Goal: Task Accomplishment & Management: Complete application form

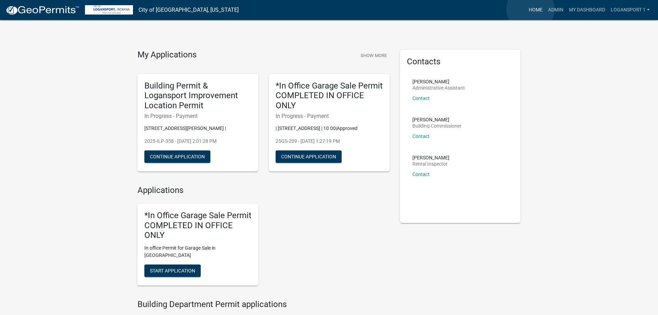
click at [531, 9] on link "Home" at bounding box center [535, 9] width 19 height 13
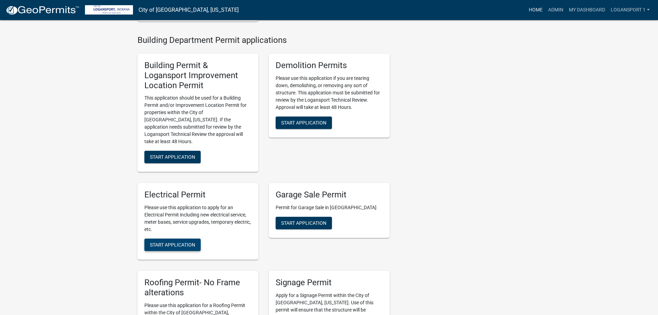
scroll to position [276, 0]
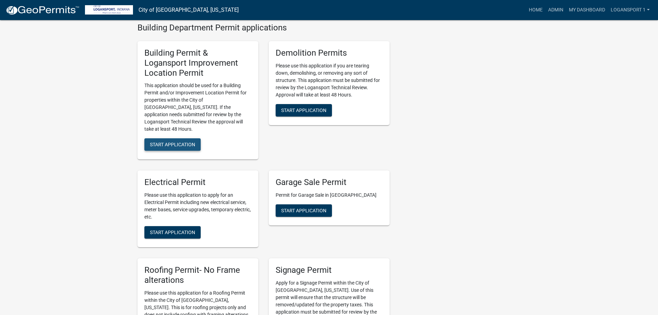
click at [170, 142] on span "Start Application" at bounding box center [172, 145] width 45 height 6
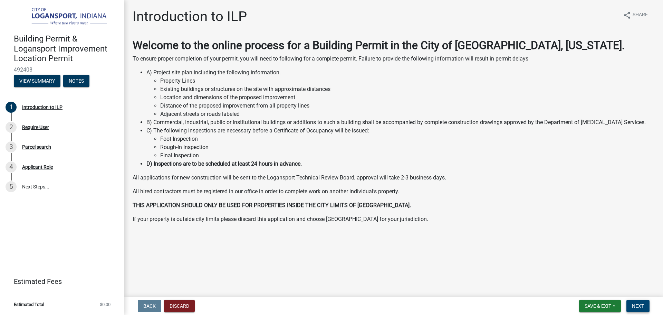
click at [635, 306] on span "Next" at bounding box center [638, 306] width 12 height 6
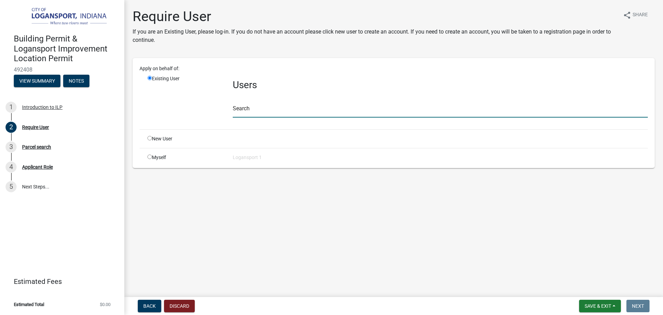
click at [260, 112] on input "text" at bounding box center [440, 110] width 415 height 14
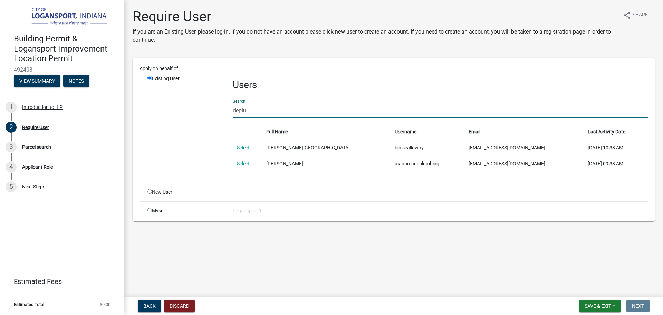
type input "deplu"
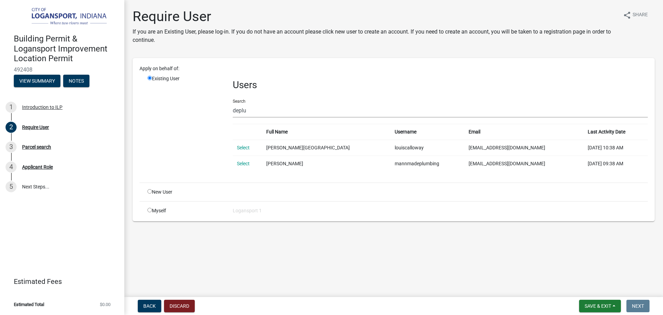
click at [252, 147] on td "Select" at bounding box center [247, 148] width 29 height 16
click at [239, 148] on link "Select" at bounding box center [243, 148] width 13 height 6
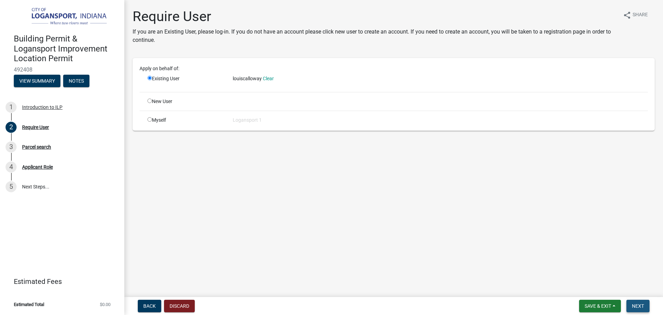
click at [635, 301] on button "Next" at bounding box center [638, 306] width 23 height 12
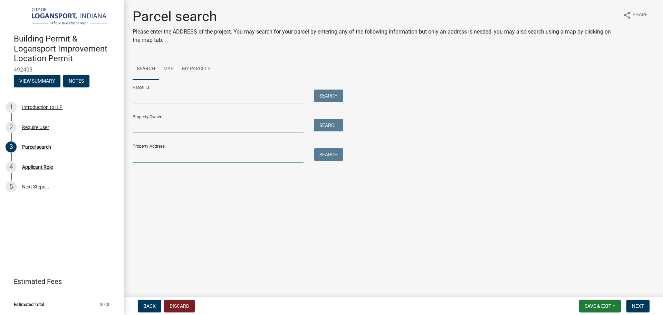
click at [206, 160] on input "Property Address:" at bounding box center [218, 155] width 171 height 14
type input "310 S 5th"
click at [327, 157] on button "Search" at bounding box center [328, 154] width 29 height 12
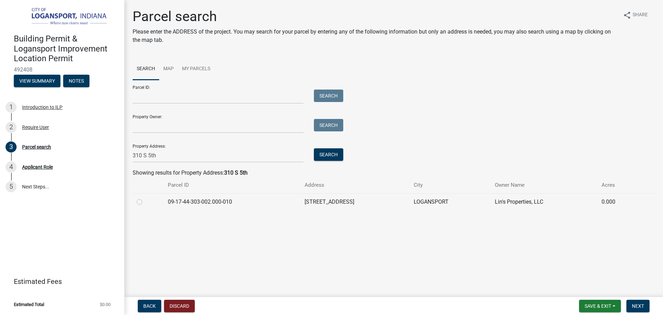
click at [145, 198] on label at bounding box center [145, 198] width 0 height 0
click at [145, 202] on input "radio" at bounding box center [147, 200] width 4 height 4
radio input "true"
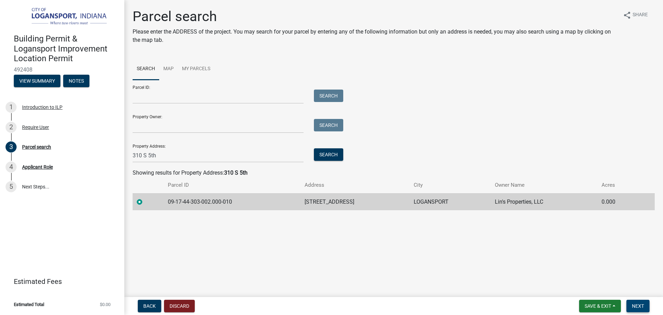
click at [643, 301] on button "Next" at bounding box center [638, 306] width 23 height 12
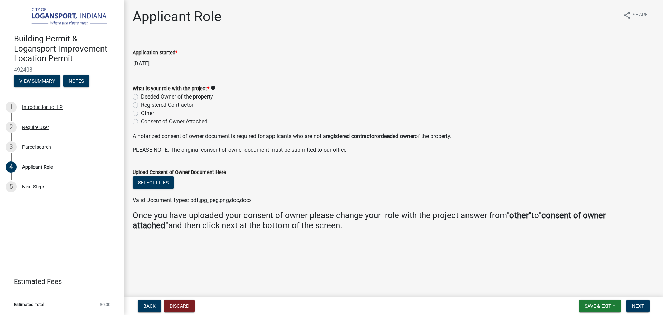
click at [141, 102] on label "Registered Contractor" at bounding box center [167, 105] width 53 height 8
click at [141, 102] on input "Registered Contractor" at bounding box center [143, 103] width 4 height 4
radio input "true"
click at [632, 302] on button "Next" at bounding box center [638, 306] width 23 height 12
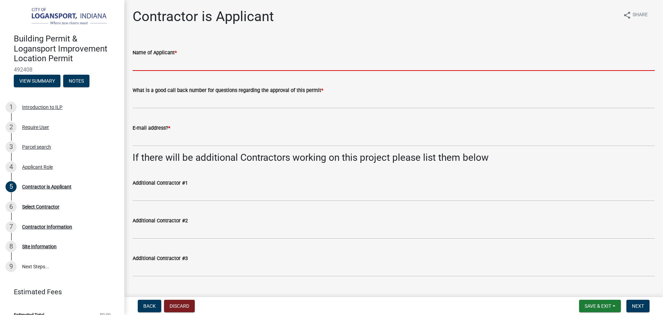
click at [169, 66] on input "Name of Applicant *" at bounding box center [394, 64] width 522 height 14
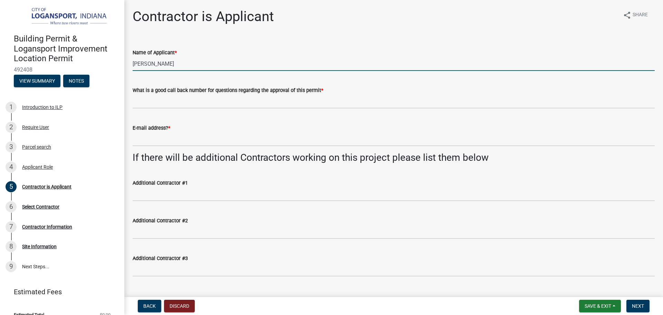
type input "[PERSON_NAME]"
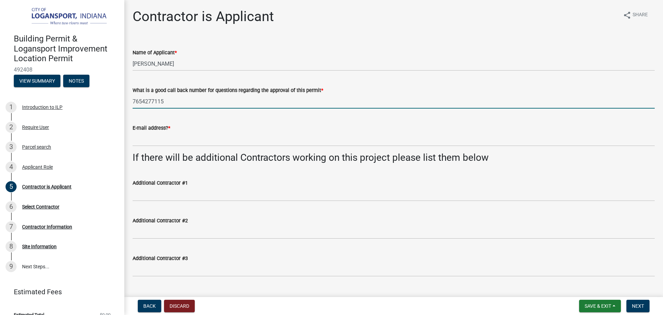
type input "7654277115"
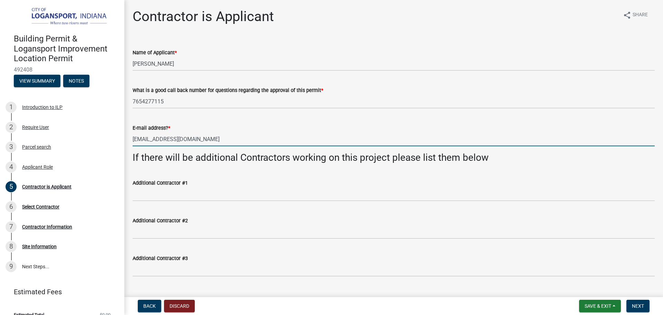
type input "deplumma@gmail.com"
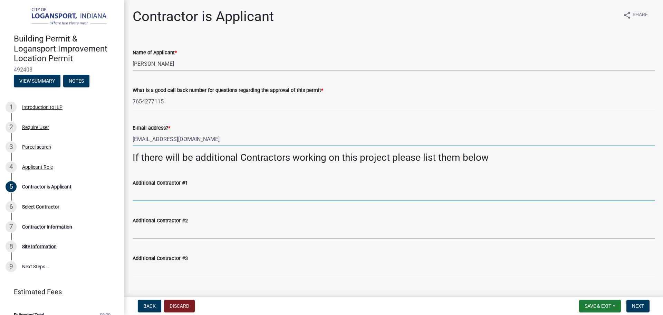
click at [205, 198] on input "Additional Contractor #1" at bounding box center [394, 194] width 522 height 14
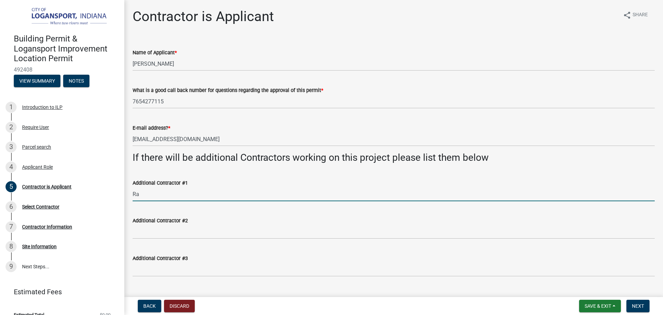
type input "R"
type input "Rm Trucking"
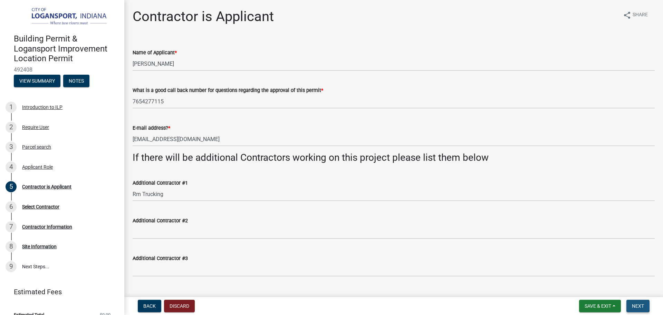
click at [648, 303] on button "Next" at bounding box center [638, 306] width 23 height 12
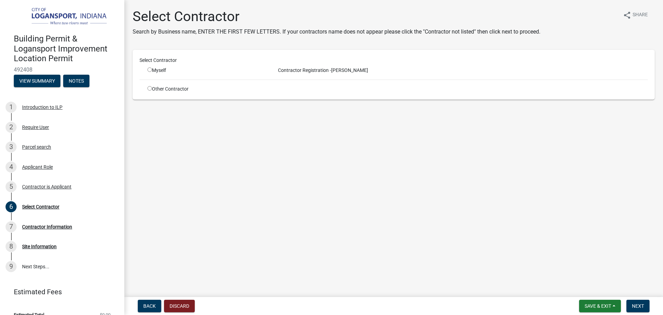
click at [149, 69] on input "radio" at bounding box center [150, 69] width 4 height 4
radio input "true"
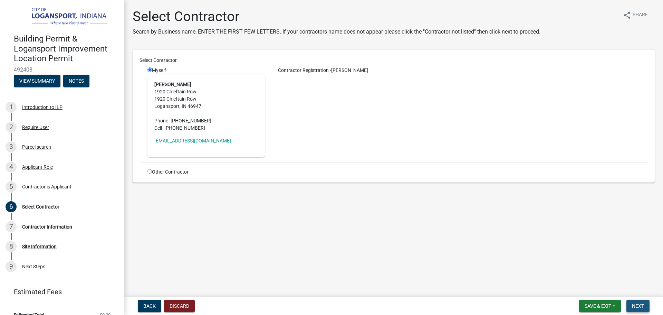
click at [634, 305] on span "Next" at bounding box center [638, 306] width 12 height 6
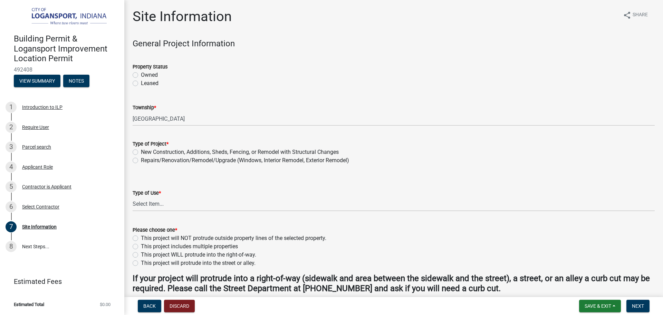
click at [141, 83] on label "Leased" at bounding box center [150, 83] width 18 height 8
click at [141, 83] on input "Leased" at bounding box center [143, 81] width 4 height 4
radio input "true"
click at [141, 158] on label "Repairs/Renovation/Remodel/Upgrade (Windows, Interior Remodel, Exterior Remodel)" at bounding box center [245, 160] width 208 height 8
click at [141, 158] on input "Repairs/Renovation/Remodel/Upgrade (Windows, Interior Remodel, Exterior Remodel)" at bounding box center [143, 158] width 4 height 4
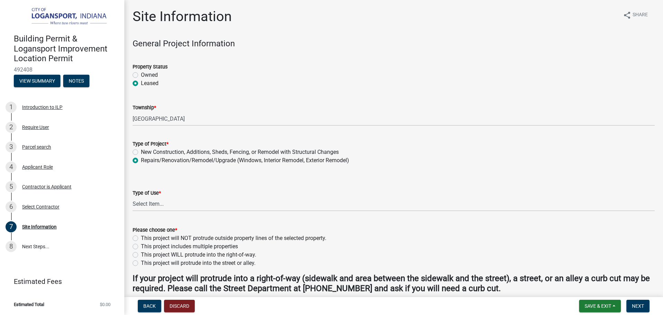
radio input "true"
click at [141, 208] on select "Select Item... Residential Commercial/Industrial Agricultural Public/Semi Public" at bounding box center [394, 204] width 522 height 14
click at [133, 197] on select "Select Item... Residential Commercial/Industrial Agricultural Public/Semi Public" at bounding box center [394, 204] width 522 height 14
select select "62802869-e470-474a-8a4c-8dbe1ccdd5ac"
click at [141, 262] on label "This project will protrude into the street or alley." at bounding box center [198, 263] width 115 height 8
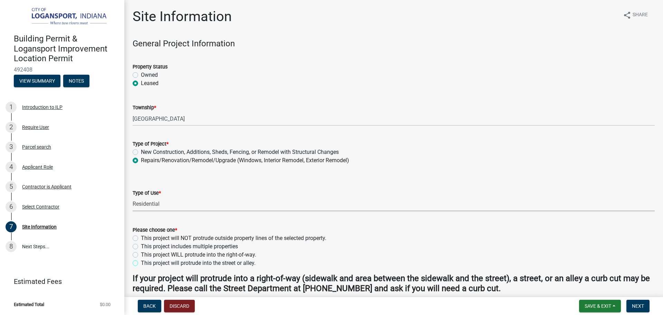
click at [141, 262] on input "This project will protrude into the street or alley." at bounding box center [143, 261] width 4 height 4
radio input "true"
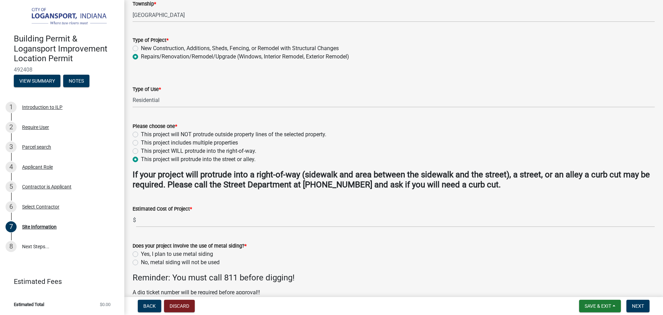
scroll to position [138, 0]
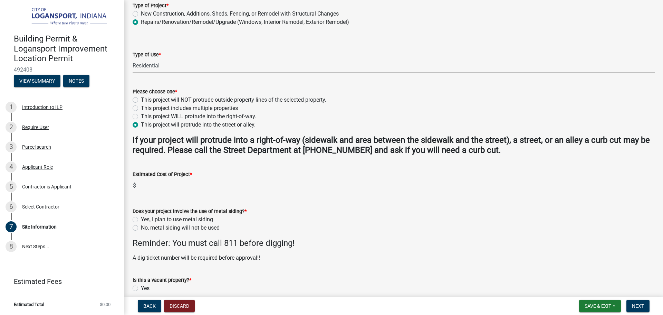
click at [141, 229] on label "No, metal siding will not be used" at bounding box center [180, 228] width 79 height 8
click at [141, 228] on input "No, metal siding will not be used" at bounding box center [143, 226] width 4 height 4
radio input "true"
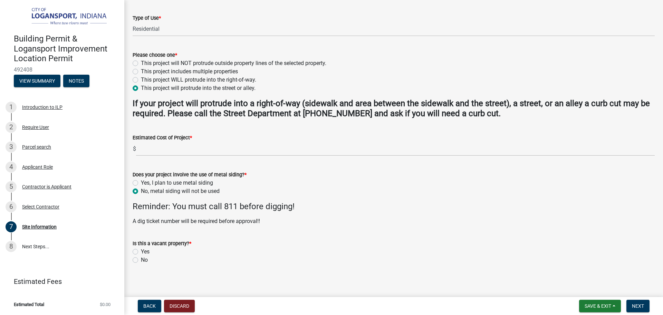
scroll to position [178, 0]
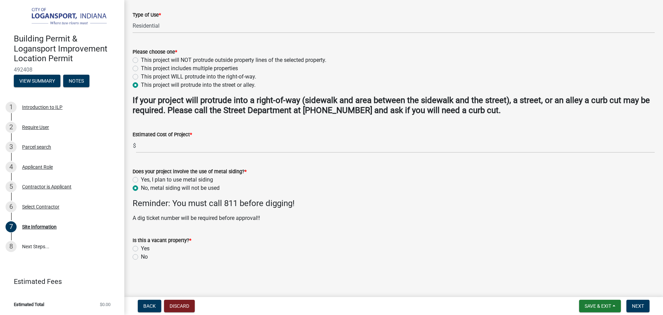
click at [130, 253] on div "Is this a vacant property? * Yes No" at bounding box center [393, 244] width 533 height 33
click at [141, 256] on label "No" at bounding box center [144, 257] width 7 height 8
click at [141, 256] on input "No" at bounding box center [143, 255] width 4 height 4
radio input "true"
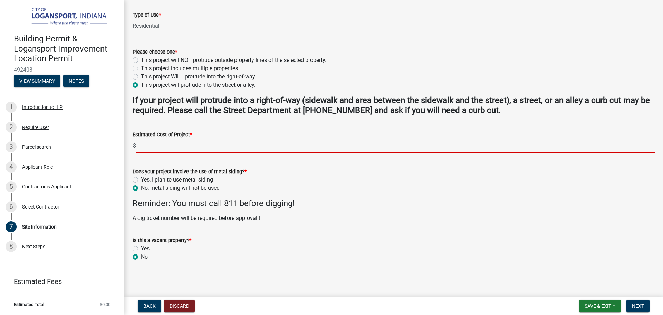
click at [195, 140] on input "text" at bounding box center [395, 146] width 519 height 14
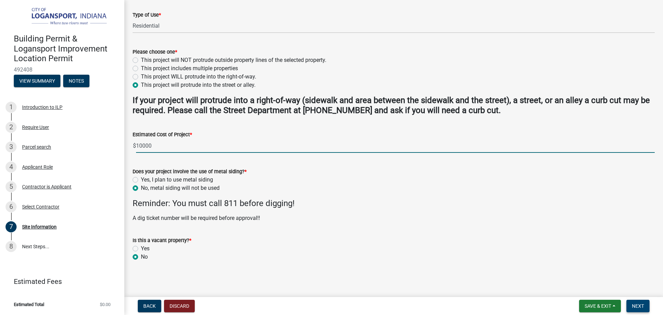
type input "10000"
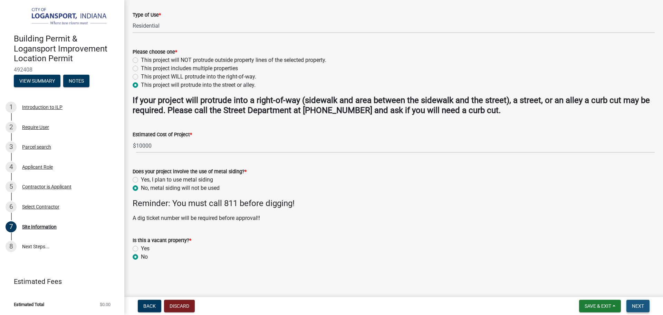
click at [632, 307] on button "Next" at bounding box center [638, 306] width 23 height 12
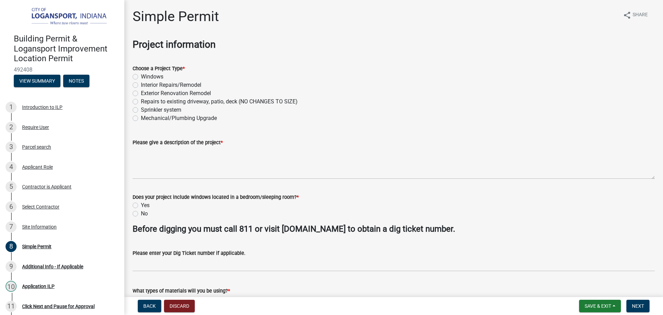
click at [141, 117] on label "Mechanical/Plumbing Upgrade" at bounding box center [179, 118] width 76 height 8
click at [141, 117] on input "Mechanical/Plumbing Upgrade" at bounding box center [143, 116] width 4 height 4
radio input "true"
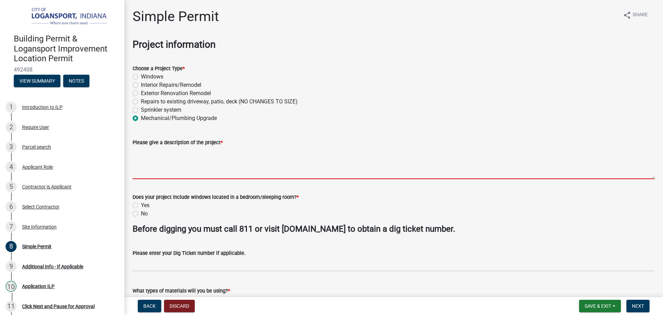
click at [139, 164] on textarea "Please give a description of the project *" at bounding box center [394, 162] width 522 height 32
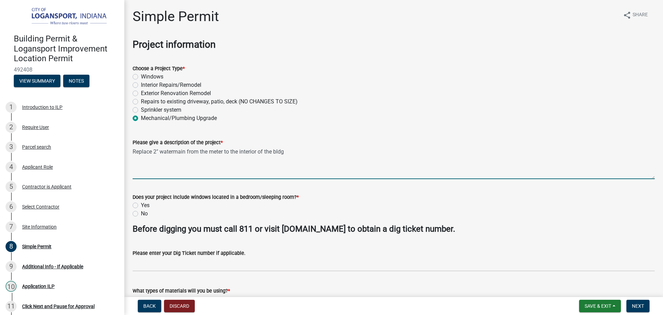
type textarea "Replace 2" watermain from the meter to the interior of the bldg"
click at [141, 213] on label "No" at bounding box center [144, 213] width 7 height 8
click at [141, 213] on input "No" at bounding box center [143, 211] width 4 height 4
radio input "true"
click at [313, 156] on textarea "Replace 2" watermain from the meter to the interior of the bldg" at bounding box center [394, 162] width 522 height 32
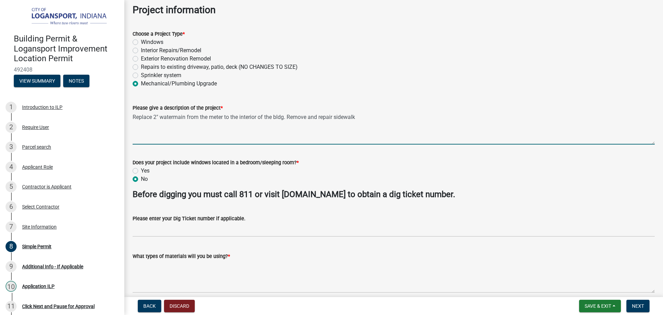
scroll to position [69, 0]
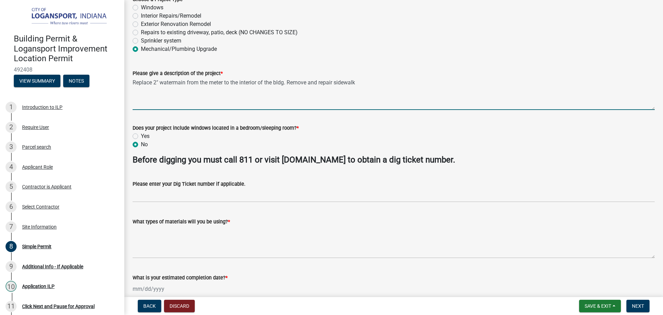
type textarea "Replace 2" watermain from the meter to the interior of the bldg. Remove and rep…"
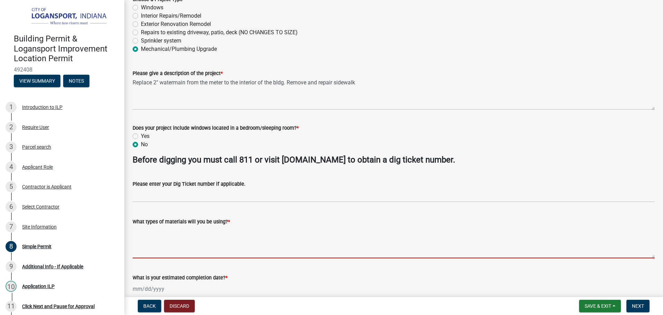
click at [178, 246] on textarea "What types of materials will you be using? *" at bounding box center [394, 242] width 522 height 32
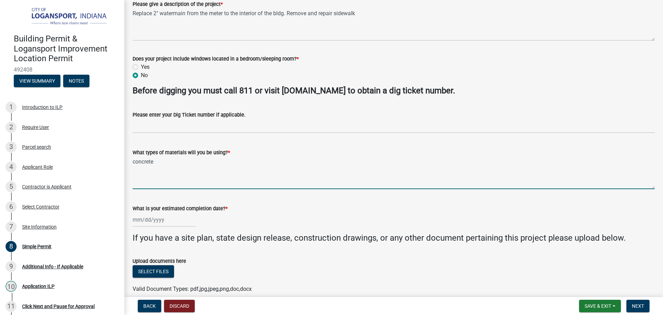
scroll to position [170, 0]
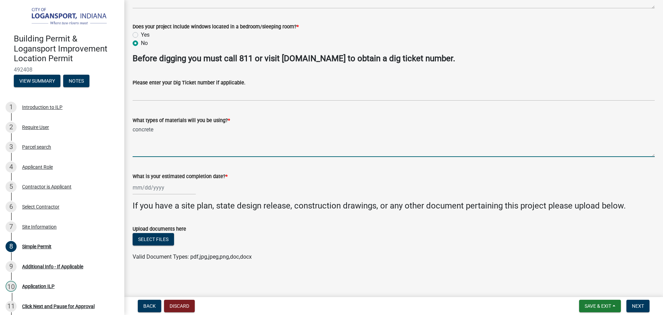
type textarea "concrete"
click at [180, 191] on div at bounding box center [164, 187] width 63 height 14
select select "10"
select select "2025"
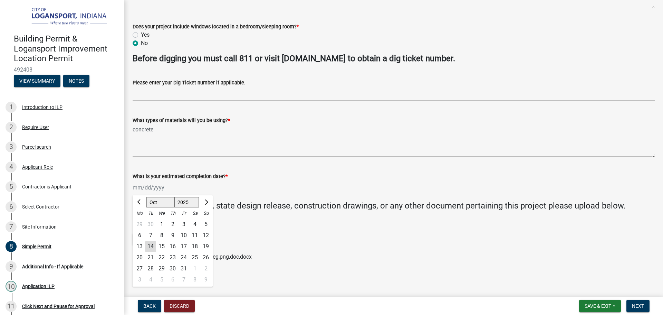
click at [172, 271] on div "30" at bounding box center [172, 268] width 11 height 11
type input "10/30/2025"
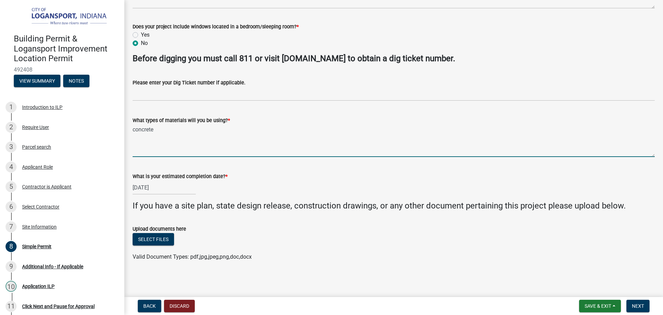
click at [192, 139] on textarea "concrete" at bounding box center [394, 140] width 522 height 32
click at [212, 131] on textarea "concrete 2inch poly plumbing fixings" at bounding box center [394, 140] width 522 height 32
type textarea "concrete 2inch poly plumbing fittings"
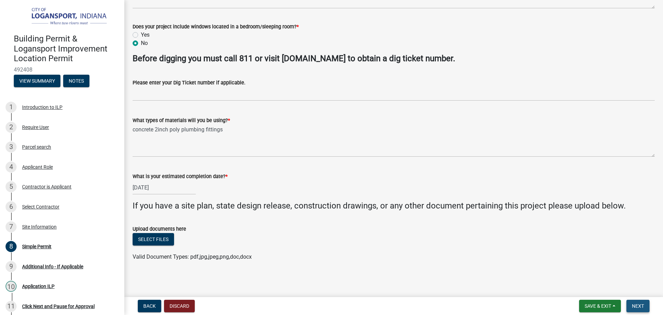
click at [635, 306] on span "Next" at bounding box center [638, 306] width 12 height 6
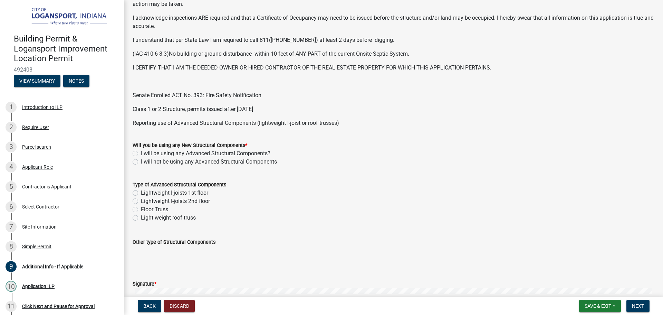
scroll to position [173, 0]
click at [141, 160] on label "I will not be using any Advanced Structural Components" at bounding box center [209, 161] width 136 height 8
click at [141, 160] on input "I will not be using any Advanced Structural Components" at bounding box center [143, 159] width 4 height 4
radio input "true"
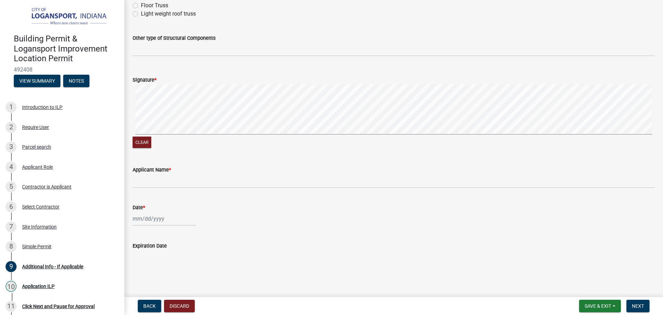
scroll to position [379, 0]
click at [142, 136] on button "Clear" at bounding box center [142, 139] width 19 height 11
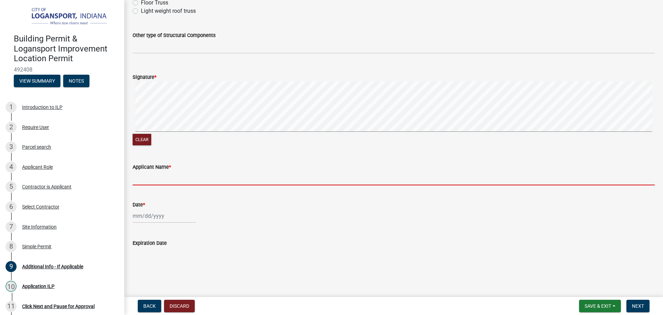
click at [156, 171] on input "Applicant Name *" at bounding box center [394, 178] width 522 height 14
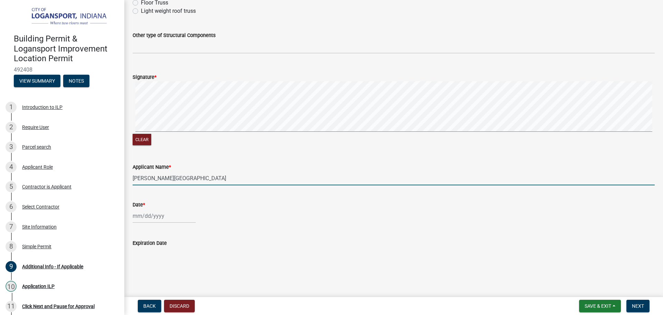
type input "[PERSON_NAME][GEOGRAPHIC_DATA]"
select select "10"
select select "2025"
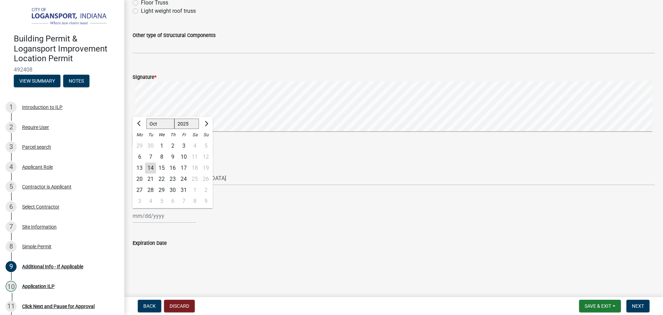
click at [158, 211] on div "Jan Feb Mar Apr May Jun Jul Aug Sep Oct Nov Dec 1525 1526 1527 1528 1529 1530 1…" at bounding box center [164, 216] width 63 height 14
click at [148, 168] on div "14" at bounding box center [150, 167] width 11 height 11
type input "[DATE]"
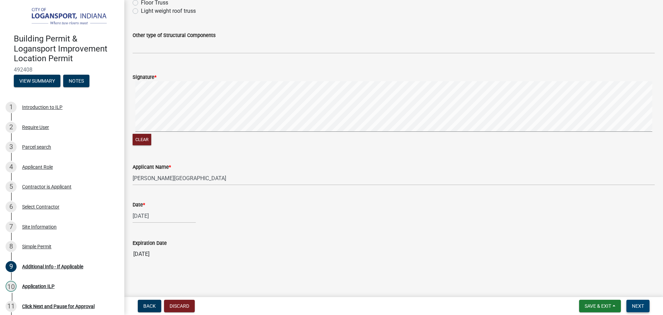
click at [639, 302] on button "Next" at bounding box center [638, 306] width 23 height 12
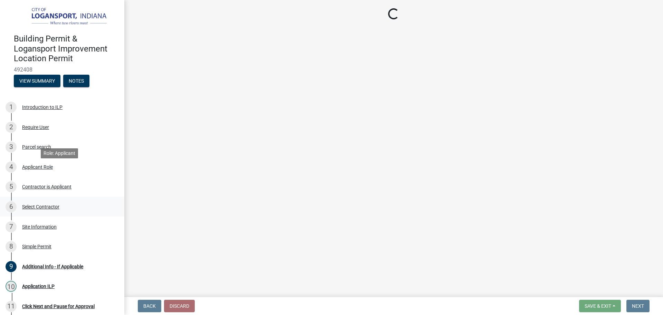
scroll to position [109, 0]
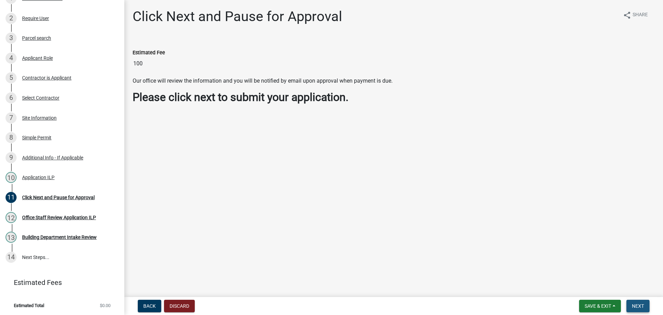
click at [638, 308] on span "Next" at bounding box center [638, 306] width 12 height 6
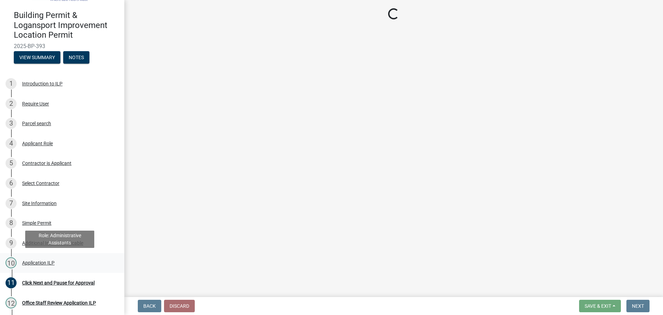
scroll to position [5, 0]
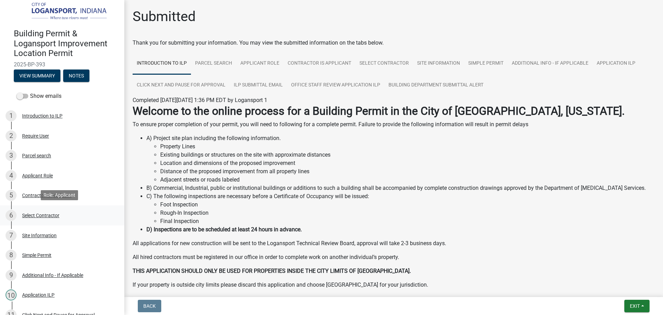
click at [36, 213] on div "Select Contractor" at bounding box center [40, 215] width 37 height 5
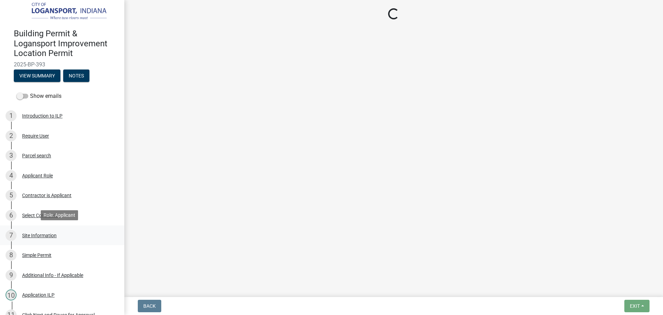
click at [32, 234] on div "Site Information" at bounding box center [39, 235] width 35 height 5
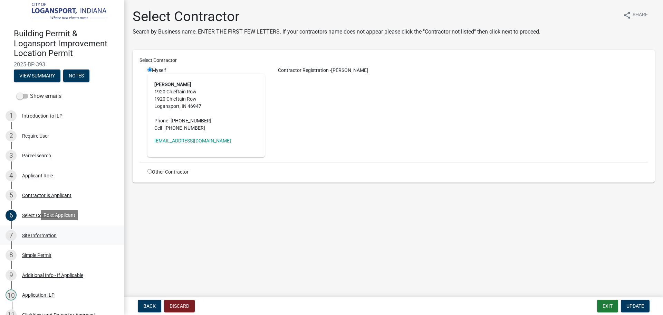
click at [32, 234] on div "Site Information" at bounding box center [39, 235] width 35 height 5
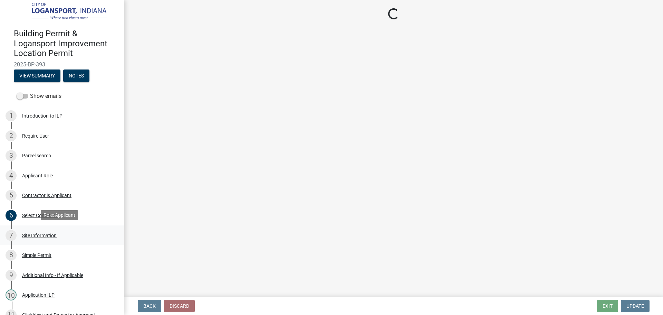
select select "62802869-e470-474a-8a4c-8dbe1ccdd5ac"
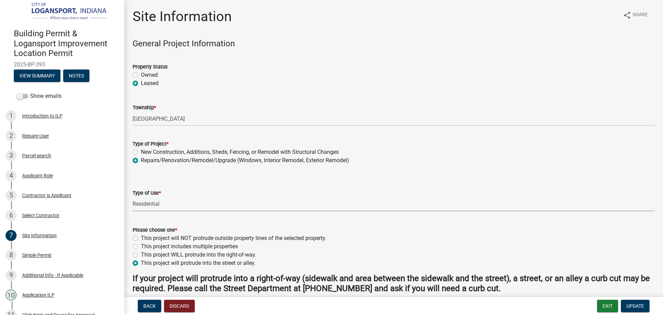
click at [152, 201] on select "Select Item... Residential Commercial/Industrial Agricultural Public/Semi Public" at bounding box center [394, 204] width 522 height 14
click at [156, 202] on select "Select Item... Residential Commercial/Industrial Agricultural Public/Semi Public" at bounding box center [394, 204] width 522 height 14
click at [133, 197] on select "Select Item... Residential Commercial/Industrial Agricultural Public/Semi Public" at bounding box center [394, 204] width 522 height 14
select select "418b8848-4d60-4951-8e78-d19a514e3fa7"
click at [634, 298] on nav "Back Discard Exit Update" at bounding box center [393, 306] width 539 height 18
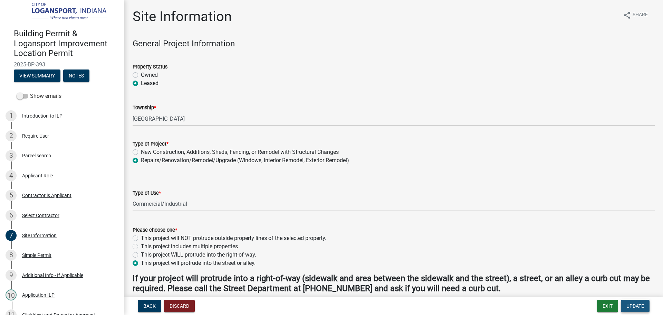
click at [639, 306] on span "Update" at bounding box center [636, 306] width 18 height 6
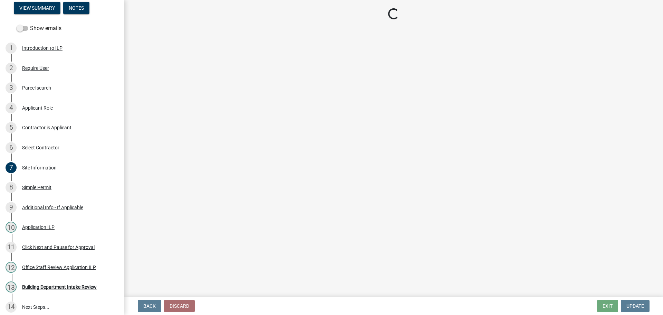
scroll to position [123, 0]
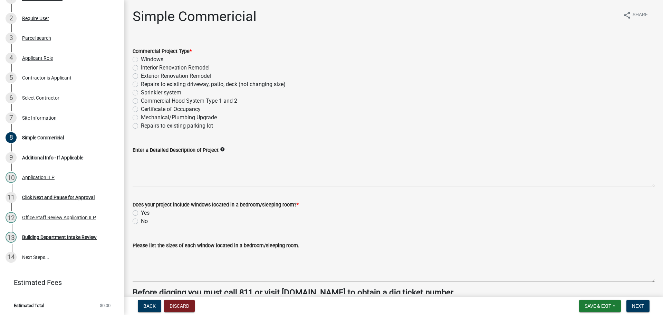
click at [132, 116] on div "Commercial Project Type * Windows Interior Renovation Remodel Exterior Renovati…" at bounding box center [393, 84] width 533 height 91
click at [141, 118] on label "Mechanical/Plumbing Upgrade" at bounding box center [179, 117] width 76 height 8
click at [141, 118] on input "Mechanical/Plumbing Upgrade" at bounding box center [143, 115] width 4 height 4
radio input "true"
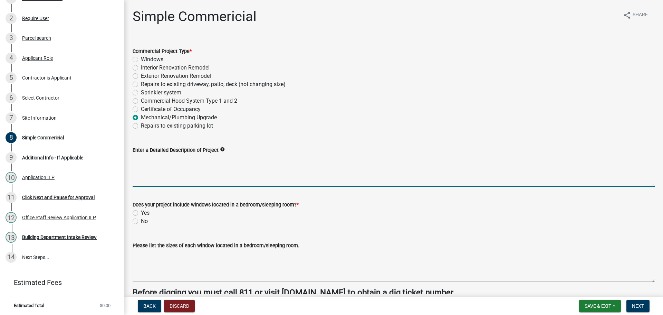
click at [151, 159] on textarea "Enter a Detailed Description of Project" at bounding box center [394, 170] width 522 height 32
type textarea "Remove and Repair concrete to install new water main. From meter to interior of…"
click at [141, 222] on label "No" at bounding box center [144, 221] width 7 height 8
click at [141, 221] on input "No" at bounding box center [143, 219] width 4 height 4
radio input "true"
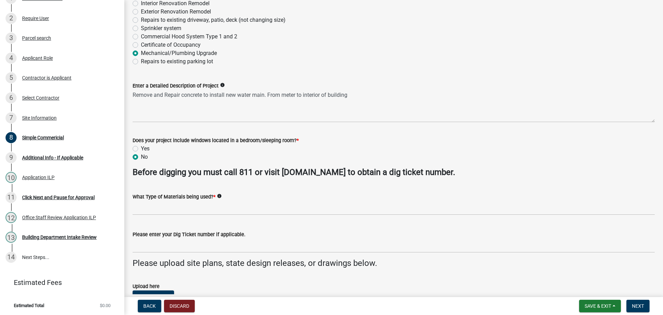
scroll to position [69, 0]
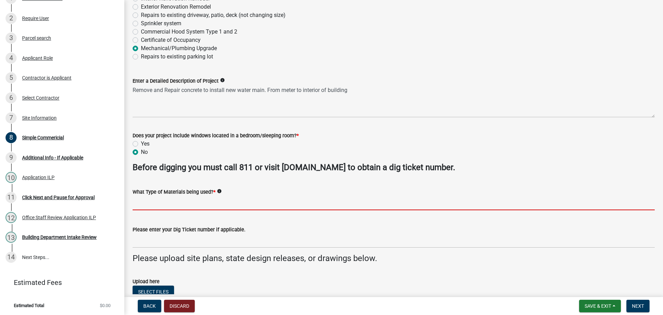
click at [145, 203] on input "What Type of Materials being used? *" at bounding box center [394, 203] width 522 height 14
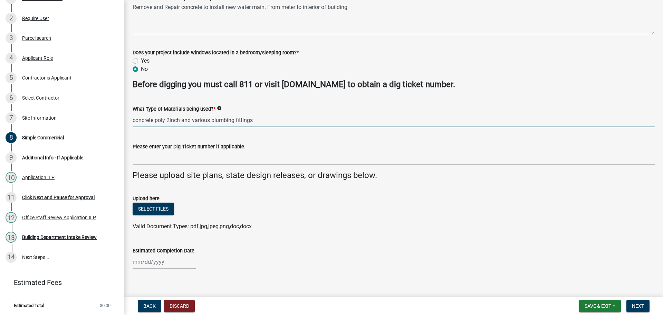
scroll to position [160, 0]
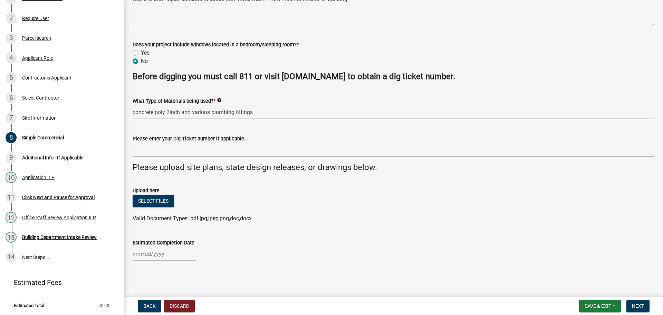
type input "concrete poly 2inch and various plumbing fittings"
select select "10"
select select "2025"
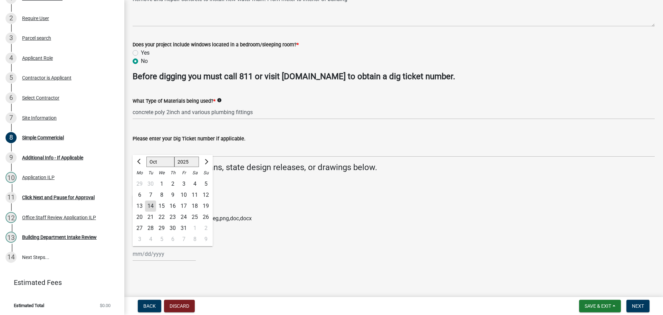
click at [153, 258] on div "Jan Feb Mar Apr May Jun Jul Aug Sep Oct Nov Dec 1525 1526 1527 1528 1529 1530 1…" at bounding box center [164, 254] width 63 height 14
click at [176, 226] on div "30" at bounding box center [172, 227] width 11 height 11
type input "10/30/2025"
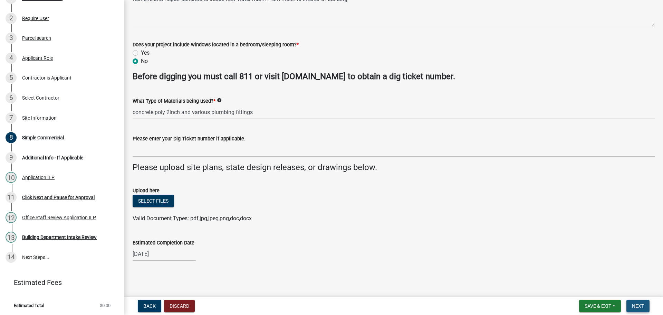
click at [640, 302] on button "Next" at bounding box center [638, 306] width 23 height 12
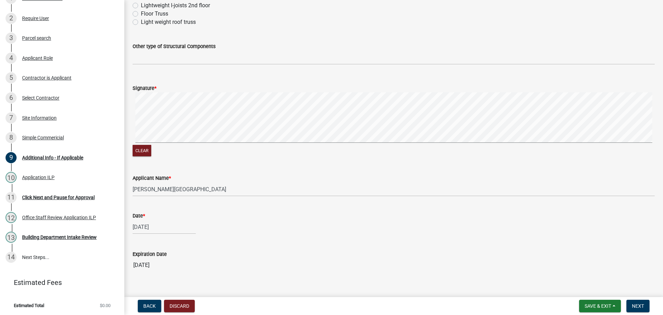
scroll to position [379, 0]
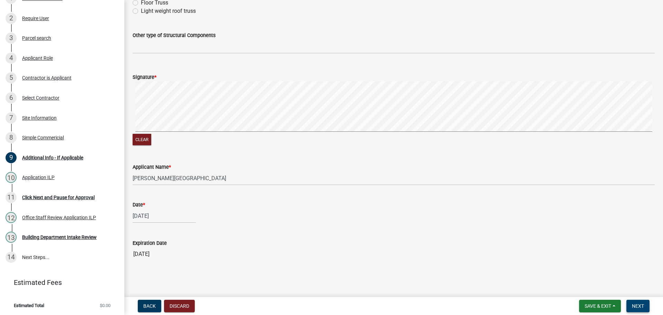
click at [641, 306] on span "Next" at bounding box center [638, 306] width 12 height 6
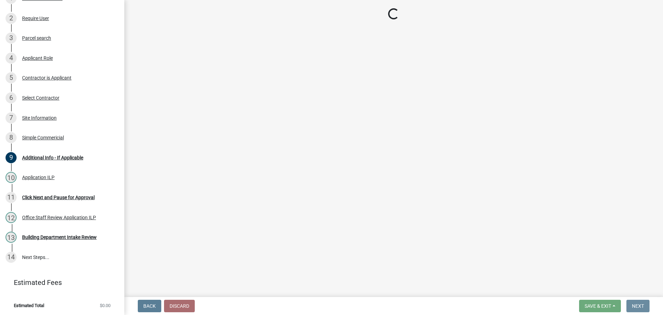
scroll to position [0, 0]
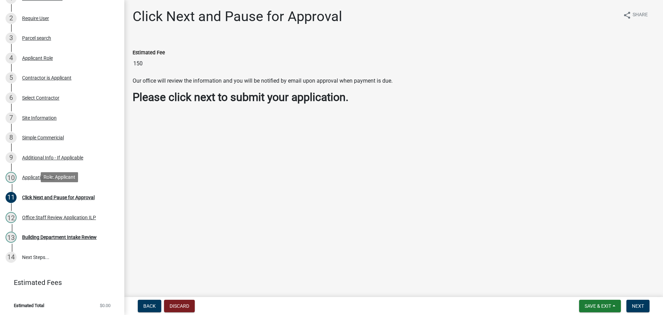
click at [53, 199] on div "Click Next and Pause for Approval" at bounding box center [58, 197] width 73 height 5
drag, startPoint x: 641, startPoint y: 306, endPoint x: 578, endPoint y: 302, distance: 62.6
click at [640, 306] on span "Next" at bounding box center [638, 306] width 12 height 6
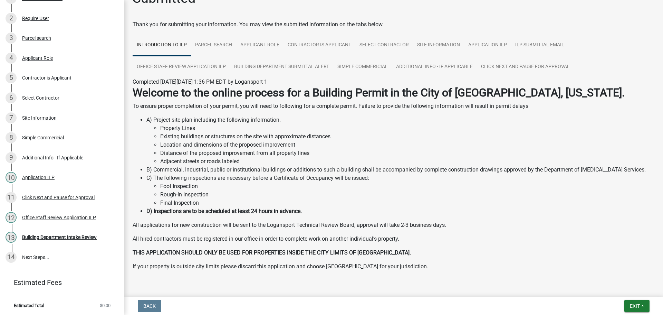
scroll to position [36, 0]
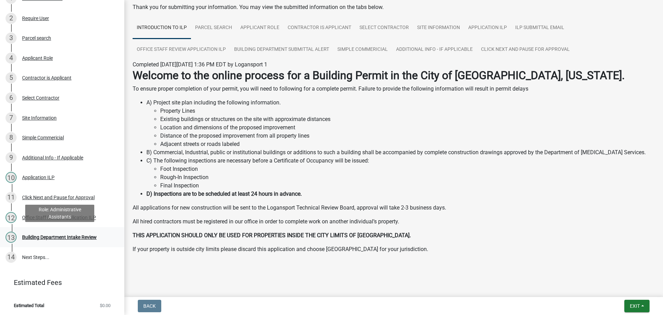
click at [39, 235] on div "Building Department Intake Review" at bounding box center [59, 237] width 75 height 5
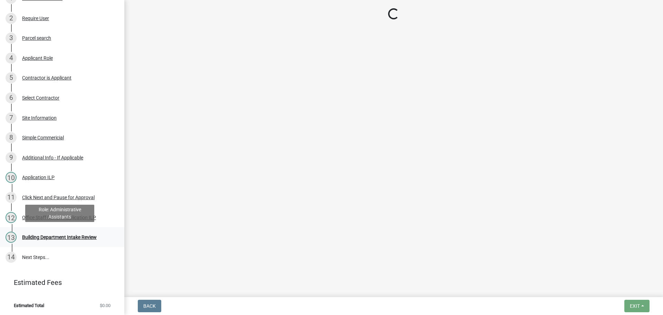
scroll to position [0, 0]
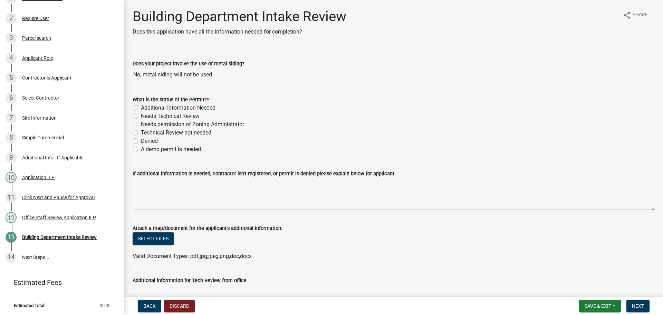
click at [141, 133] on label "Technical Review not needed" at bounding box center [176, 133] width 70 height 8
click at [141, 133] on input "Technical Review not needed" at bounding box center [143, 131] width 4 height 4
radio input "true"
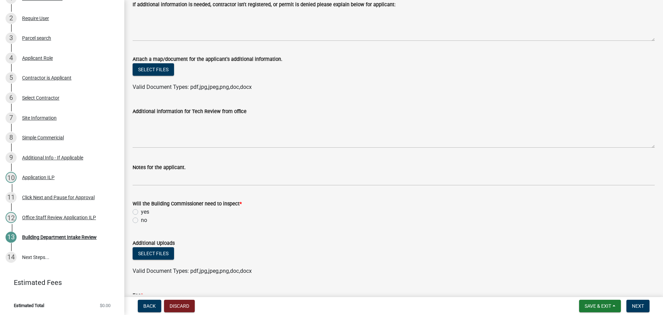
scroll to position [173, 0]
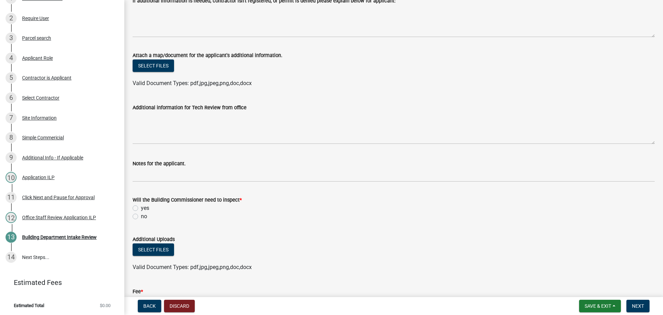
click at [141, 208] on label "yes" at bounding box center [145, 208] width 8 height 8
click at [141, 208] on input "yes" at bounding box center [143, 206] width 4 height 4
radio input "true"
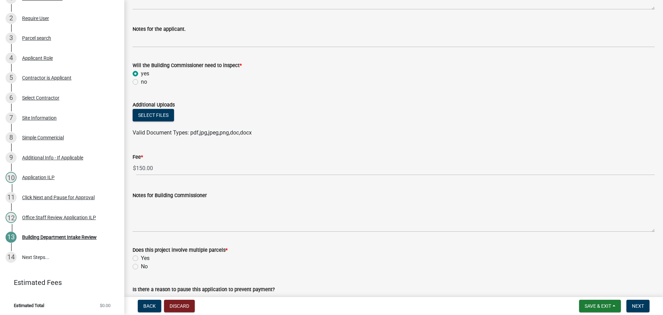
scroll to position [345, 0]
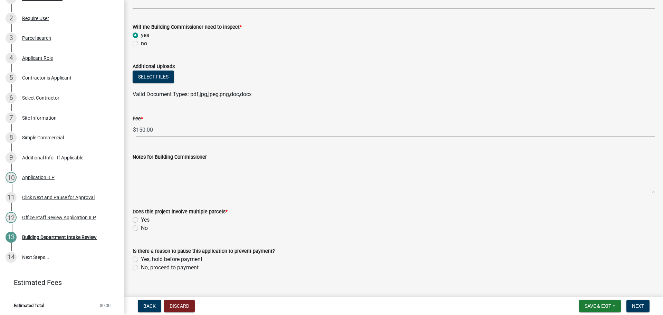
click at [138, 217] on div "Yes" at bounding box center [394, 220] width 522 height 8
click at [141, 226] on label "No" at bounding box center [144, 228] width 7 height 8
click at [141, 226] on input "No" at bounding box center [143, 226] width 4 height 4
radio input "true"
click at [141, 258] on label "Yes, hold before payment" at bounding box center [171, 259] width 61 height 8
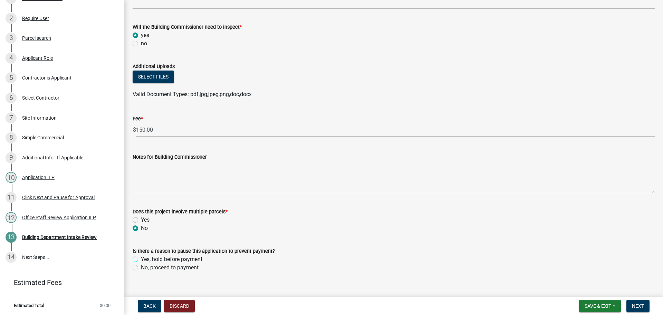
click at [141, 258] on input "Yes, hold before payment" at bounding box center [143, 257] width 4 height 4
radio input "true"
click at [639, 304] on span "Next" at bounding box center [638, 306] width 12 height 6
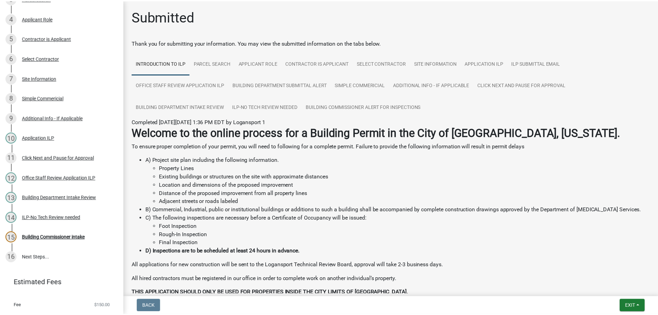
scroll to position [57, 0]
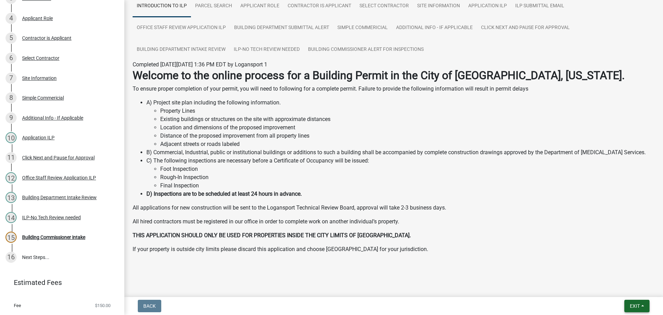
click at [637, 305] on span "Exit" at bounding box center [635, 306] width 10 height 6
click at [620, 288] on button "Save & Exit" at bounding box center [622, 287] width 55 height 17
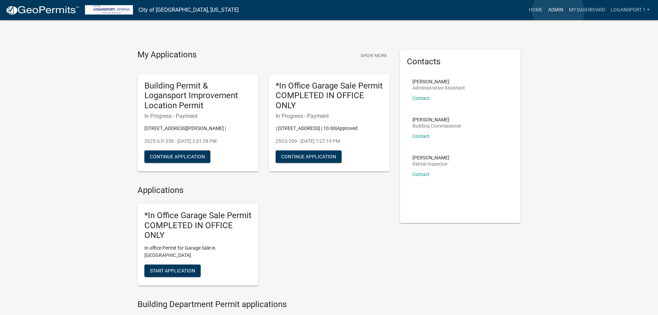
click at [558, 12] on link "Admin" at bounding box center [556, 9] width 21 height 13
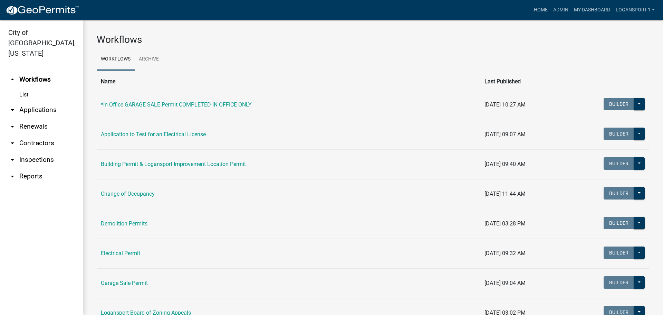
click at [43, 103] on link "arrow_drop_down Applications" at bounding box center [41, 110] width 83 height 17
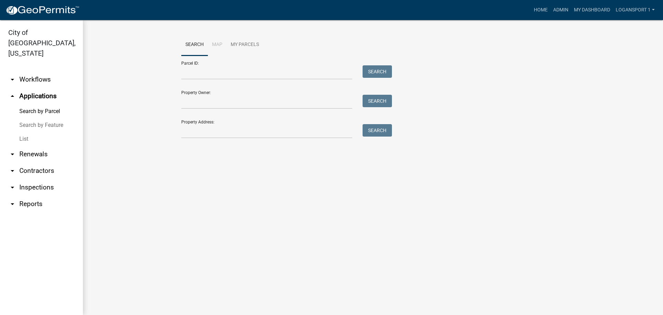
click at [26, 132] on link "List" at bounding box center [41, 139] width 83 height 14
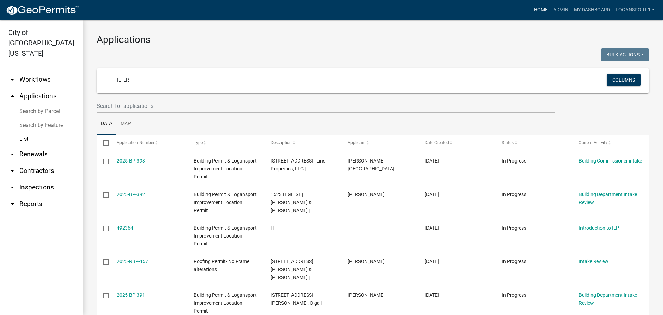
click at [542, 9] on link "Home" at bounding box center [540, 9] width 19 height 13
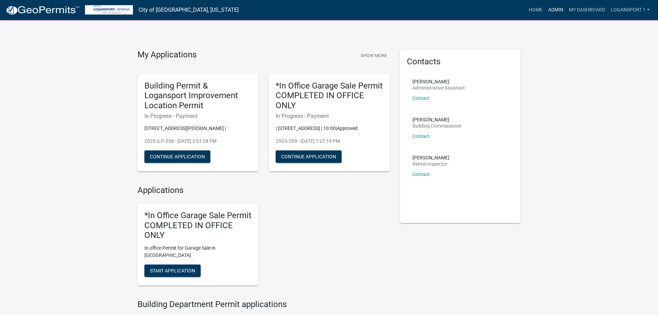
click at [555, 8] on link "Admin" at bounding box center [556, 9] width 21 height 13
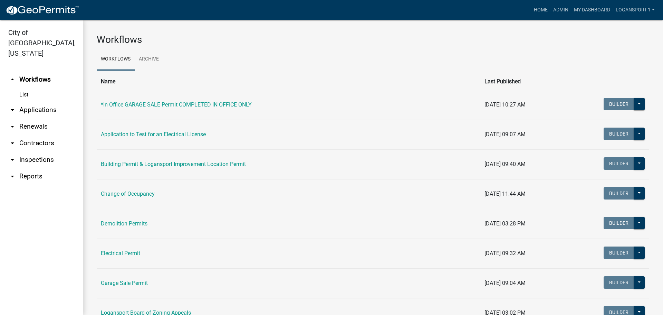
click at [45, 102] on link "arrow_drop_down Applications" at bounding box center [41, 110] width 83 height 17
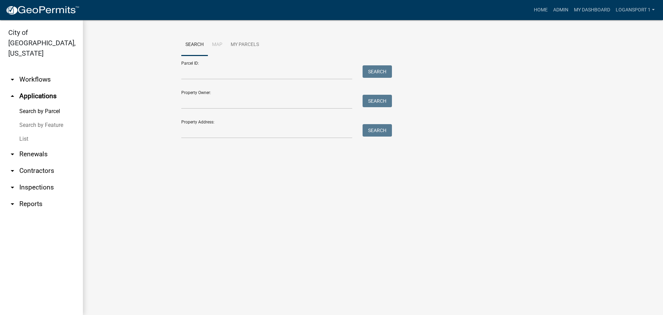
click at [22, 132] on link "List" at bounding box center [41, 139] width 83 height 14
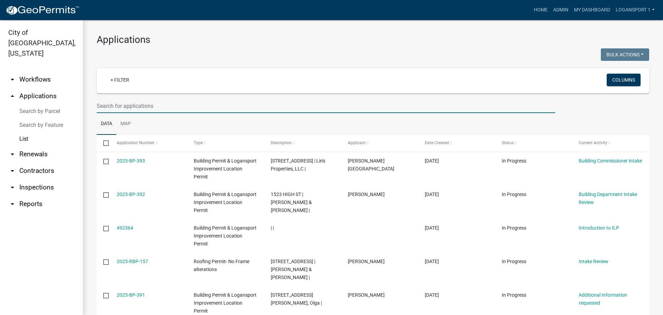
click at [165, 111] on input "text" at bounding box center [326, 106] width 459 height 14
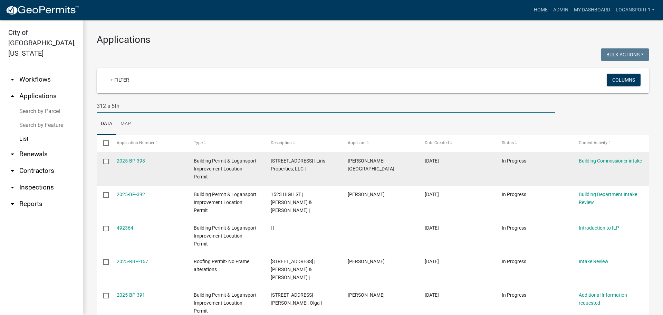
click at [367, 180] on datatable-body-cell "Louis W Calloway" at bounding box center [379, 169] width 77 height 34
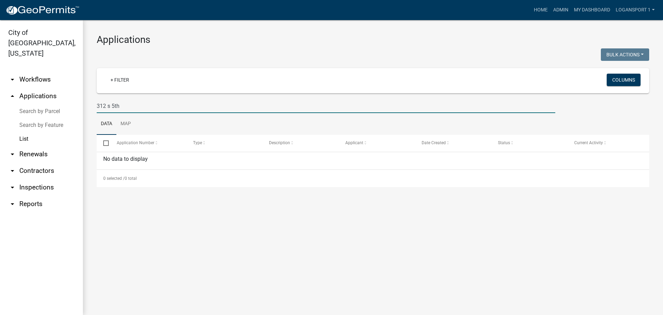
click at [126, 103] on input "312 s 5th" at bounding box center [326, 106] width 459 height 14
click at [107, 106] on input "312 s 5t" at bounding box center [326, 106] width 459 height 14
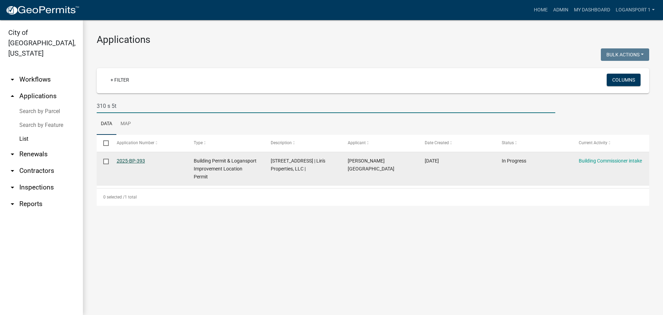
type input "310 s 5t"
click at [134, 162] on link "2025-BP-393" at bounding box center [131, 161] width 28 height 6
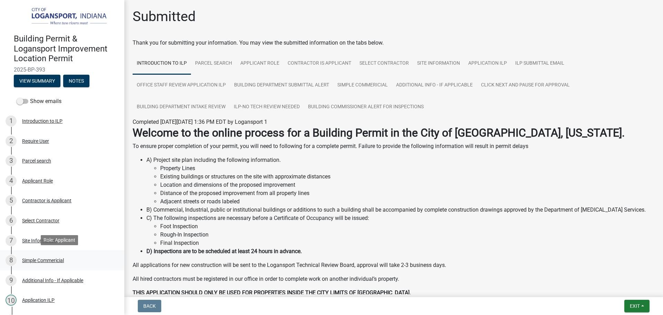
click at [37, 258] on div "Simple Commericial" at bounding box center [43, 260] width 42 height 5
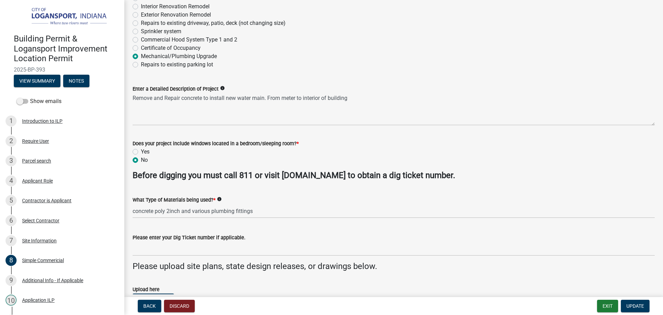
scroll to position [104, 0]
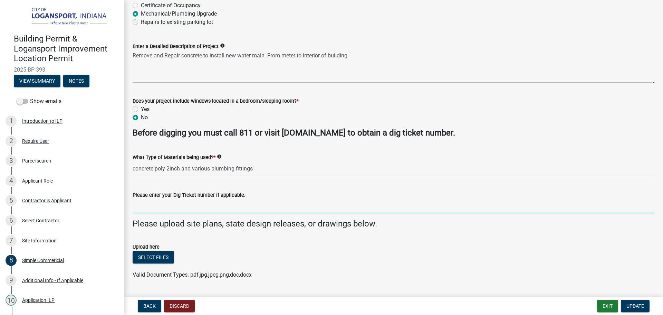
click at [180, 209] on input "Please enter your Dig Ticket number if applicable." at bounding box center [394, 206] width 522 height 14
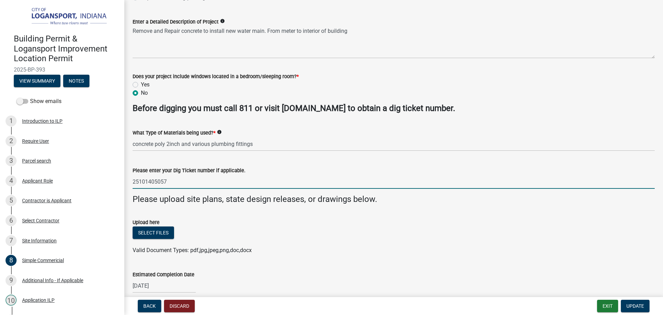
scroll to position [160, 0]
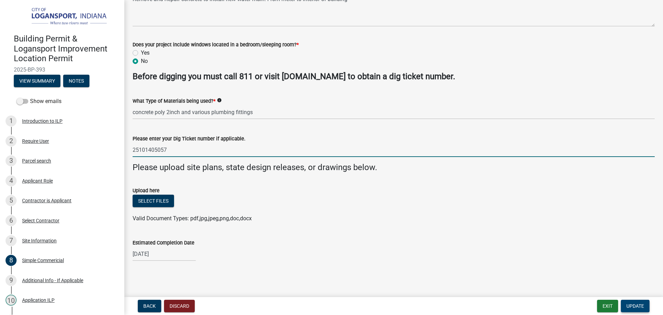
type input "25101405057"
click at [642, 308] on span "Update" at bounding box center [636, 306] width 18 height 6
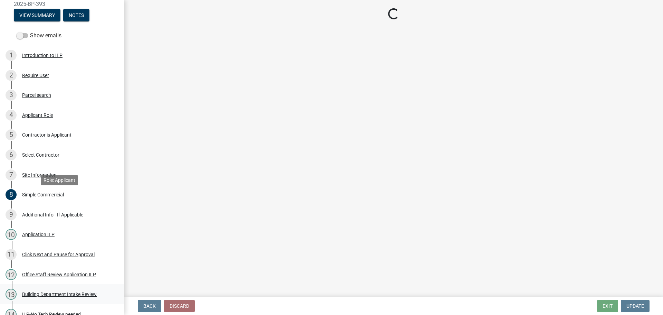
scroll to position [178, 0]
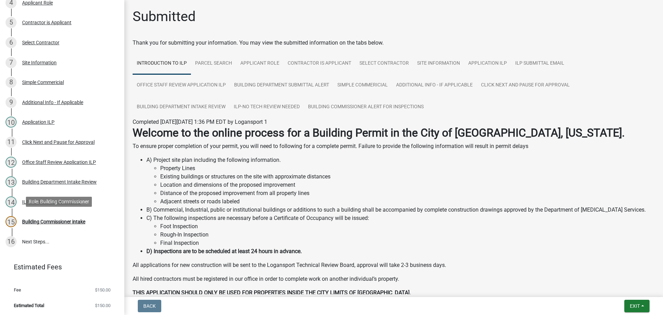
click at [48, 221] on div "Building Commissioner intake" at bounding box center [53, 221] width 63 height 5
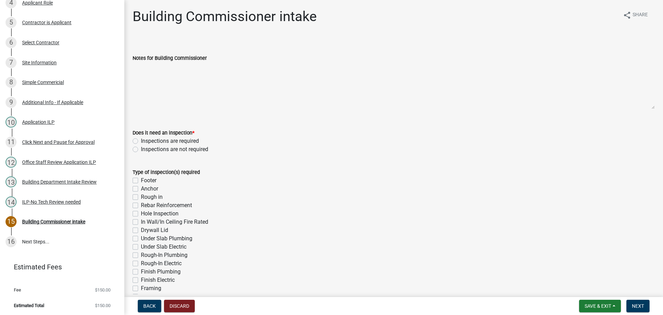
click at [141, 143] on label "Inspections are required" at bounding box center [170, 141] width 58 height 8
click at [141, 141] on input "Inspections are required" at bounding box center [143, 139] width 4 height 4
radio input "true"
click at [141, 215] on label "Hole Inspection" at bounding box center [160, 213] width 38 height 8
click at [141, 214] on input "Hole Inspection" at bounding box center [143, 211] width 4 height 4
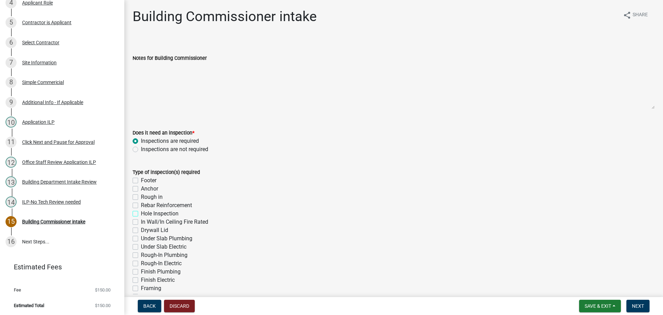
checkbox input "true"
checkbox input "false"
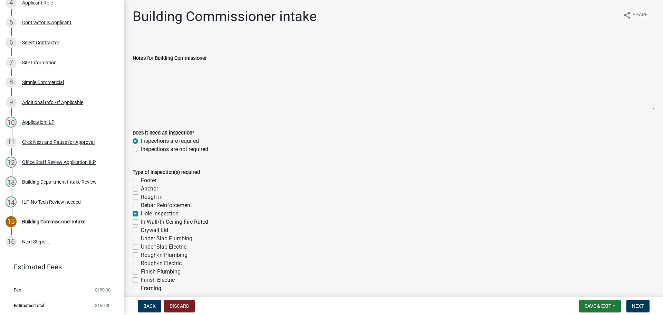
checkbox input "true"
checkbox input "false"
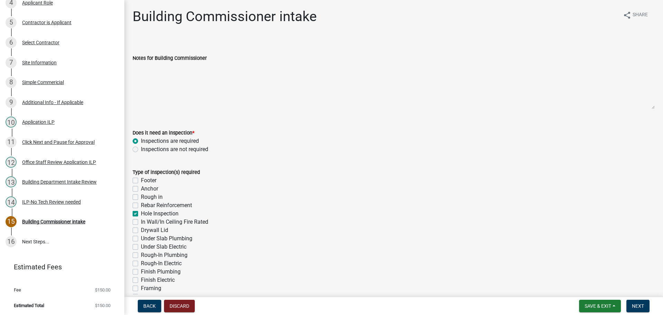
checkbox input "false"
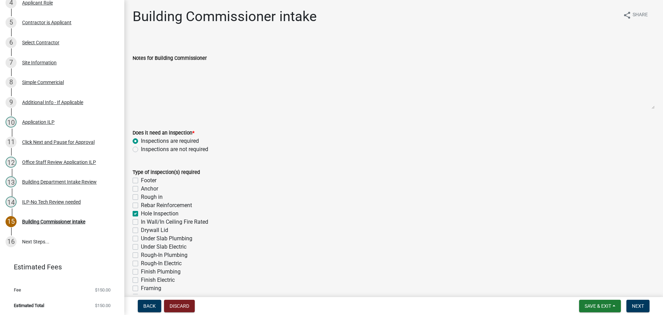
checkbox input "false"
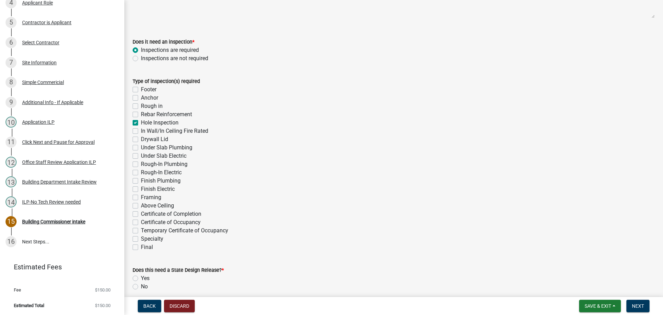
scroll to position [104, 0]
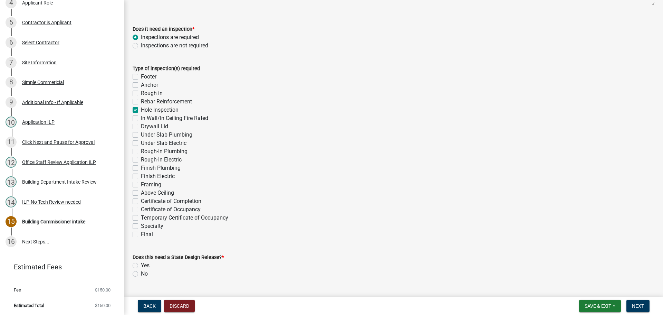
click at [141, 233] on label "Final" at bounding box center [147, 234] width 12 height 8
click at [141, 233] on input "Final" at bounding box center [143, 232] width 4 height 4
checkbox input "true"
checkbox input "false"
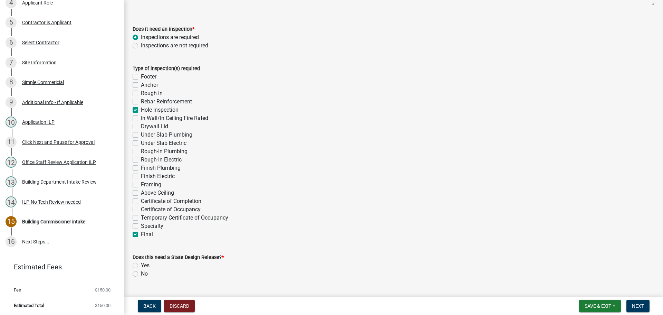
checkbox input "false"
checkbox input "true"
checkbox input "false"
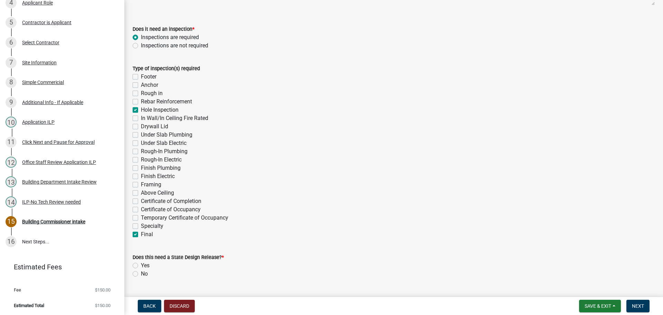
checkbox input "false"
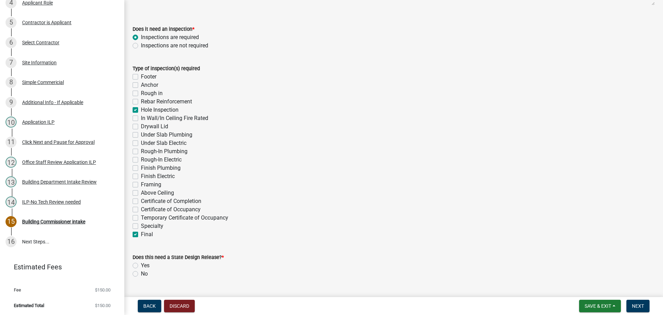
checkbox input "false"
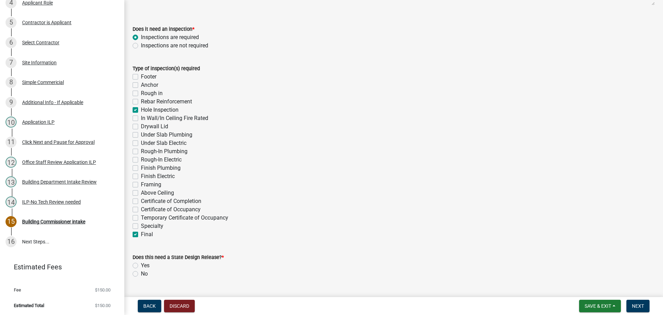
checkbox input "false"
checkbox input "true"
click at [133, 269] on div "Yes" at bounding box center [394, 265] width 522 height 8
click at [141, 272] on label "No" at bounding box center [144, 273] width 7 height 8
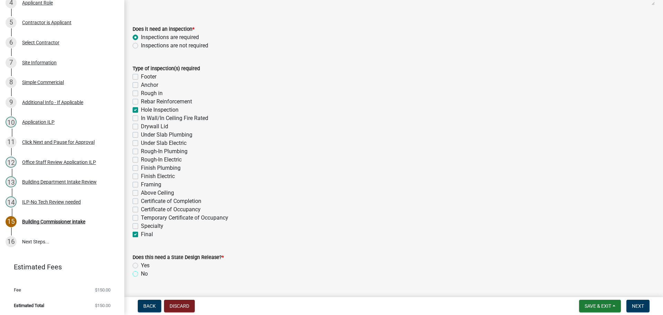
click at [141, 272] on input "No" at bounding box center [143, 271] width 4 height 4
radio input "true"
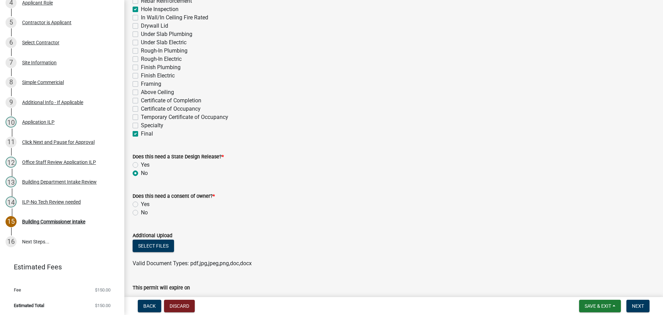
scroll to position [207, 0]
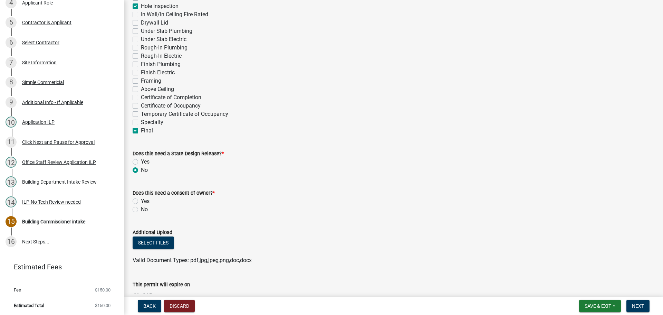
click at [136, 205] on div "No" at bounding box center [394, 209] width 522 height 8
click at [141, 211] on label "No" at bounding box center [144, 209] width 7 height 8
click at [141, 210] on input "No" at bounding box center [143, 207] width 4 height 4
radio input "true"
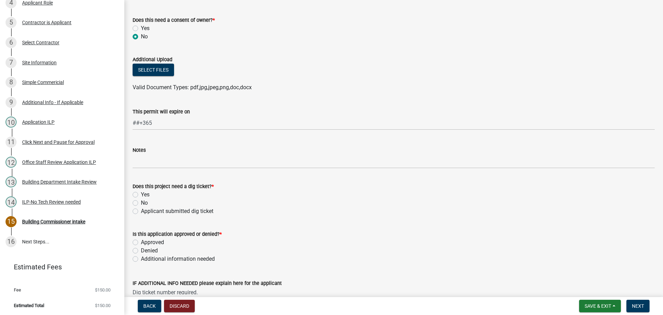
scroll to position [415, 0]
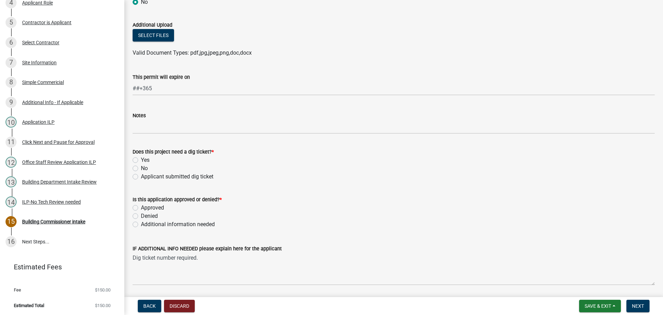
click at [141, 167] on label "No" at bounding box center [144, 168] width 7 height 8
click at [141, 167] on input "No" at bounding box center [143, 166] width 4 height 4
radio input "true"
click at [141, 177] on label "Applicant submitted dig ticket" at bounding box center [177, 176] width 73 height 8
click at [141, 177] on input "Applicant submitted dig ticket" at bounding box center [143, 174] width 4 height 4
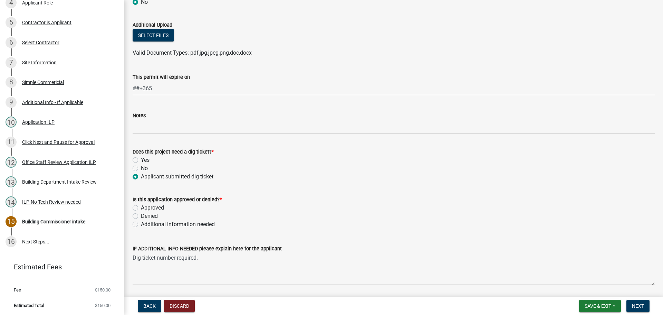
radio input "true"
click at [141, 206] on label "Approved" at bounding box center [152, 207] width 23 height 8
click at [141, 206] on input "Approved" at bounding box center [143, 205] width 4 height 4
radio input "true"
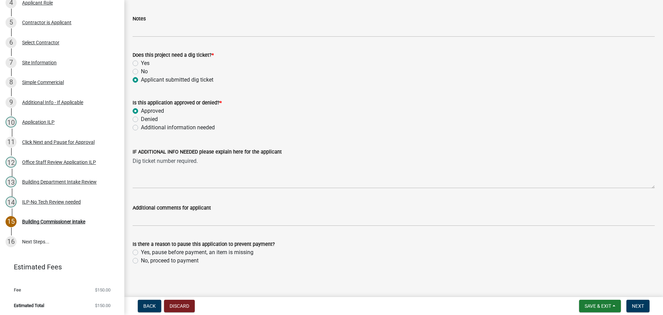
scroll to position [515, 0]
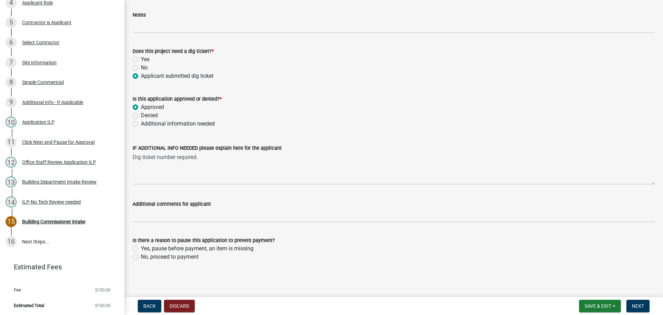
click at [141, 254] on label "No, proceed to payment" at bounding box center [170, 257] width 58 height 8
click at [141, 254] on input "No, proceed to payment" at bounding box center [143, 255] width 4 height 4
radio input "true"
click at [642, 307] on span "Next" at bounding box center [638, 306] width 12 height 6
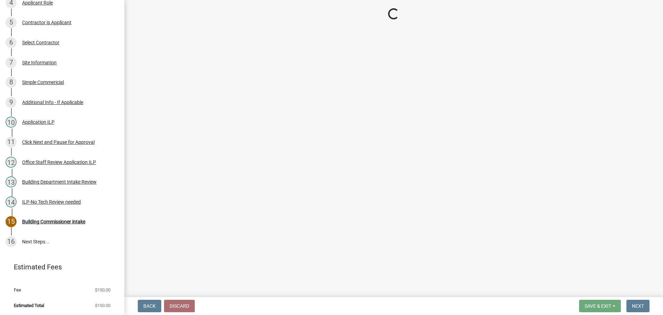
scroll to position [257, 0]
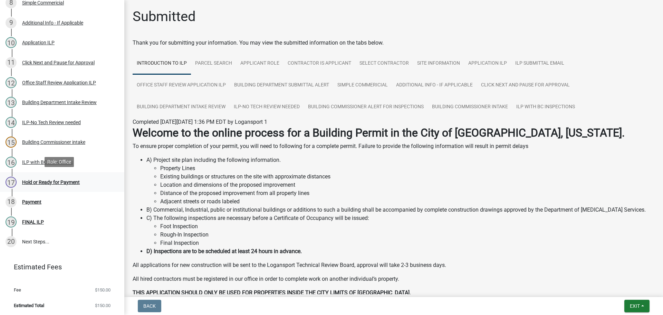
click at [41, 180] on div "Hold or Ready for Payment" at bounding box center [51, 182] width 58 height 5
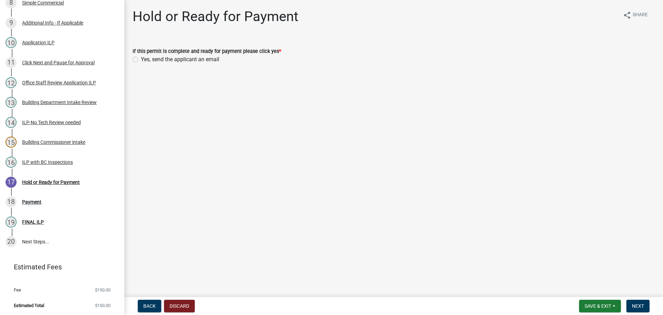
click at [141, 61] on label "Yes, send the applicant an email" at bounding box center [180, 59] width 78 height 8
click at [141, 60] on input "Yes, send the applicant an email" at bounding box center [143, 57] width 4 height 4
radio input "true"
click at [645, 302] on button "Next" at bounding box center [638, 306] width 23 height 12
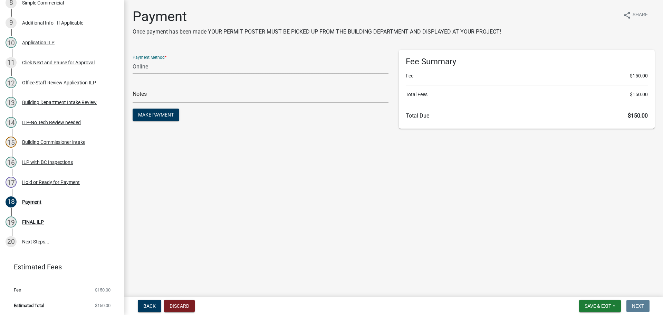
click at [176, 66] on select "Credit Card POS Check Cash Online" at bounding box center [261, 66] width 256 height 14
select select "2: 1"
click at [133, 59] on select "Credit Card POS Check Cash Online" at bounding box center [261, 66] width 256 height 14
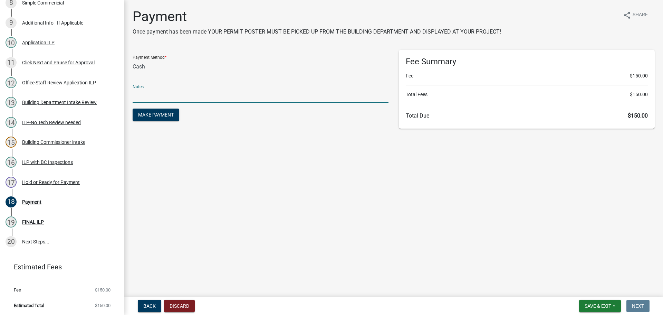
click at [155, 98] on input "text" at bounding box center [261, 96] width 256 height 14
type input "0"
type input "118443"
click at [133, 108] on button "Make Payment" at bounding box center [156, 114] width 47 height 12
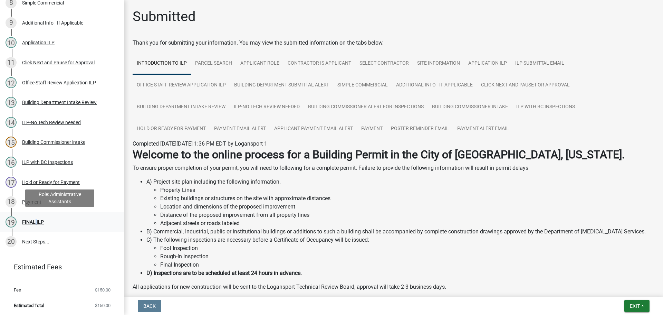
click at [34, 220] on div "FINAL ILP" at bounding box center [33, 221] width 22 height 5
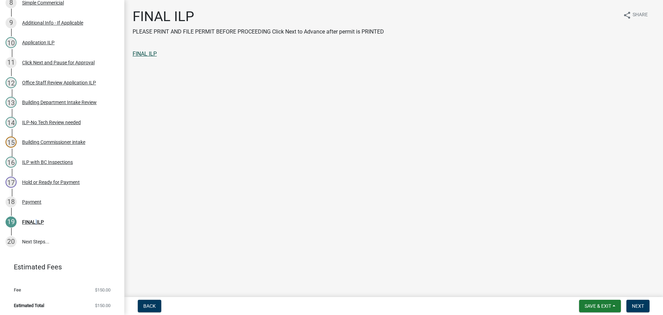
click at [150, 54] on link "FINAL ILP" at bounding box center [145, 53] width 24 height 7
click at [605, 308] on span "Save & Exit" at bounding box center [598, 306] width 27 height 6
click at [594, 290] on button "Save & Exit" at bounding box center [593, 287] width 55 height 17
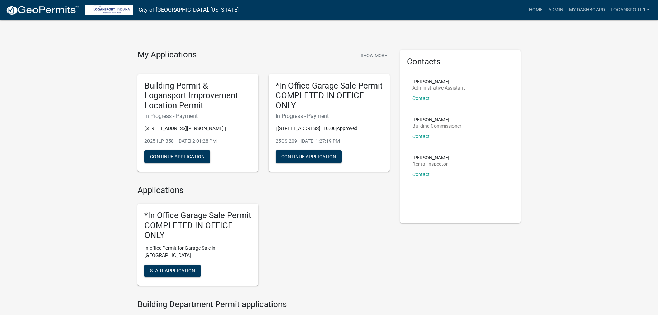
scroll to position [138, 0]
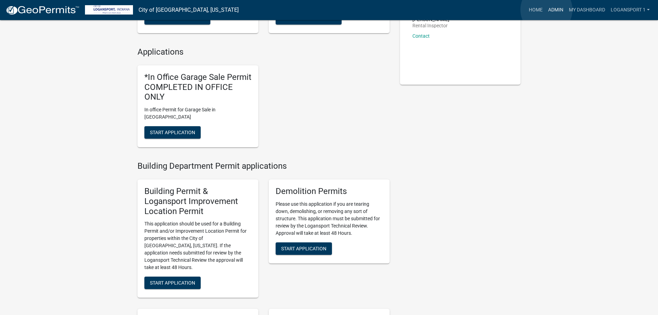
click at [547, 10] on link "Admin" at bounding box center [556, 9] width 21 height 13
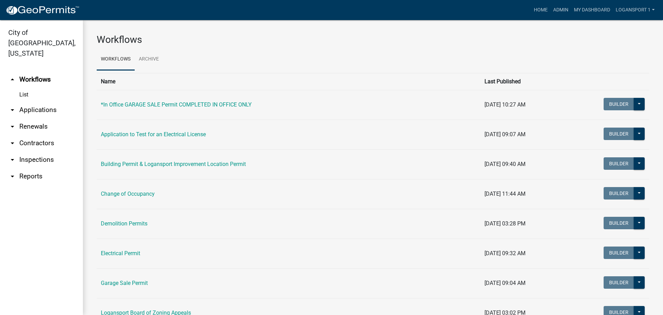
click at [38, 102] on link "arrow_drop_down Applications" at bounding box center [41, 110] width 83 height 17
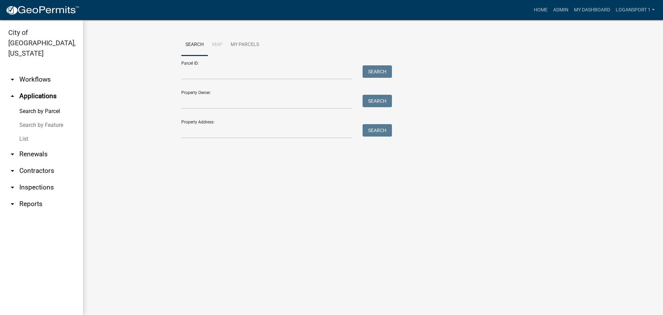
click at [24, 132] on link "List" at bounding box center [41, 139] width 83 height 14
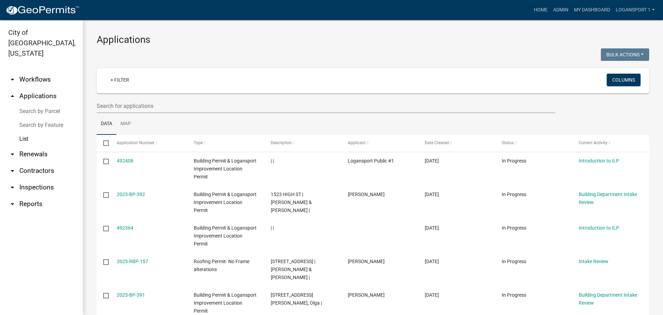
click at [34, 162] on link "arrow_drop_down Contractors" at bounding box center [41, 170] width 83 height 17
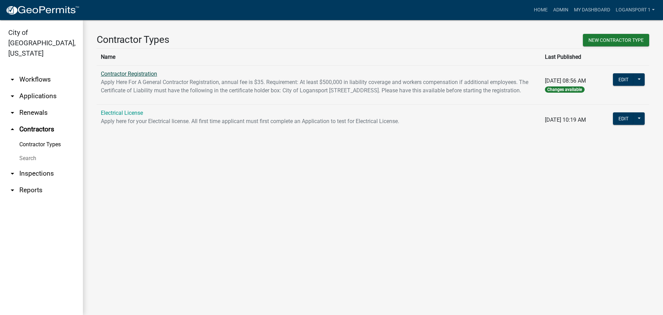
click at [128, 70] on link "Contractor Registration" at bounding box center [129, 73] width 56 height 7
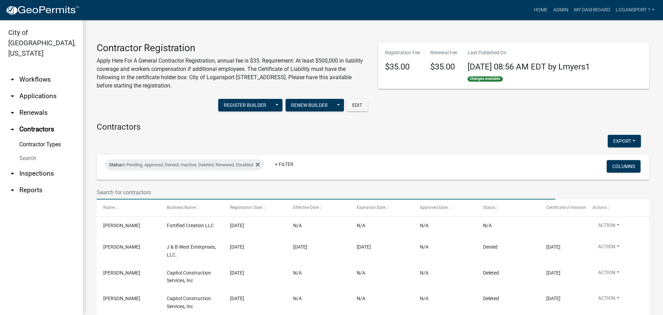
click at [120, 188] on input "text" at bounding box center [326, 192] width 459 height 14
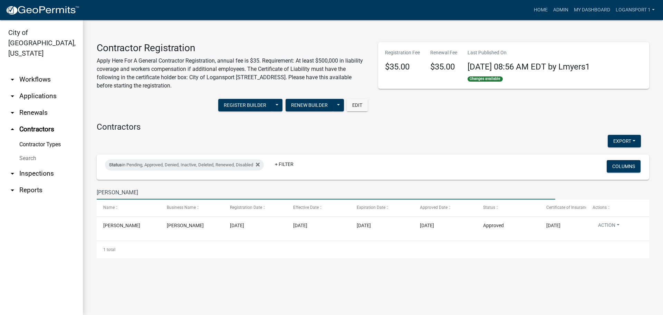
type input "Callow"
click at [558, 11] on link "Admin" at bounding box center [561, 9] width 21 height 13
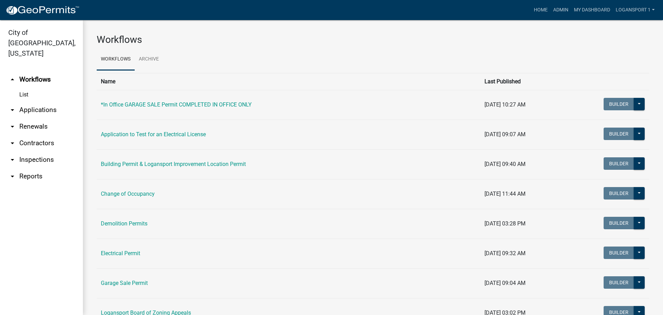
click at [39, 102] on link "arrow_drop_down Applications" at bounding box center [41, 110] width 83 height 17
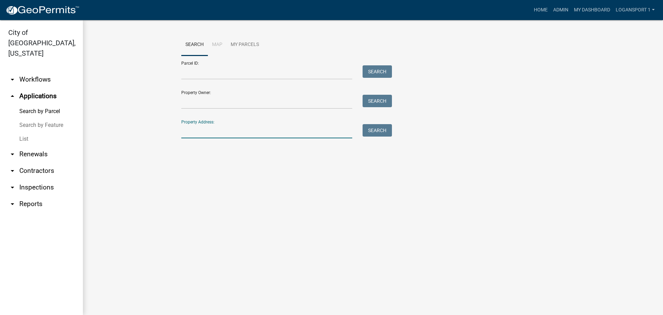
drag, startPoint x: 194, startPoint y: 133, endPoint x: 0, endPoint y: 114, distance: 195.1
click at [191, 133] on input "Property Address:" at bounding box center [266, 131] width 171 height 14
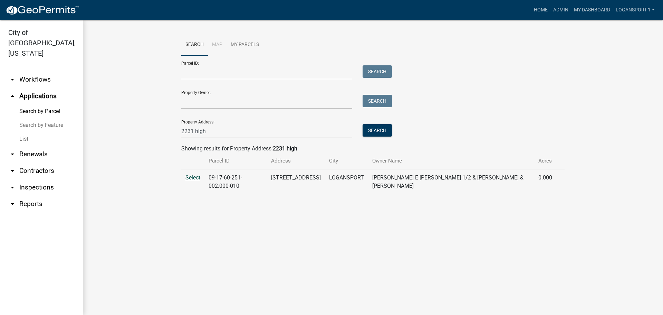
click at [195, 180] on span "Select" at bounding box center [193, 177] width 15 height 7
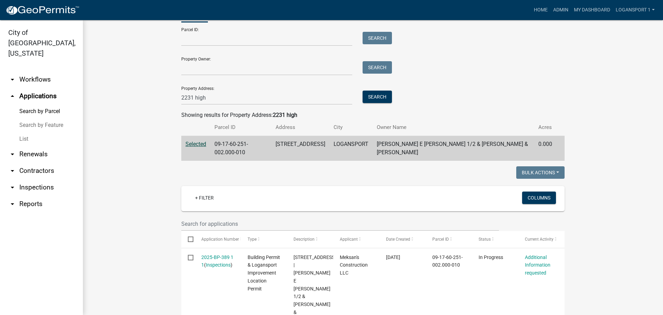
scroll to position [66, 0]
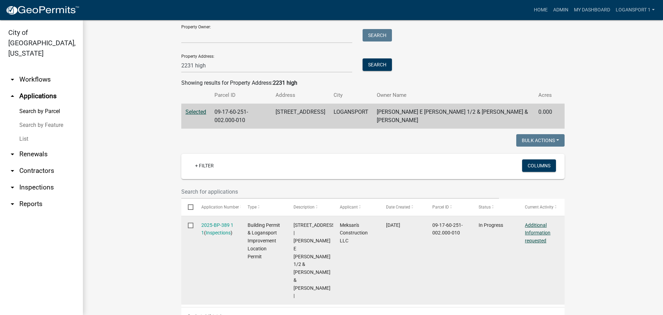
drag, startPoint x: 535, startPoint y: 228, endPoint x: 527, endPoint y: 224, distance: 9.4
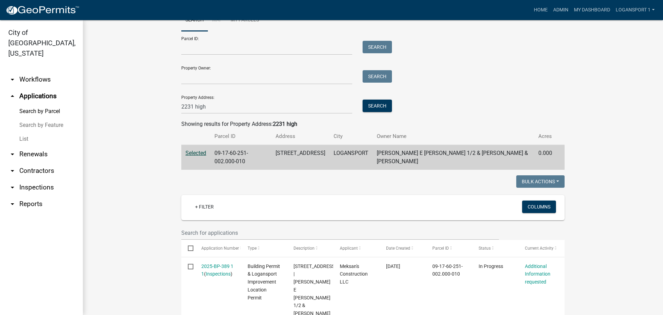
scroll to position [0, 0]
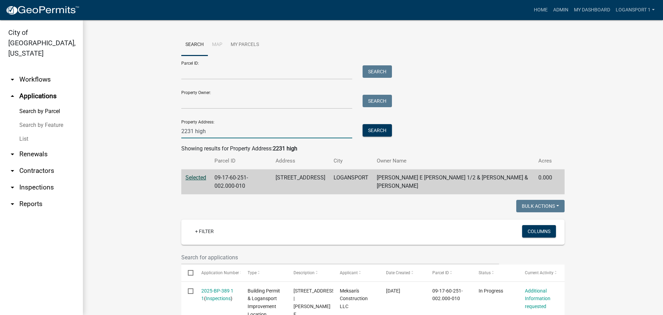
click at [196, 130] on input "2231 high" at bounding box center [266, 131] width 171 height 14
click at [196, 129] on input "2231 high" at bounding box center [266, 131] width 171 height 14
type input "4"
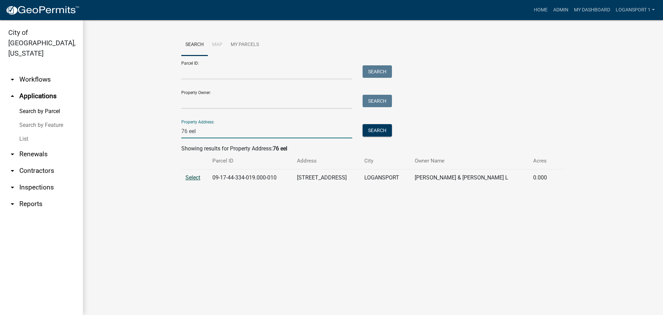
type input "76 eel"
click at [189, 176] on span "Select" at bounding box center [193, 177] width 15 height 7
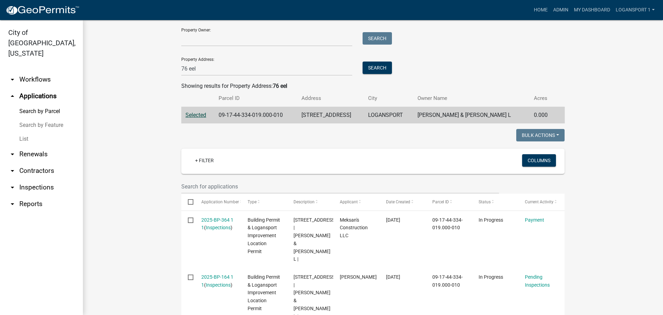
scroll to position [91, 0]
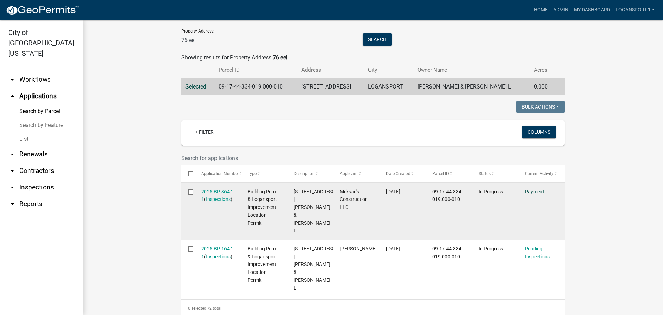
click at [533, 191] on link "Payment" at bounding box center [534, 192] width 19 height 6
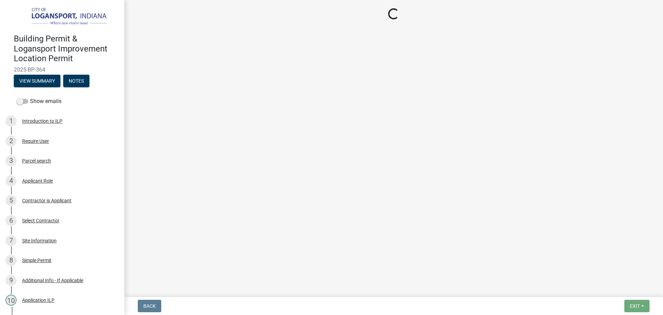
select select "3: 3"
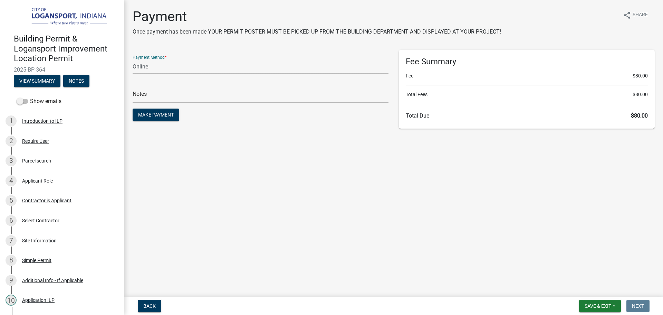
click at [155, 62] on select "Credit Card POS Check Cash Online" at bounding box center [261, 66] width 256 height 14
click at [234, 45] on div "Payment Once payment has been made YOUR PERMIT POSTER MUST BE PICKED UP FROM TH…" at bounding box center [393, 71] width 533 height 127
click at [178, 67] on select "Credit Card POS Check Cash Online" at bounding box center [261, 66] width 256 height 14
click at [235, 154] on main "Payment Once payment has been made YOUR PERMIT POSTER MUST BE PICKED UP FROM TH…" at bounding box center [393, 147] width 539 height 294
click at [148, 115] on span "Make Payment" at bounding box center [156, 115] width 36 height 6
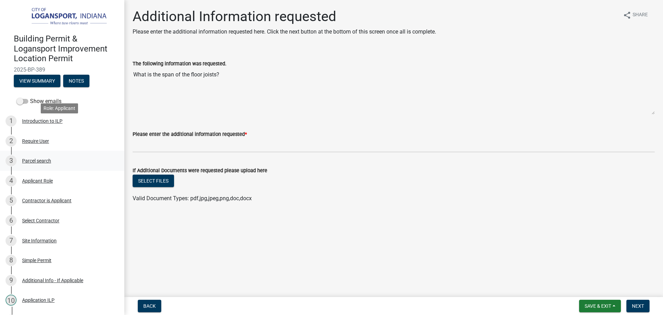
scroll to position [35, 0]
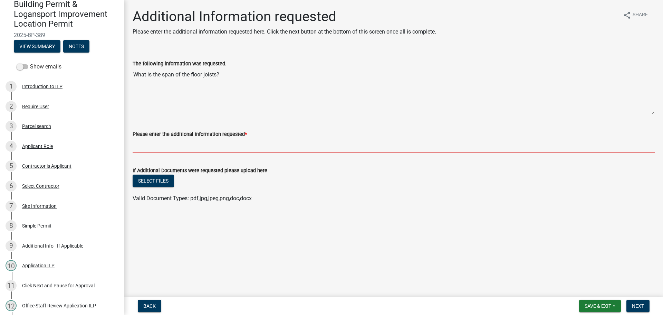
click at [281, 139] on input "Please enter the additional information requested *" at bounding box center [394, 145] width 522 height 14
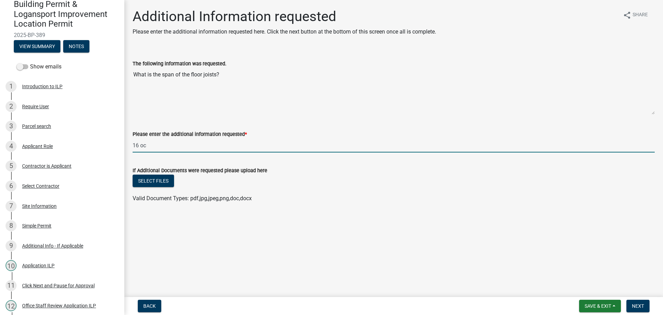
type input "16 oc"
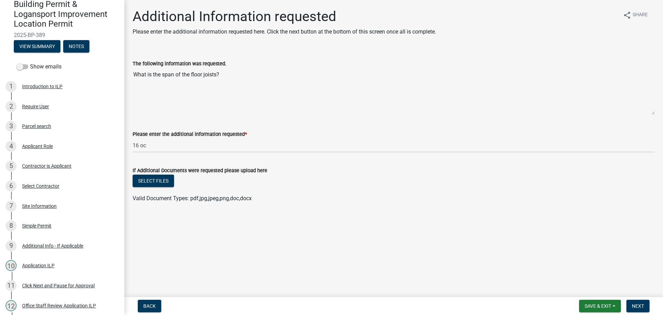
click at [555, 208] on wm-data-entity-input "If Additional Documents were requested please upload here Select files Valid Do…" at bounding box center [394, 183] width 522 height 51
click at [636, 306] on span "Next" at bounding box center [638, 306] width 12 height 6
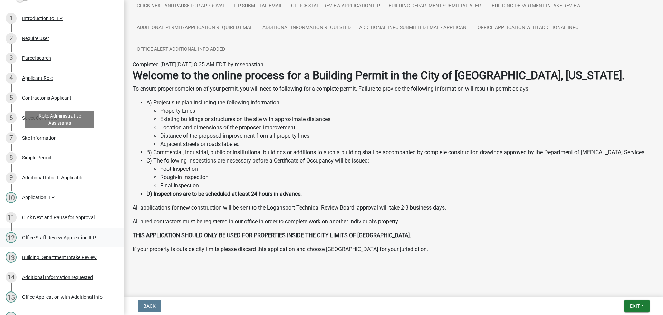
scroll to position [198, 0]
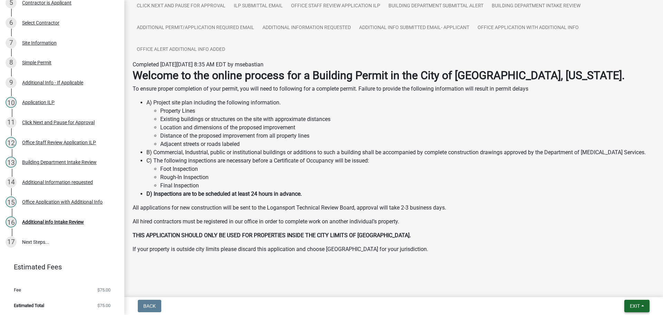
drag, startPoint x: 629, startPoint y: 299, endPoint x: 632, endPoint y: 303, distance: 4.9
click at [630, 301] on nav "Back Exit Save Save & Exit" at bounding box center [393, 306] width 539 height 18
click at [632, 303] on span "Exit" at bounding box center [635, 306] width 10 height 6
click at [621, 290] on button "Save & Exit" at bounding box center [622, 287] width 55 height 17
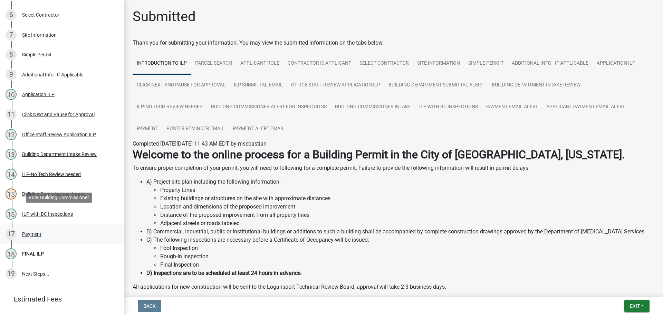
scroll to position [238, 0]
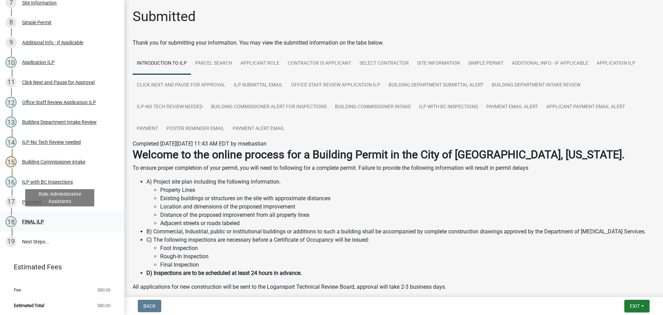
click at [36, 221] on div "FINAL ILP" at bounding box center [33, 221] width 22 height 5
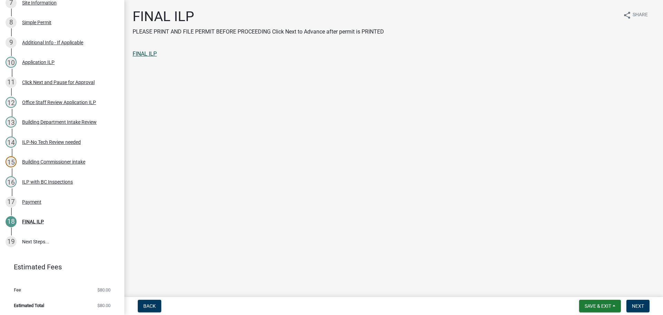
click at [143, 53] on link "FINAL ILP" at bounding box center [145, 53] width 24 height 7
click at [643, 308] on span "Next" at bounding box center [638, 306] width 12 height 6
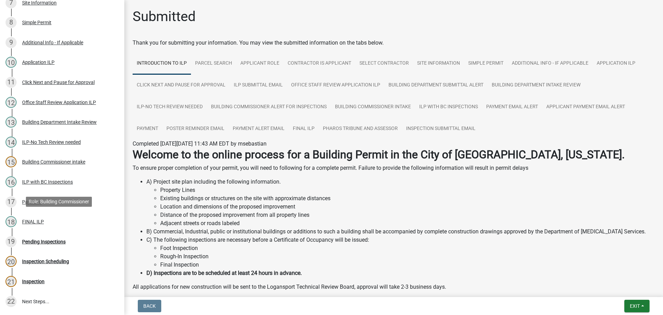
scroll to position [297, 0]
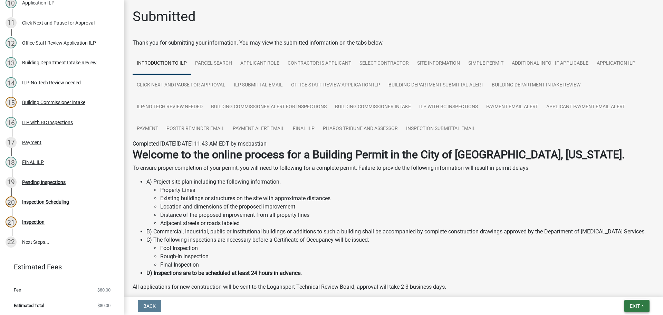
click at [645, 304] on button "Exit" at bounding box center [637, 306] width 25 height 12
click at [634, 294] on button "Save & Exit" at bounding box center [622, 287] width 55 height 17
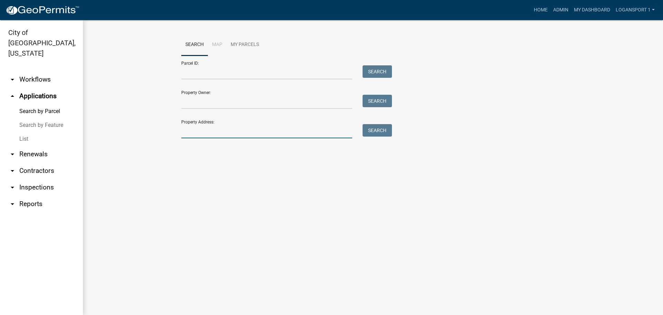
click at [248, 131] on input "Property Address:" at bounding box center [266, 131] width 171 height 14
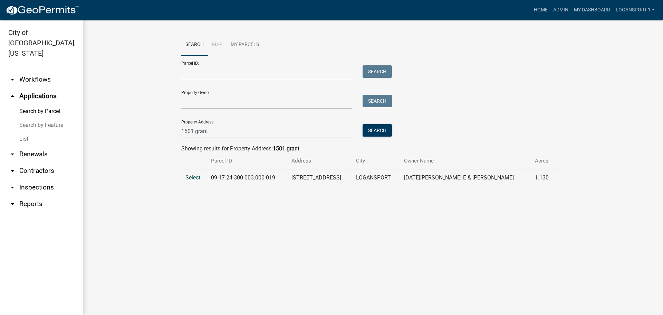
click at [197, 174] on span "Select" at bounding box center [193, 177] width 15 height 7
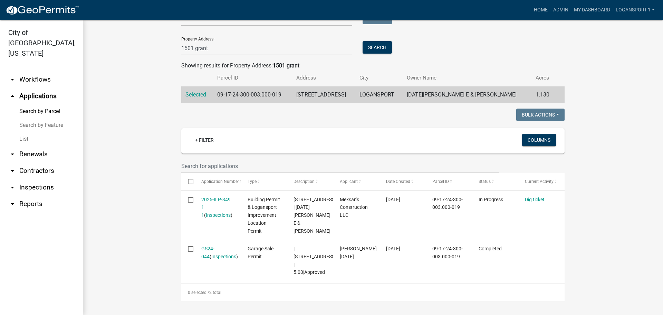
scroll to position [91, 0]
click at [248, 49] on wm-search-parcel-data-activity-input "Search Map My Parcels Parcel ID: Search Property Owner: Search Property Address…" at bounding box center [372, 27] width 383 height 152
click at [247, 49] on wm-search-parcel-data-activity-input "Search Map My Parcels Parcel ID: Search Property Owner: Search Property Address…" at bounding box center [372, 27] width 383 height 152
click at [246, 45] on input "1501 grant" at bounding box center [266, 48] width 171 height 14
click at [246, 44] on input "1501 grant" at bounding box center [266, 48] width 171 height 14
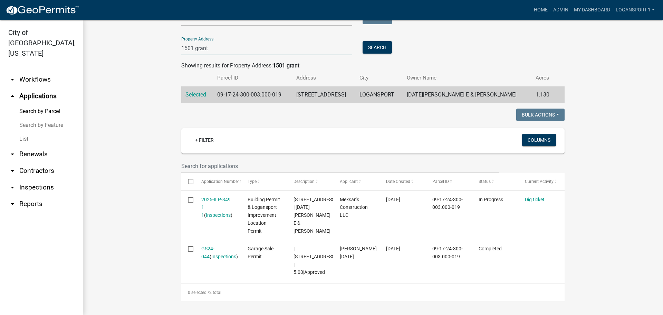
click at [246, 44] on input "1501 grant" at bounding box center [266, 48] width 171 height 14
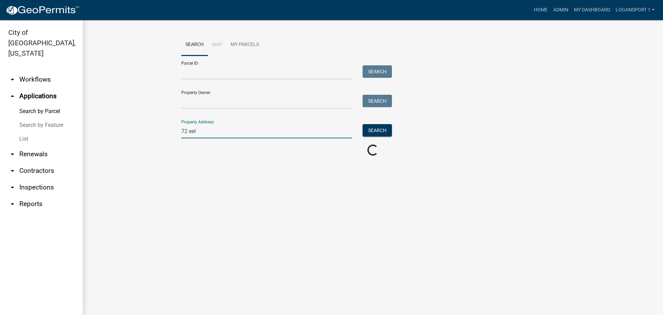
scroll to position [0, 0]
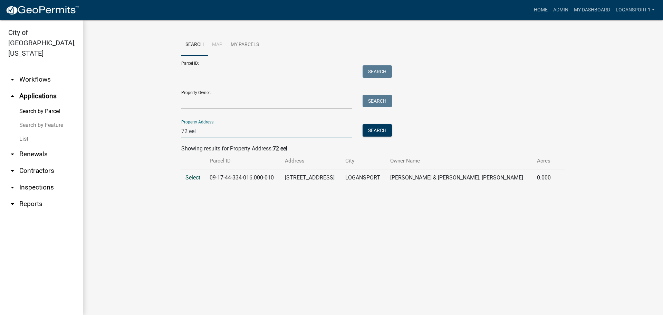
click at [193, 180] on span "Select" at bounding box center [193, 177] width 15 height 7
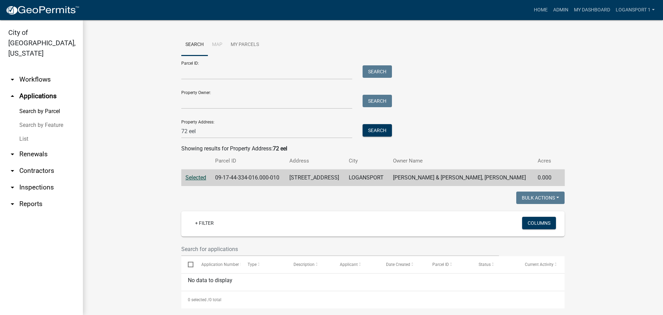
scroll to position [7, 0]
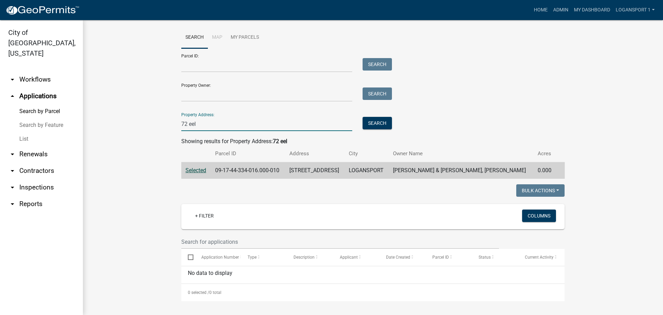
click at [187, 121] on input "72 eel" at bounding box center [266, 124] width 171 height 14
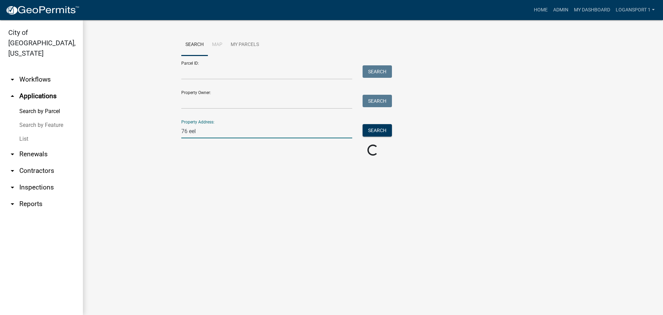
scroll to position [0, 0]
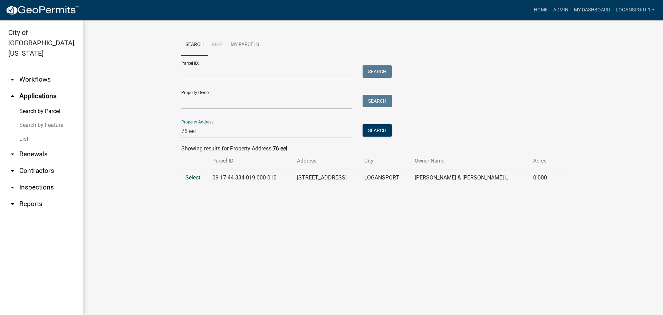
type input "76 eel"
click at [196, 177] on span "Select" at bounding box center [193, 177] width 15 height 7
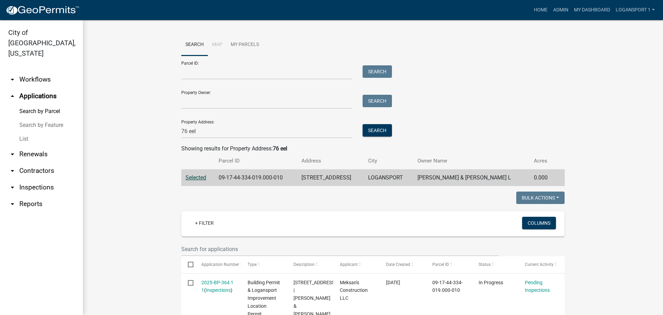
click at [23, 132] on link "List" at bounding box center [41, 139] width 83 height 14
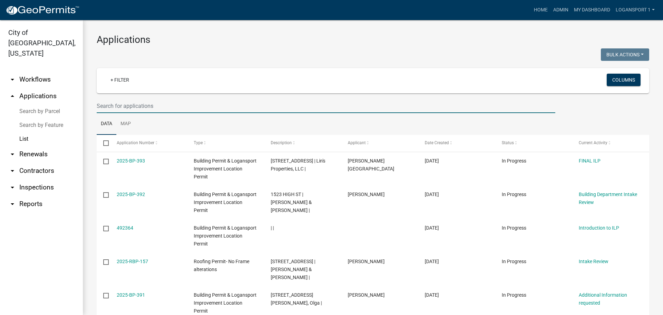
click at [218, 103] on input "text" at bounding box center [326, 106] width 459 height 14
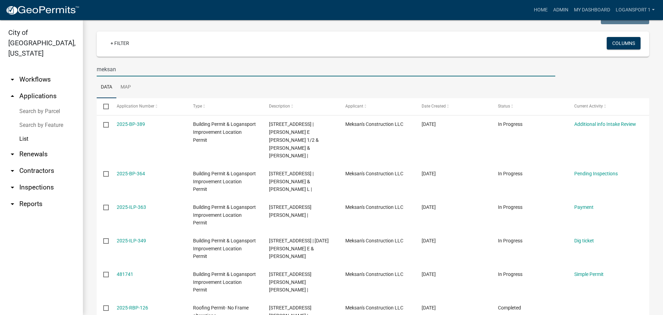
scroll to position [37, 0]
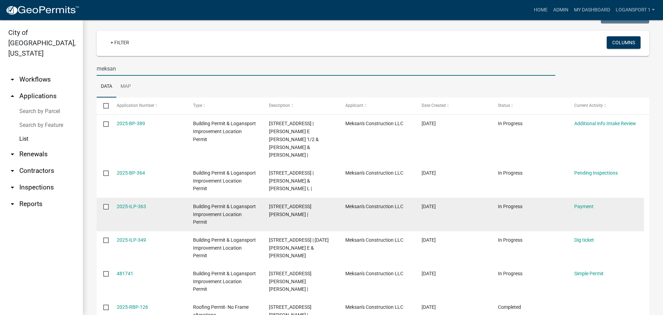
click at [265, 202] on datatable-body-cell "423 W MIAMI AVE | Zimmerman, Debra |" at bounding box center [301, 215] width 76 height 34
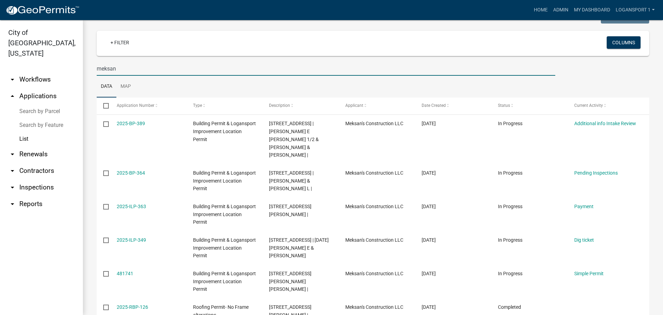
click at [181, 73] on input "meksan" at bounding box center [326, 68] width 459 height 14
type input "3131 E Market"
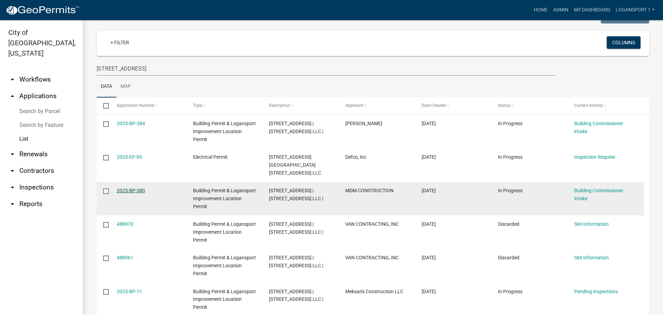
click at [124, 188] on link "2025-BP-380" at bounding box center [131, 191] width 28 height 6
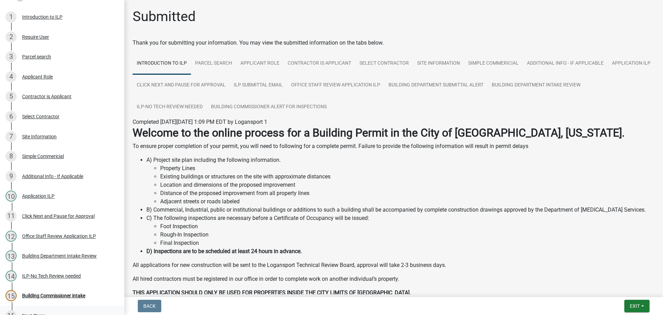
scroll to position [138, 0]
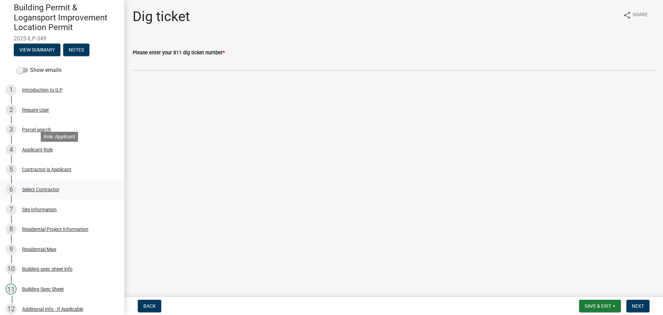
scroll to position [69, 0]
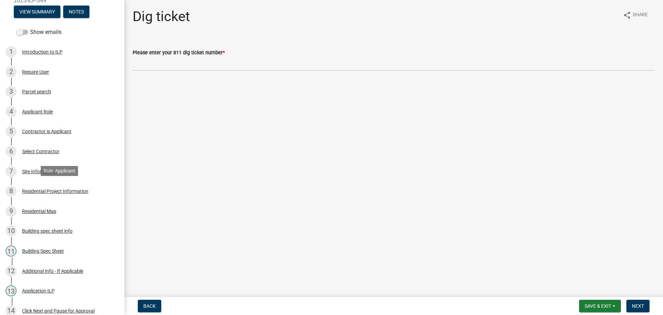
click at [51, 191] on div "Residential Project Information" at bounding box center [55, 191] width 66 height 5
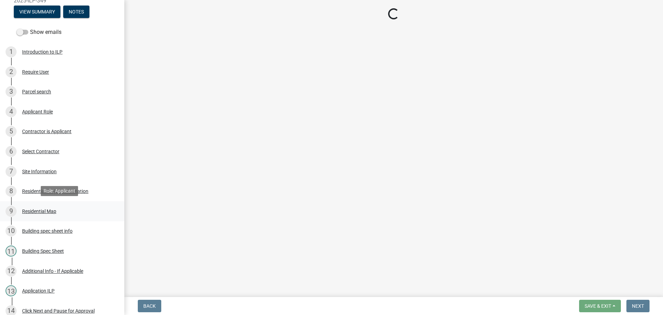
select select "59abff2c-ba26-45a8-b0a1-b870ff6f39ec"
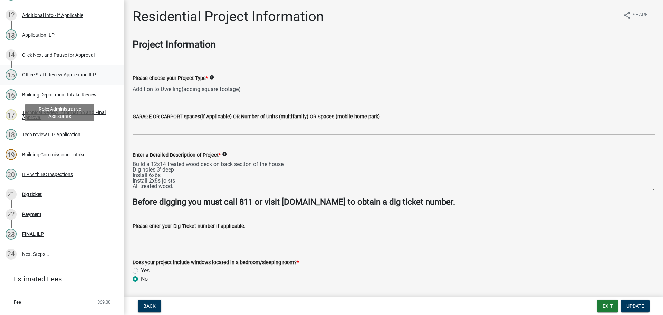
scroll to position [337, 0]
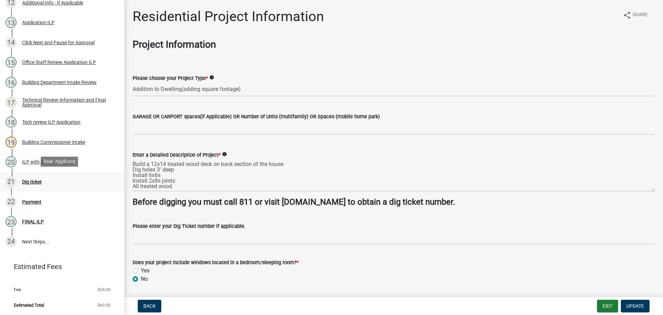
click at [42, 177] on div "21 Dig ticket" at bounding box center [60, 181] width 108 height 11
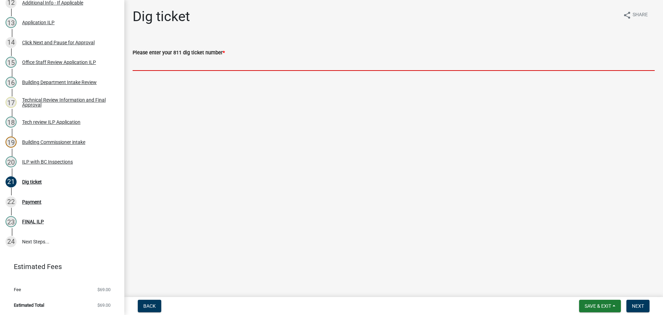
click at [211, 64] on input "Please enter your 811 dig ticket number *" at bounding box center [394, 64] width 522 height 14
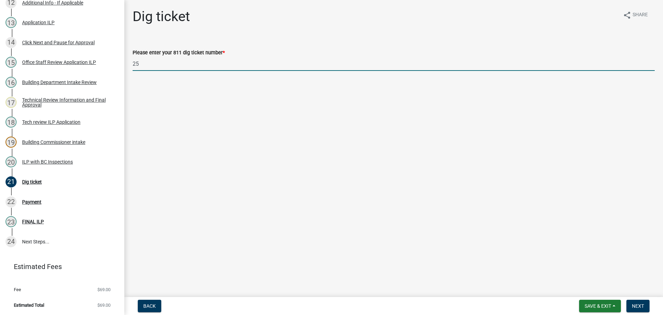
type input "25021281345"
click at [646, 307] on button "Next" at bounding box center [638, 306] width 23 height 12
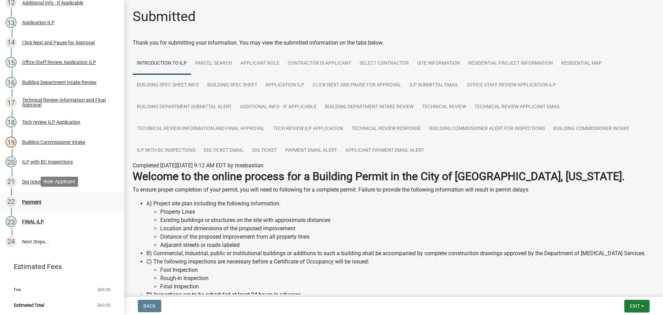
click at [34, 199] on div "Payment" at bounding box center [31, 201] width 19 height 5
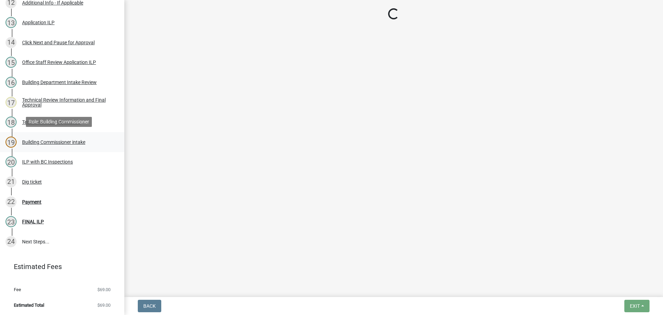
select select "3: 3"
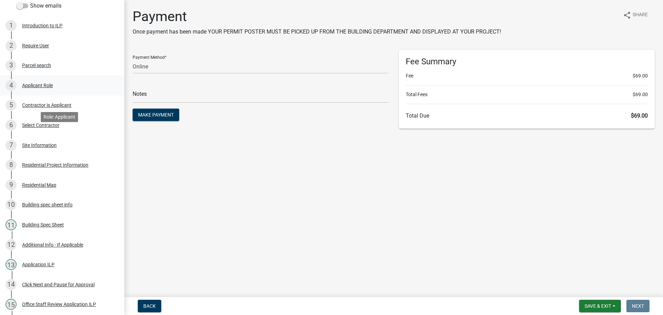
scroll to position [130, 0]
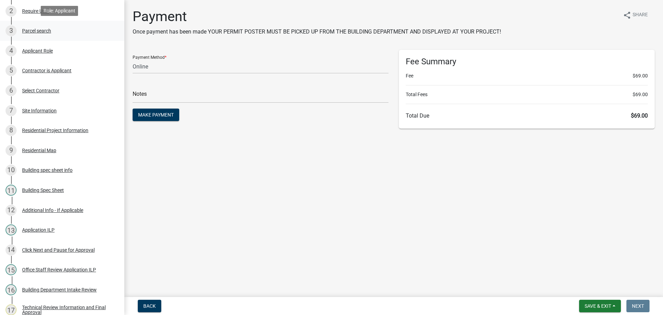
click at [40, 33] on div "3 Parcel search" at bounding box center [60, 30] width 108 height 11
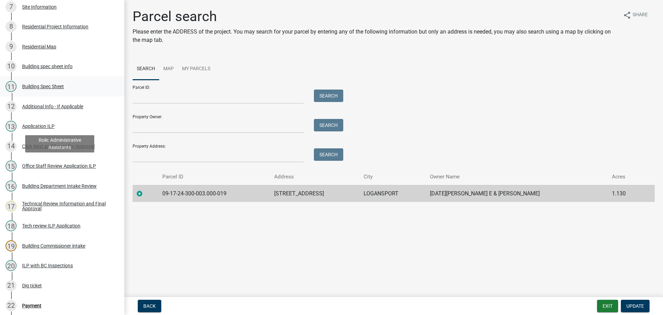
scroll to position [268, 0]
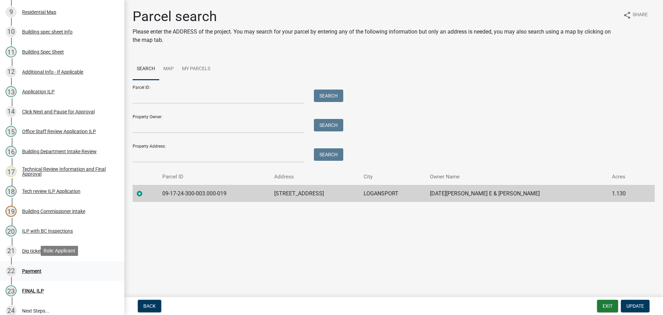
click at [31, 269] on div "Payment" at bounding box center [31, 270] width 19 height 5
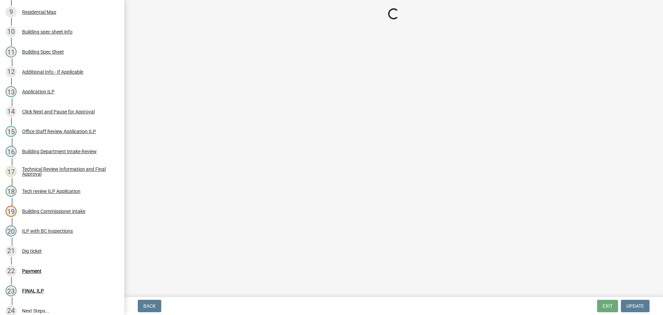
select select "3: 3"
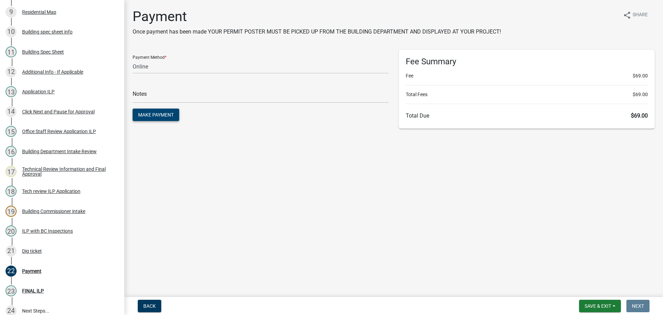
click at [157, 117] on span "Make Payment" at bounding box center [156, 115] width 36 height 6
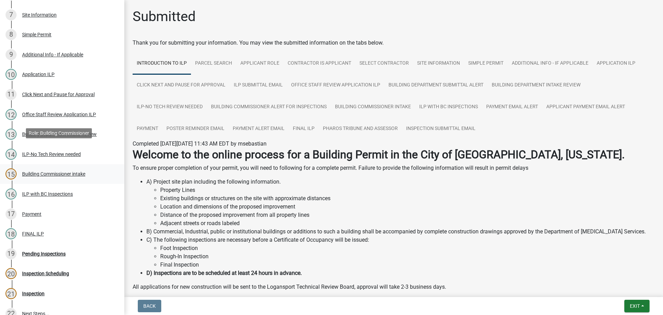
scroll to position [297, 0]
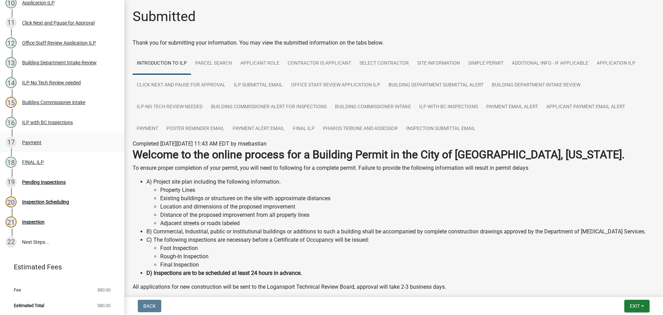
click at [40, 142] on div "Payment" at bounding box center [31, 142] width 19 height 5
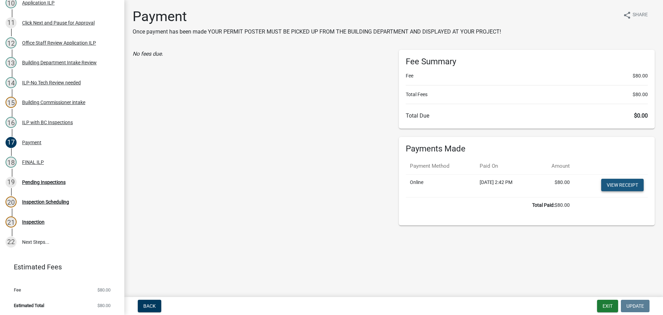
click at [607, 181] on link "View receipt" at bounding box center [622, 185] width 42 height 12
click at [603, 301] on button "Exit" at bounding box center [607, 306] width 21 height 12
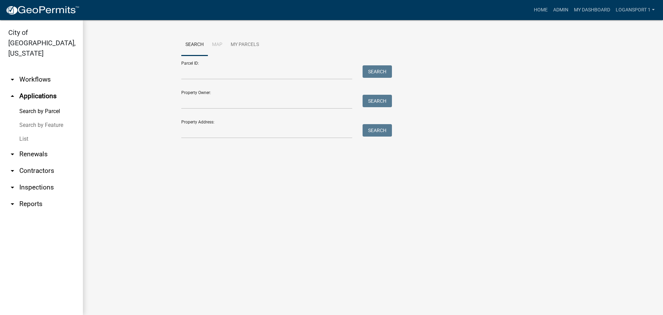
click at [24, 132] on link "List" at bounding box center [41, 139] width 83 height 14
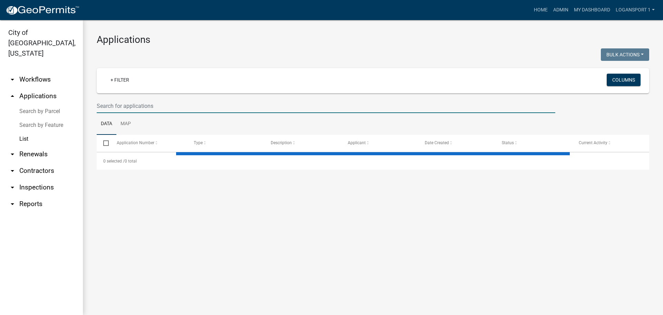
click at [139, 106] on input "text" at bounding box center [326, 106] width 459 height 14
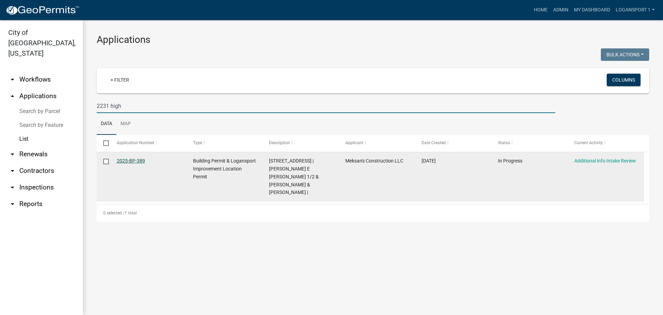
type input "2231 high"
click at [127, 159] on link "2025-BP-389" at bounding box center [131, 161] width 28 height 6
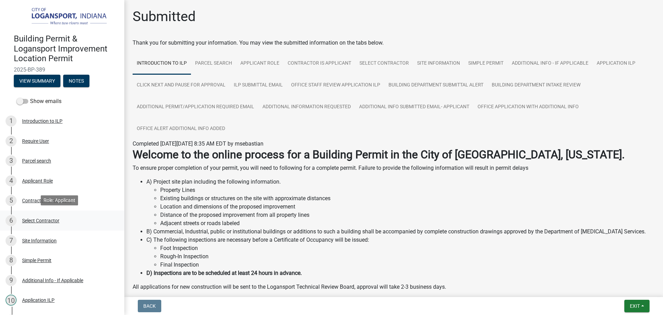
click at [37, 216] on div "6 Select Contractor" at bounding box center [60, 220] width 108 height 11
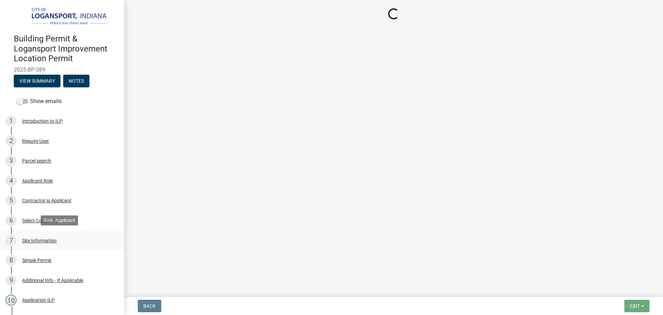
click at [33, 240] on div "Site Information" at bounding box center [39, 240] width 35 height 5
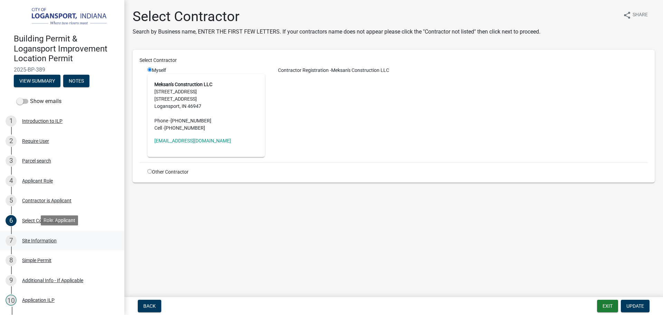
click at [33, 240] on div "Site Information" at bounding box center [39, 240] width 35 height 5
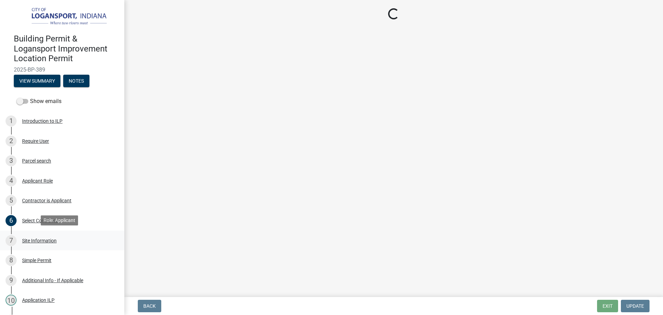
select select "62802869-e470-474a-8a4c-8dbe1ccdd5ac"
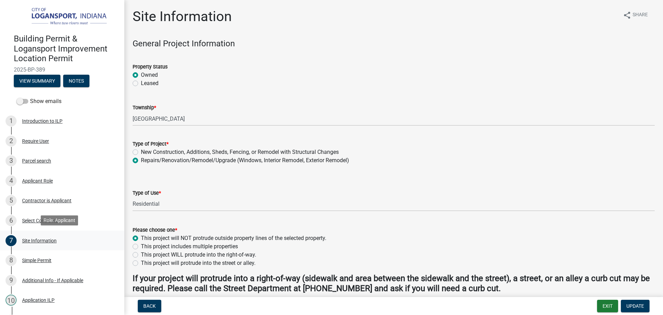
select select "62802869-e470-474a-8a4c-8dbe1ccdd5ac"
click at [141, 152] on label "New Construction, Additions, Sheds, Fencing, or Remodel with Structural Changes" at bounding box center [240, 152] width 198 height 8
click at [141, 152] on input "New Construction, Additions, Sheds, Fencing, or Remodel with Structural Changes" at bounding box center [143, 150] width 4 height 4
radio input "true"
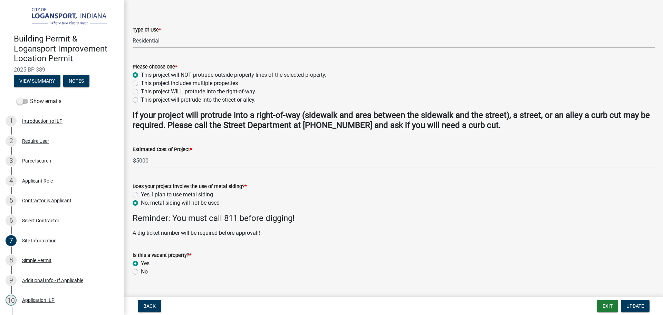
scroll to position [173, 0]
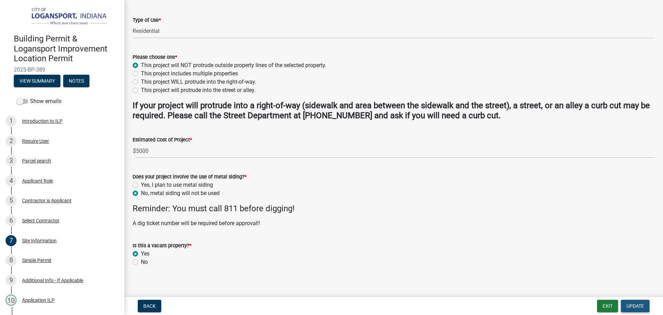
click at [646, 307] on button "Update" at bounding box center [635, 306] width 29 height 12
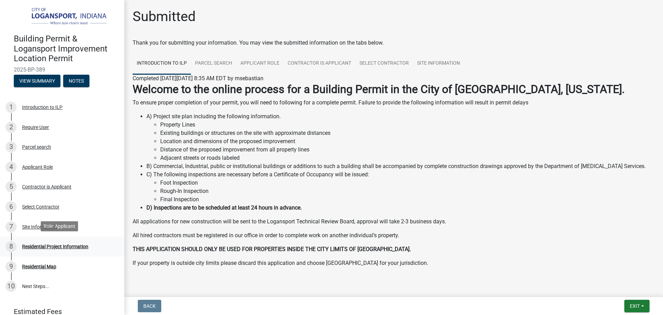
click at [76, 247] on div "Residential Project Information" at bounding box center [55, 246] width 66 height 5
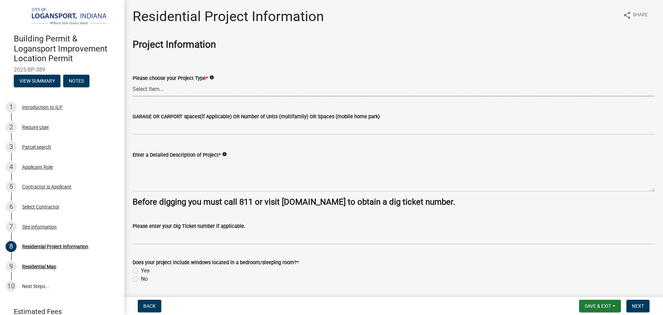
click at [214, 87] on select "Select Item... Single Family Pole Barn Home Multi Family Addition to Dwelling(a…" at bounding box center [394, 89] width 522 height 14
click at [133, 82] on select "Select Item... Single Family Pole Barn Home Multi Family Addition to Dwelling(a…" at bounding box center [394, 89] width 522 height 14
select select "fb9926f1-079d-4844-9e65-2f273ce57ea3"
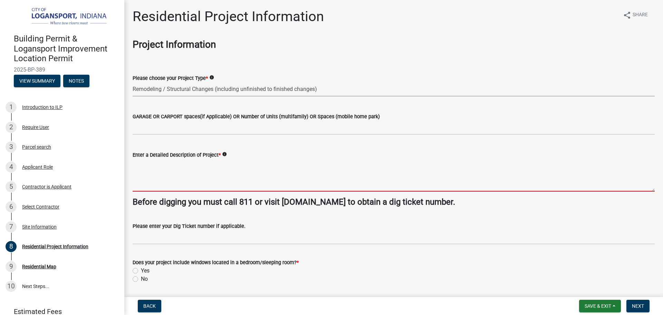
click at [164, 177] on textarea "Enter a Detailed Description of Project *" at bounding box center [394, 175] width 522 height 32
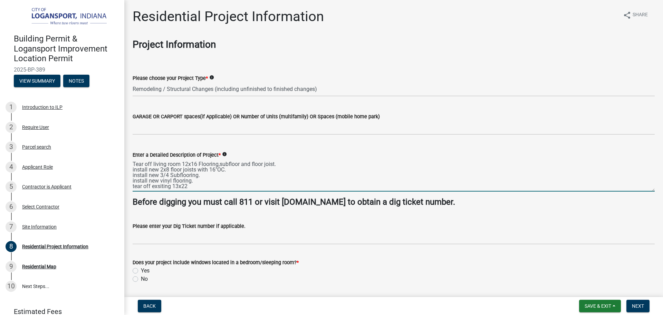
click at [162, 188] on textarea "Tear off living room 12x16 Flooring,subfloor and floor joist. install new 2x8 f…" at bounding box center [394, 175] width 522 height 32
click at [194, 188] on textarea "Tear off living room 12x16 Flooring,subfloor and floor joist. install new 2x8 f…" at bounding box center [394, 175] width 522 height 32
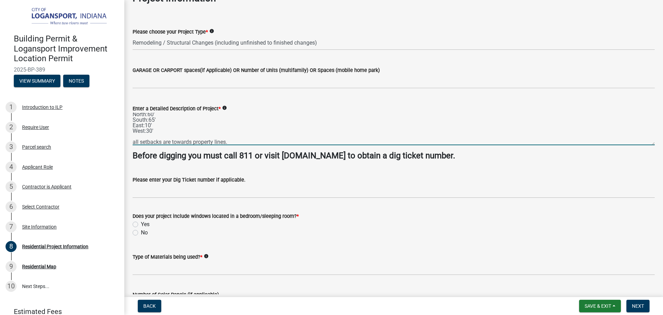
scroll to position [69, 0]
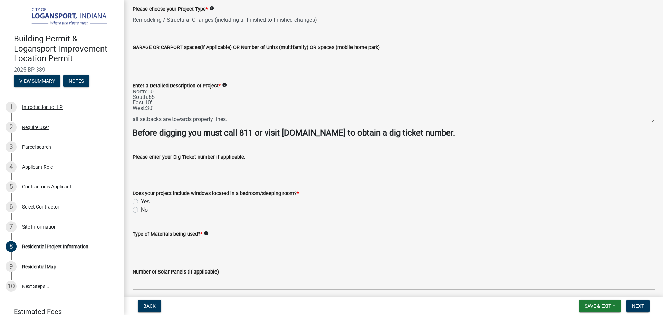
type textarea "Tear off living room 12x16 Flooring,subfloor and floor joist. install new 2x8 f…"
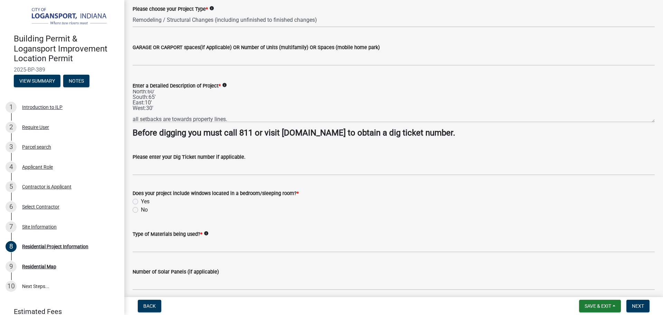
click at [141, 211] on label "No" at bounding box center [144, 210] width 7 height 8
click at [141, 210] on input "No" at bounding box center [143, 208] width 4 height 4
radio input "true"
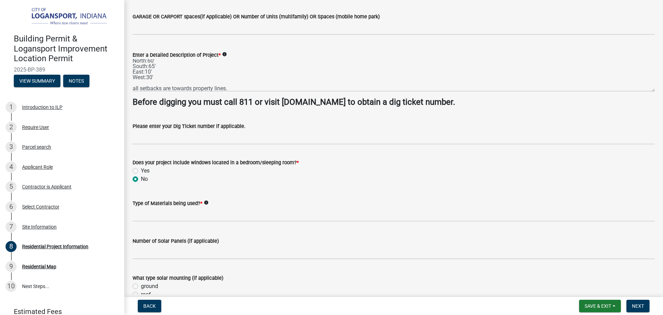
scroll to position [104, 0]
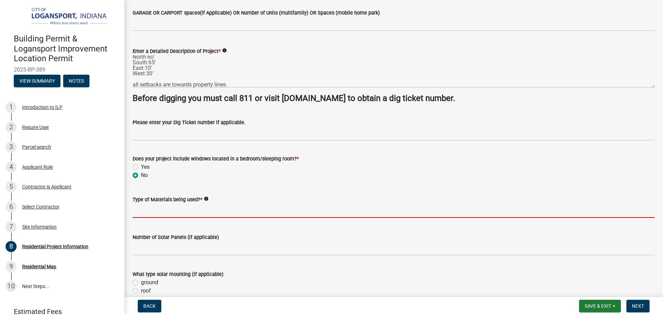
click at [257, 214] on input "Type of Materials being used? *" at bounding box center [394, 210] width 522 height 14
click at [264, 214] on input "Type of Materials being used? *" at bounding box center [394, 210] width 522 height 14
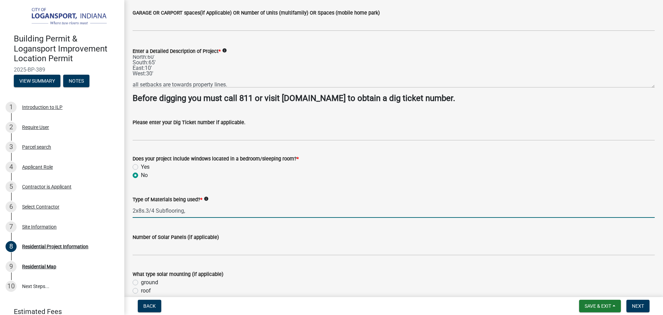
click at [147, 212] on input "2x8s.3/4 Subflooring," at bounding box center [394, 210] width 522 height 14
click at [199, 208] on input "2x8s,3/4 Subflooring," at bounding box center [394, 210] width 522 height 14
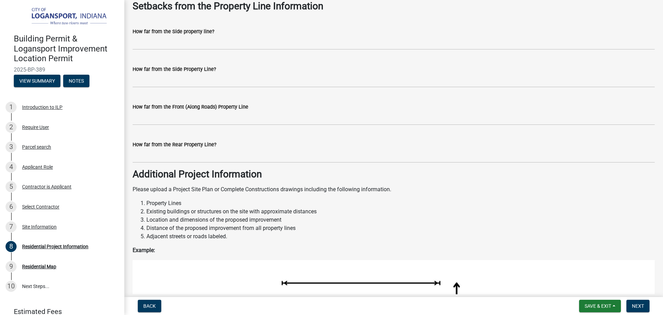
scroll to position [587, 0]
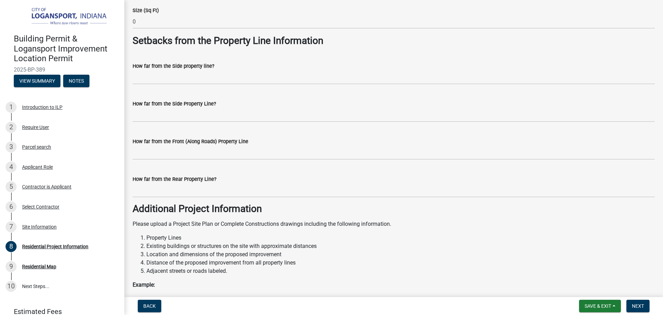
type input "2x8s,3/4 Subflooring,concrete,rebards"
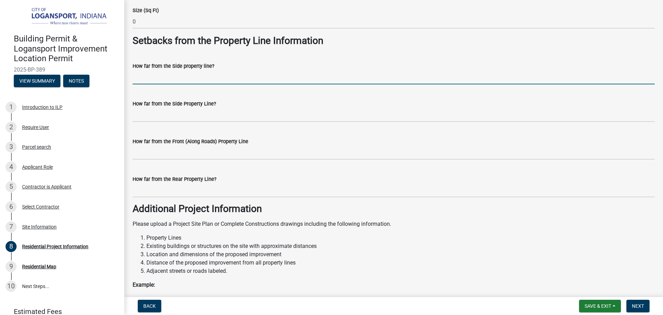
click at [197, 78] on input "How far from the Side property line?" at bounding box center [394, 77] width 522 height 14
click at [146, 53] on div "How far from the Side property line?" at bounding box center [394, 68] width 522 height 32
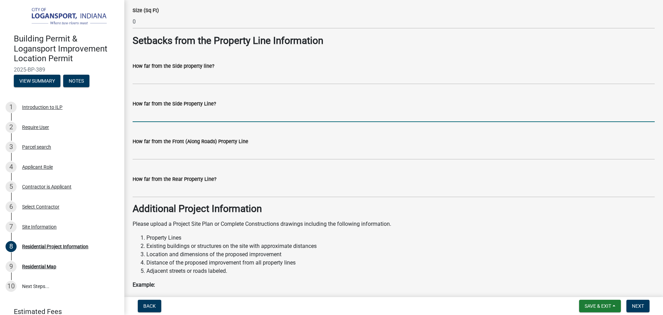
click at [192, 117] on input "How far from the Side Property Line?" at bounding box center [394, 115] width 522 height 14
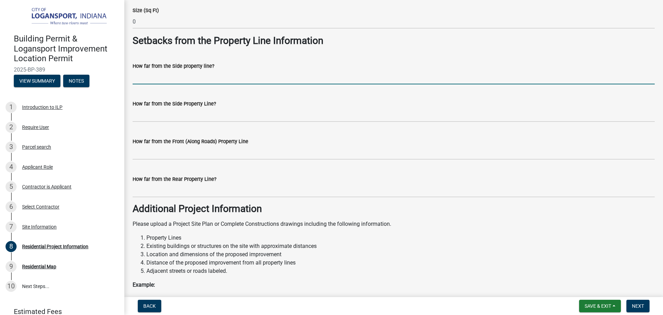
click at [182, 80] on input "How far from the Side property line?" at bounding box center [394, 77] width 522 height 14
type input "10"
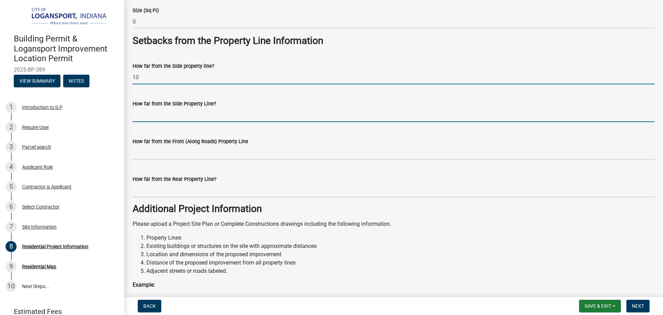
click at [146, 119] on input "How far from the Side Property Line?" at bounding box center [394, 115] width 522 height 14
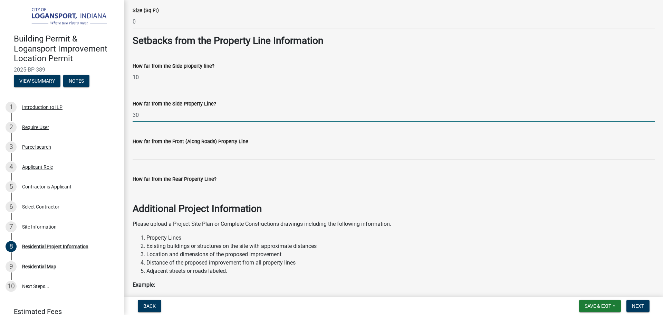
type input "30"
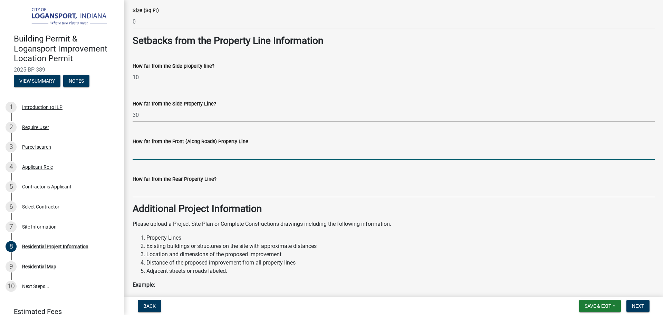
click at [156, 157] on input "How far from the Front (Along Roads) Property Line" at bounding box center [394, 152] width 522 height 14
type input "60"
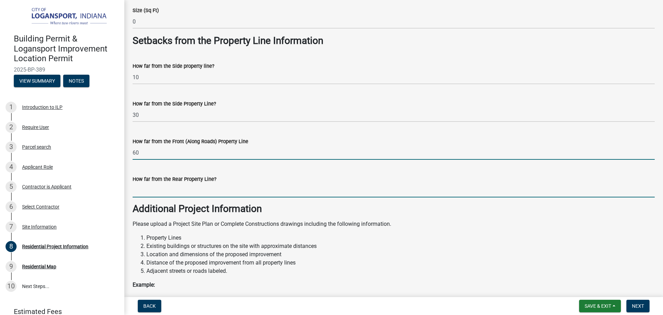
click at [186, 191] on input "How far from the Rear Property Line?" at bounding box center [394, 190] width 522 height 14
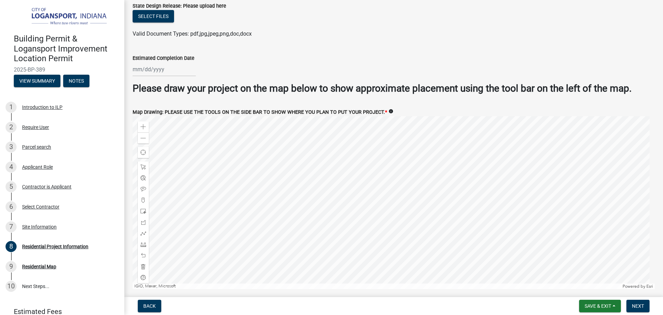
scroll to position [1328, 0]
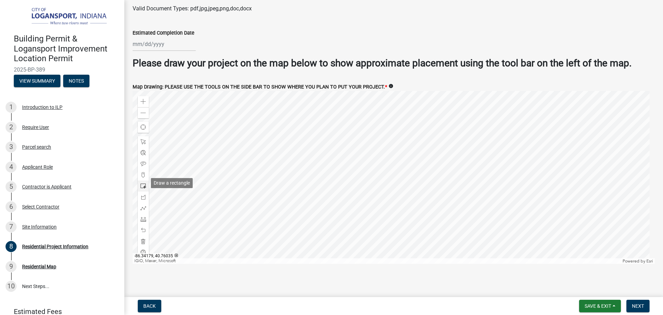
type input "65"
click at [143, 180] on div at bounding box center [143, 185] width 11 height 11
click at [385, 178] on div at bounding box center [394, 177] width 522 height 173
click at [382, 178] on div at bounding box center [394, 177] width 522 height 173
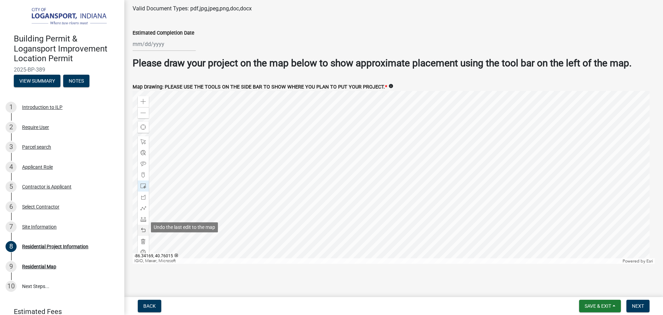
click at [148, 227] on div at bounding box center [143, 230] width 11 height 11
click at [148, 202] on div at bounding box center [143, 207] width 11 height 11
click at [145, 196] on span at bounding box center [144, 197] width 6 height 6
click at [382, 178] on div at bounding box center [394, 177] width 522 height 173
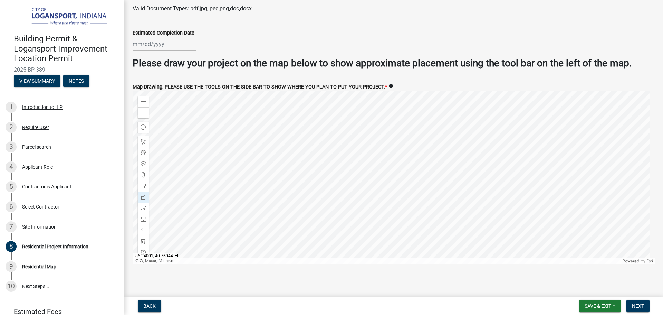
click at [384, 184] on div at bounding box center [394, 177] width 522 height 173
click at [391, 181] on div at bounding box center [394, 177] width 522 height 173
click at [390, 177] on div at bounding box center [394, 177] width 522 height 173
click at [382, 178] on div at bounding box center [394, 177] width 522 height 173
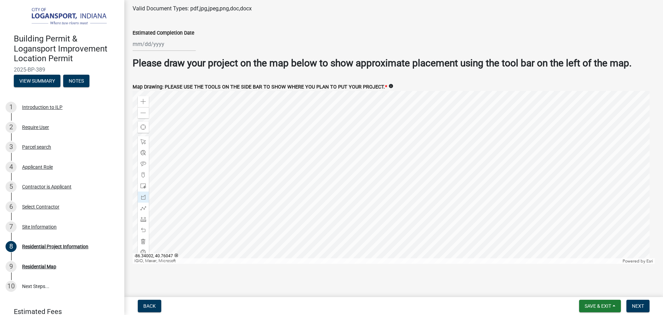
click at [382, 177] on div at bounding box center [394, 177] width 522 height 173
click at [382, 178] on div at bounding box center [394, 177] width 522 height 173
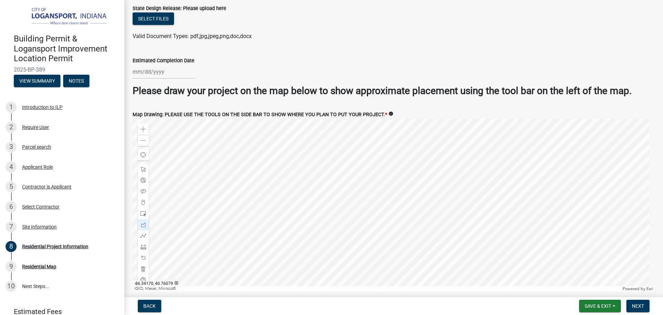
scroll to position [1294, 0]
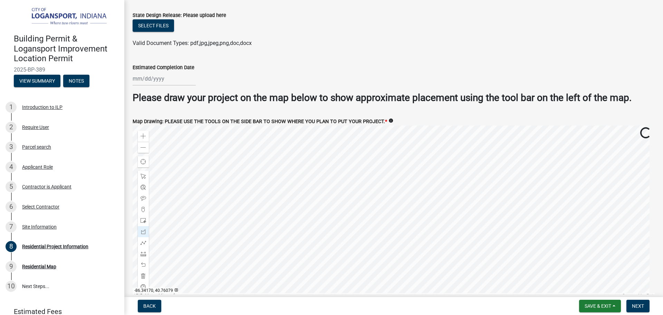
click at [152, 72] on div at bounding box center [164, 79] width 63 height 14
select select "10"
select select "2025"
click at [206, 76] on div "Jan Feb Mar Apr May Jun Jul Aug Sep Oct Nov Dec 1525 1526 1527 1528 1529 1530 1…" at bounding box center [394, 79] width 522 height 14
select select "10"
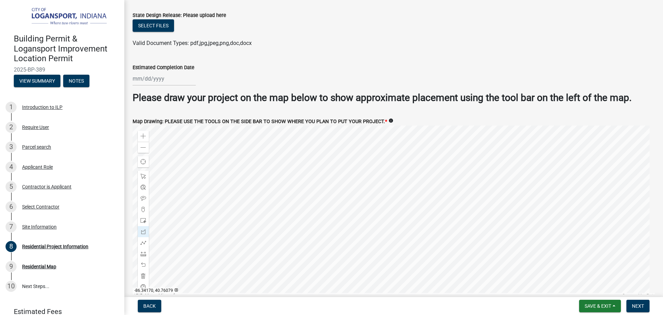
select select "2025"
click at [136, 72] on div "Jan Feb Mar Apr May Jun Jul Aug Sep Oct Nov Dec 1525 1526 1527 1528 1529 1530 1…" at bounding box center [164, 79] width 63 height 14
click at [209, 90] on button "Next month" at bounding box center [206, 93] width 8 height 11
select select "11"
click at [194, 134] on div "15" at bounding box center [194, 137] width 11 height 11
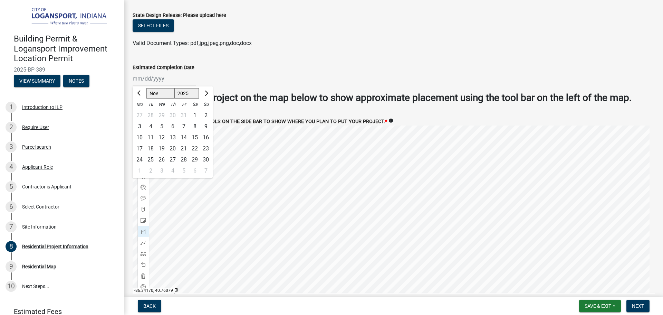
type input "11/15/2025"
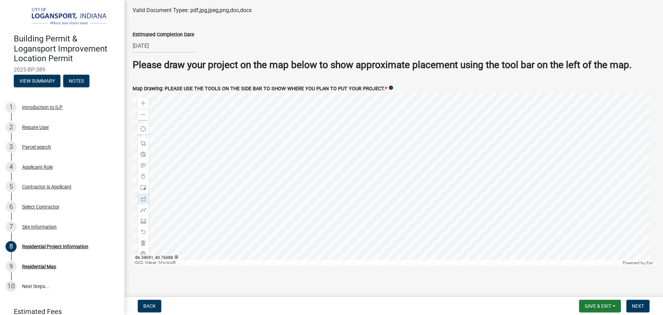
scroll to position [1328, 0]
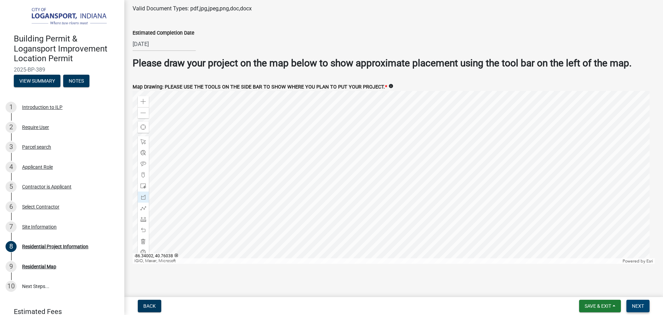
click at [634, 305] on span "Next" at bounding box center [638, 306] width 12 height 6
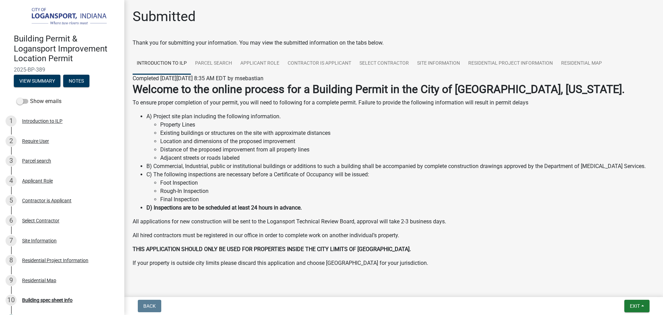
scroll to position [14, 0]
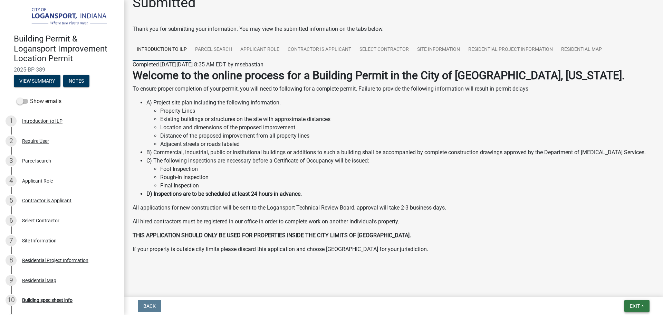
click at [635, 307] on span "Exit" at bounding box center [635, 306] width 10 height 6
click at [621, 289] on button "Save & Exit" at bounding box center [622, 287] width 55 height 17
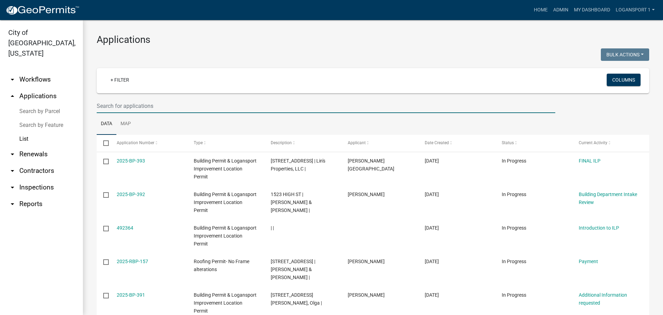
click at [139, 105] on input "text" at bounding box center [326, 106] width 459 height 14
click at [136, 107] on input "text" at bounding box center [326, 106] width 459 height 14
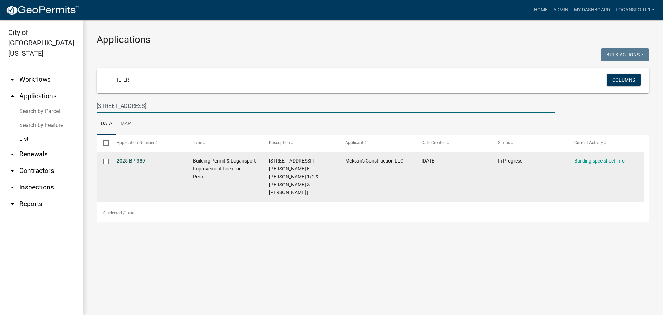
type input "2231 high st"
click at [124, 160] on link "2025-BP-389" at bounding box center [131, 161] width 28 height 6
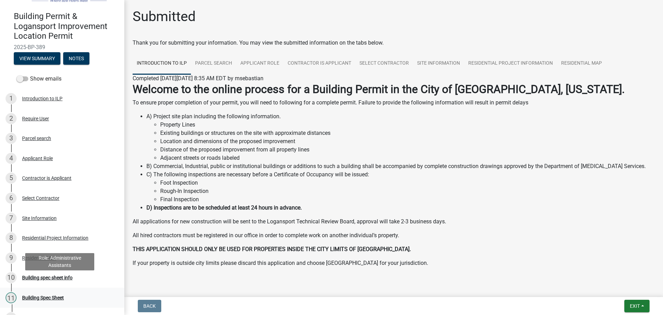
scroll to position [35, 0]
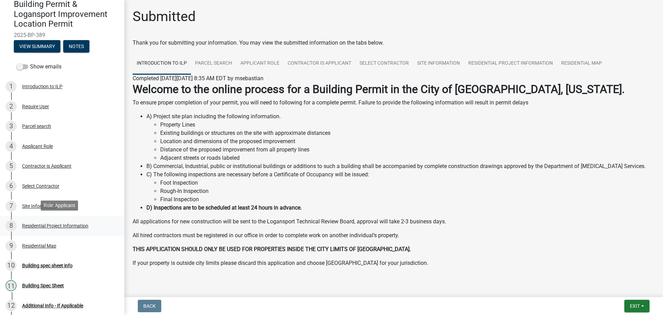
click at [38, 224] on div "Residential Project Information" at bounding box center [55, 225] width 66 height 5
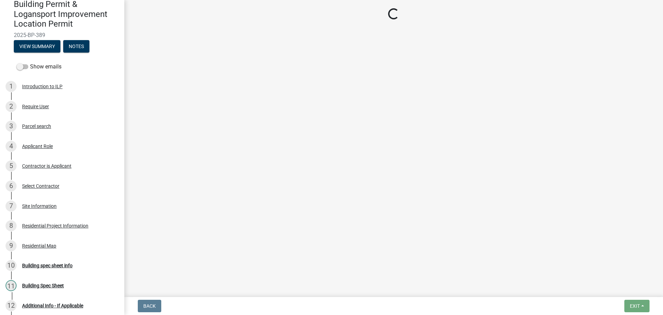
select select "fb9926f1-079d-4844-9e65-2f273ce57ea3"
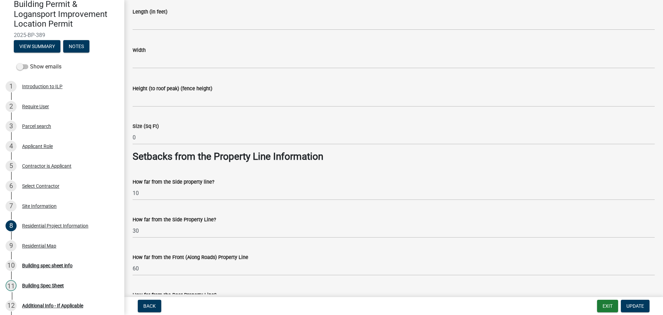
scroll to position [484, 0]
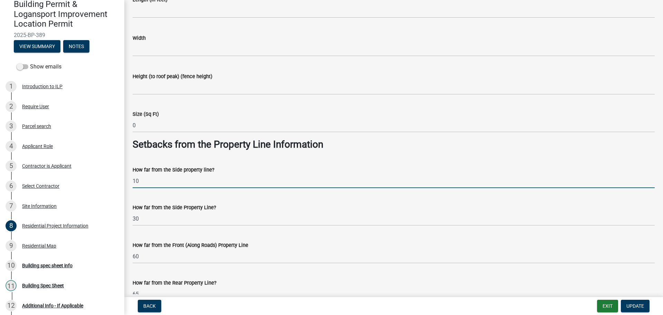
click at [162, 184] on input "10" at bounding box center [394, 181] width 522 height 14
type input "just inside"
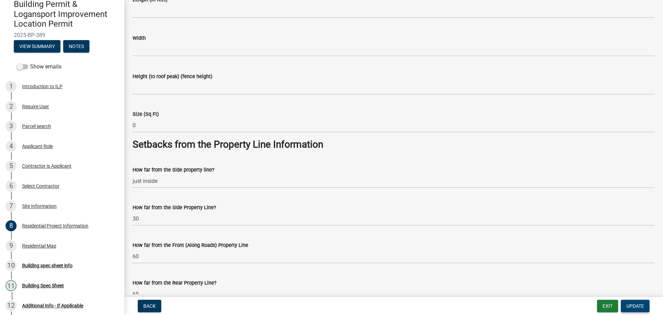
drag, startPoint x: 644, startPoint y: 312, endPoint x: 642, endPoint y: 306, distance: 6.4
click at [644, 309] on nav "Back Exit Update" at bounding box center [393, 306] width 539 height 18
click at [642, 306] on span "Update" at bounding box center [636, 306] width 18 height 6
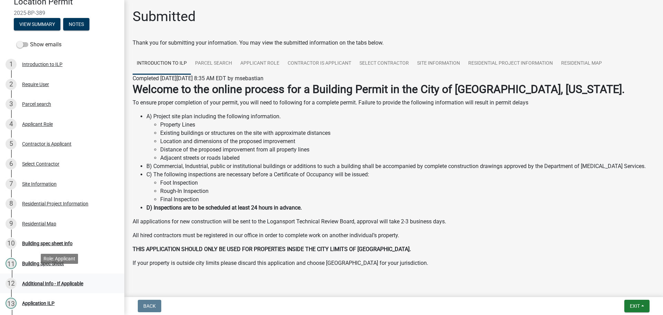
scroll to position [69, 0]
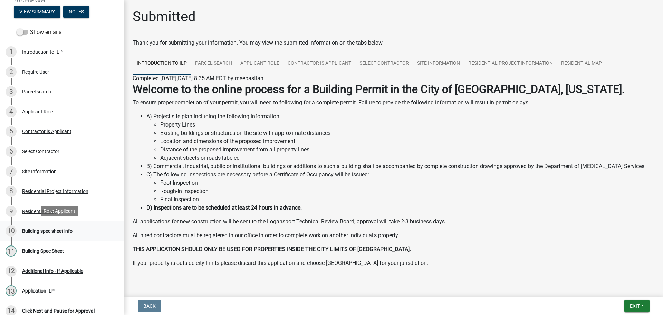
click at [64, 228] on div "Building spec sheet info" at bounding box center [47, 230] width 50 height 5
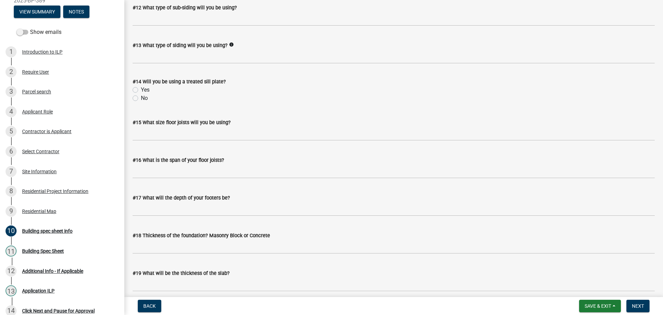
scroll to position [795, 0]
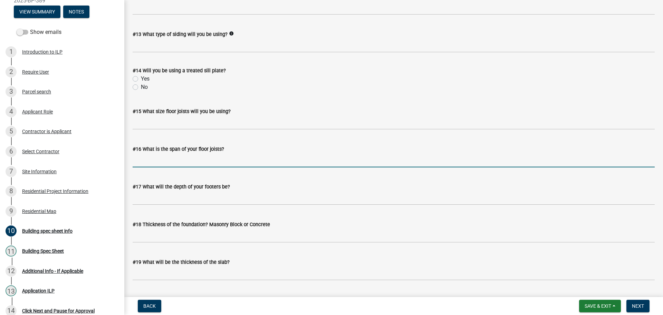
click at [216, 158] on input "#16 What is the span of your floor joists?" at bounding box center [394, 160] width 522 height 14
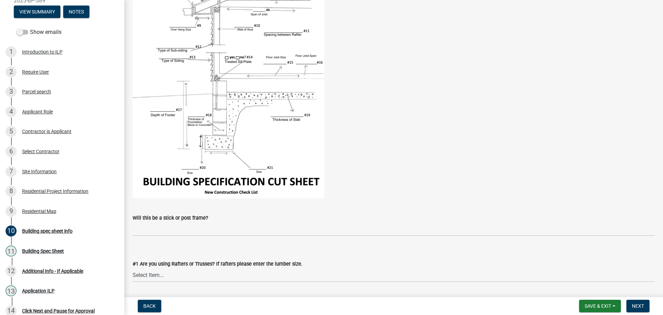
scroll to position [0, 0]
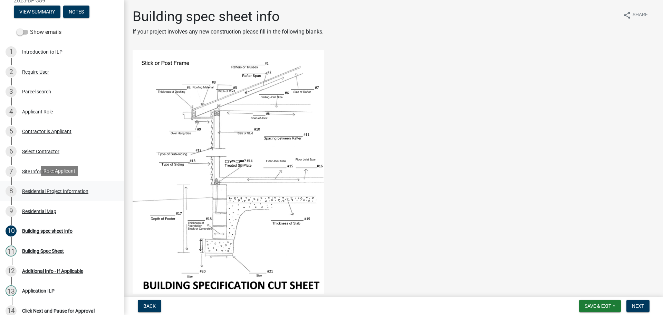
click at [51, 189] on div "Residential Project Information" at bounding box center [55, 191] width 66 height 5
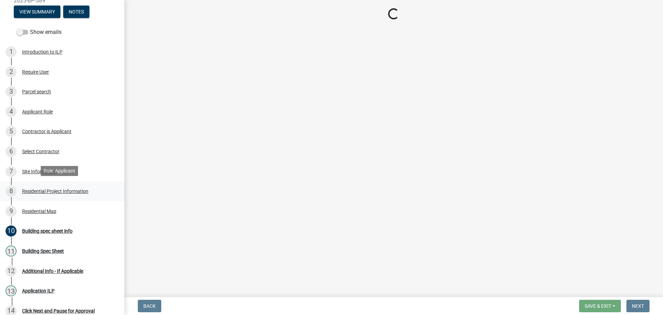
select select "fb9926f1-079d-4844-9e65-2f273ce57ea3"
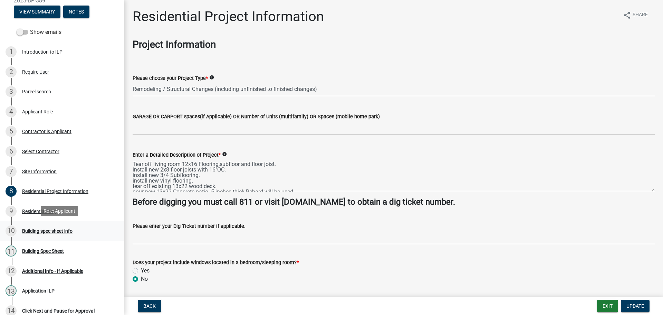
click at [51, 228] on div "Building spec sheet info" at bounding box center [47, 230] width 50 height 5
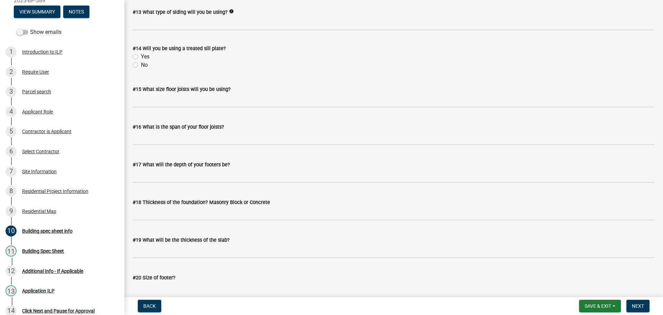
scroll to position [829, 0]
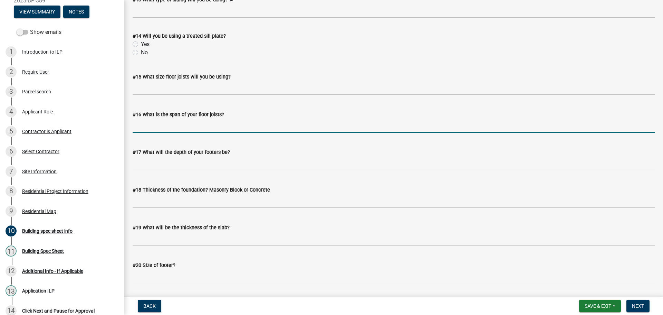
click at [155, 129] on input "#16 What is the span of your floor joists?" at bounding box center [394, 126] width 522 height 14
type input "16'"
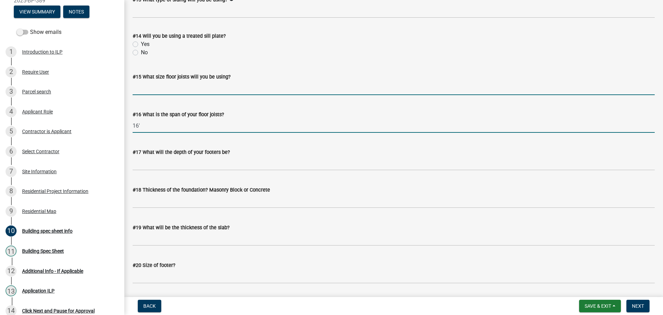
click at [171, 87] on input "#15 What size floor joists will you be using?" at bounding box center [394, 88] width 522 height 14
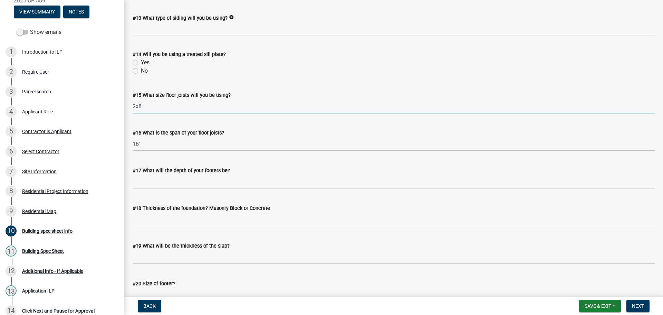
scroll to position [795, 0]
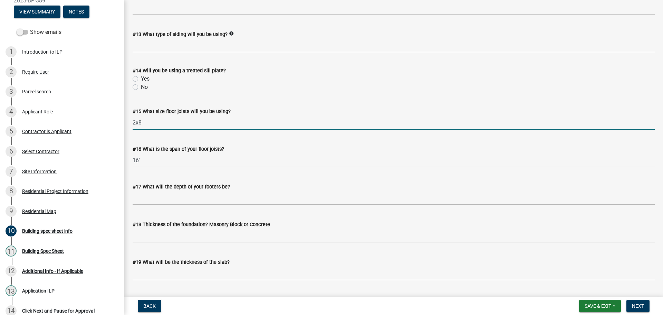
type input "2x8"
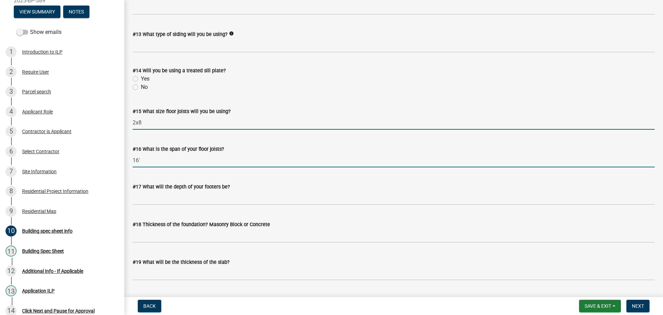
click at [173, 157] on input "16'" at bounding box center [394, 160] width 522 height 14
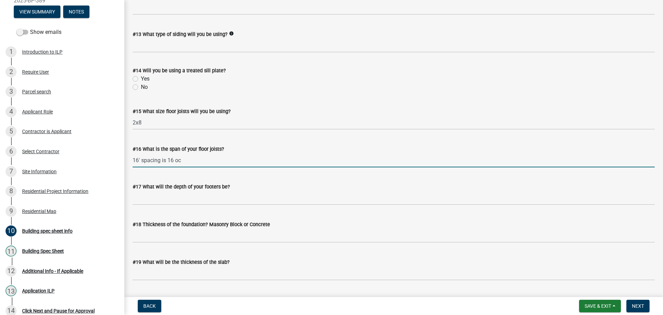
click at [174, 161] on input "16' spacing is 16 oc" at bounding box center [394, 160] width 522 height 14
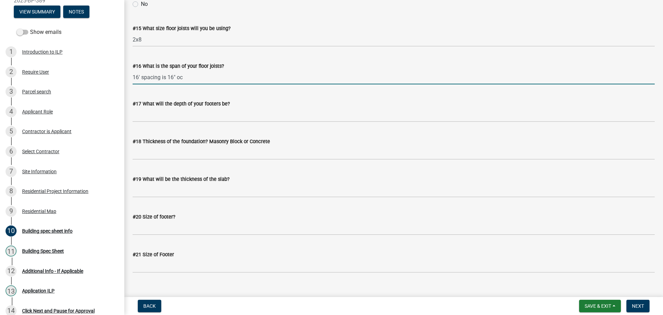
scroll to position [889, 0]
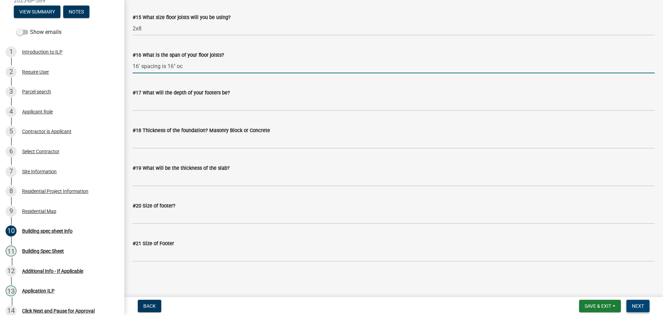
type input "16' spacing is 16" oc"
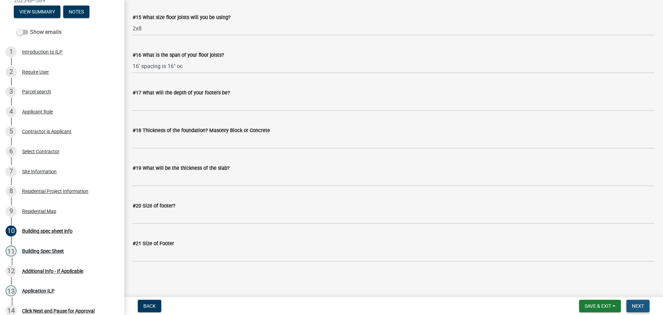
click at [642, 304] on span "Next" at bounding box center [638, 306] width 12 height 6
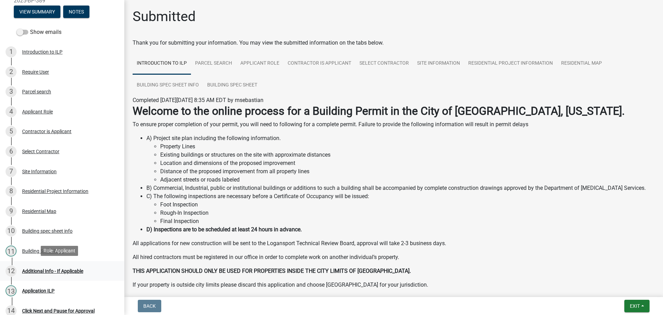
click at [47, 268] on div "Additional Info - If Applicable" at bounding box center [52, 270] width 61 height 5
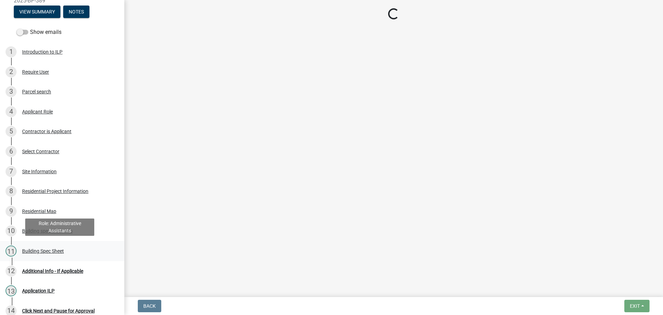
click at [42, 250] on div "Building Spec Sheet" at bounding box center [43, 250] width 42 height 5
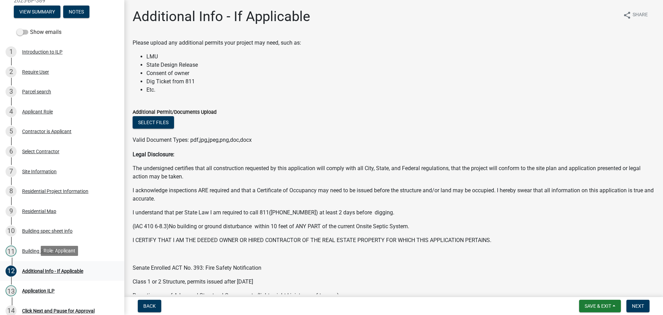
click at [56, 270] on div "Additional Info - If Applicable" at bounding box center [52, 270] width 61 height 5
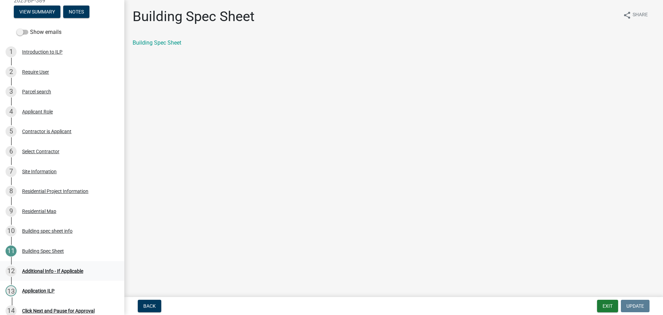
click at [56, 271] on div "Additional Info - If Applicable" at bounding box center [52, 270] width 61 height 5
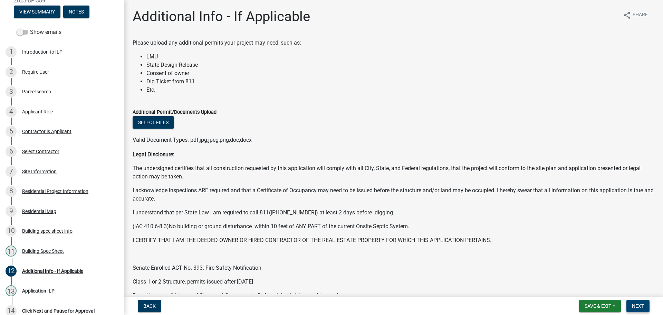
click at [643, 301] on button "Next" at bounding box center [638, 306] width 23 height 12
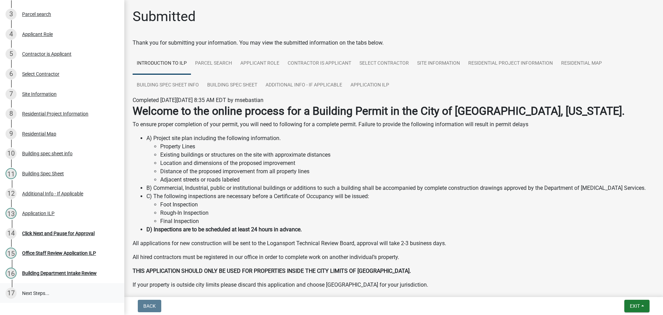
scroll to position [173, 0]
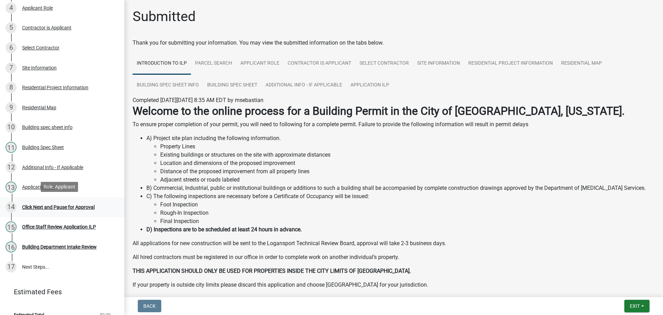
click at [67, 206] on div "Click Next and Pause for Approval" at bounding box center [58, 207] width 73 height 5
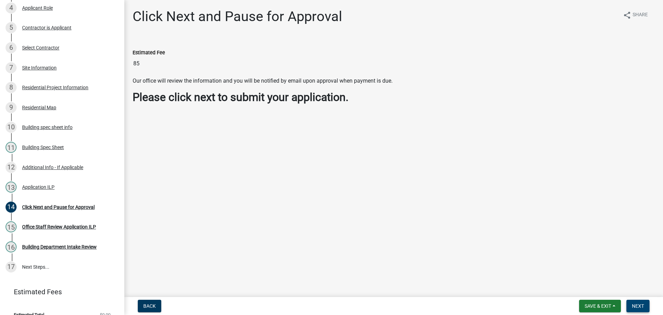
click at [637, 300] on button "Next" at bounding box center [638, 306] width 23 height 12
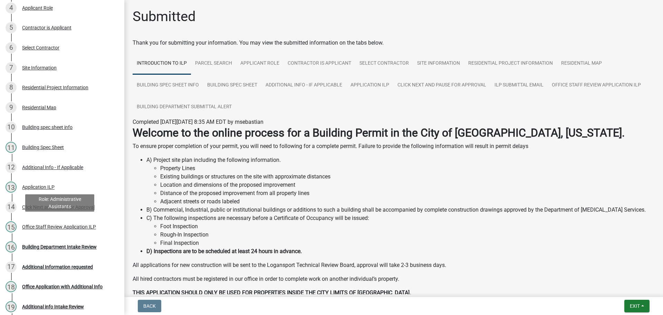
scroll to position [233, 0]
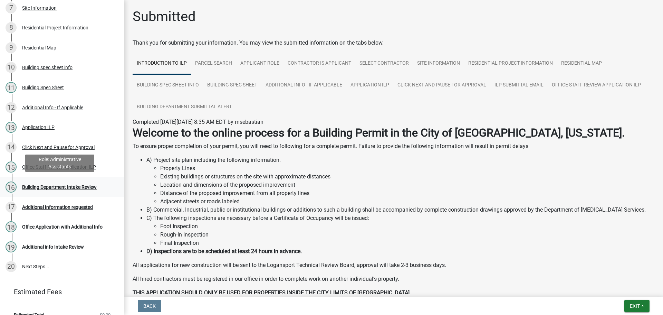
click at [79, 189] on div "16 Building Department Intake Review" at bounding box center [60, 186] width 108 height 11
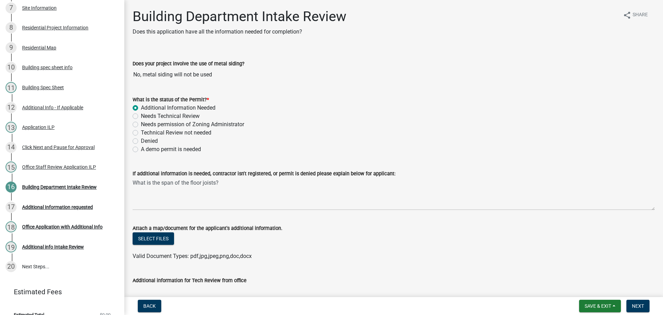
click at [141, 116] on label "Needs Technical Review" at bounding box center [170, 116] width 59 height 8
click at [141, 116] on input "Needs Technical Review" at bounding box center [143, 114] width 4 height 4
radio input "true"
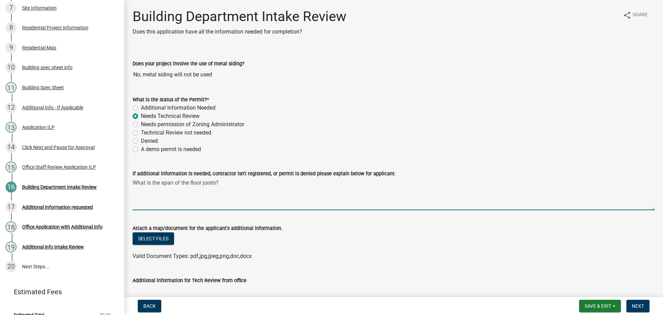
click at [165, 186] on textarea "What is the span of the floor joists?" at bounding box center [394, 194] width 522 height 32
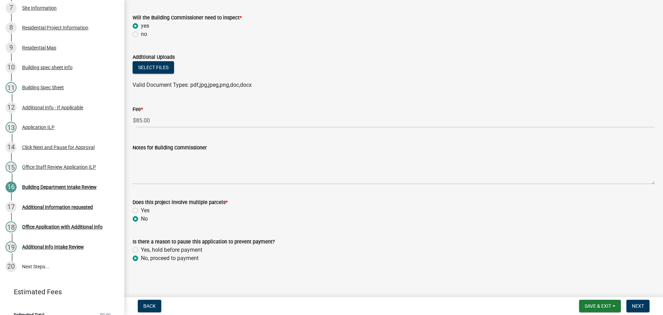
scroll to position [356, 0]
click at [637, 305] on span "Next" at bounding box center [638, 306] width 12 height 6
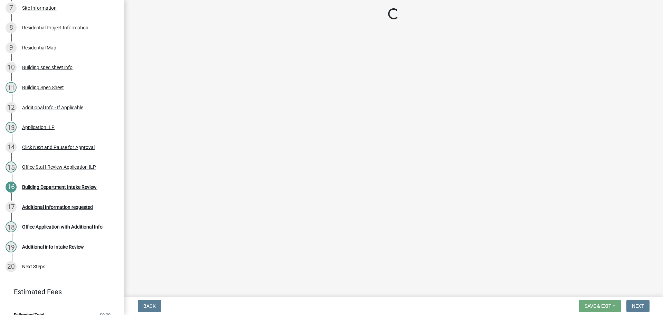
scroll to position [212, 0]
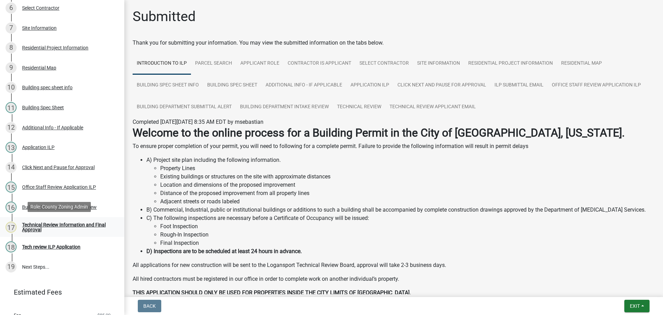
click at [49, 222] on div "Technical Review Information and Final Approval" at bounding box center [67, 227] width 91 height 10
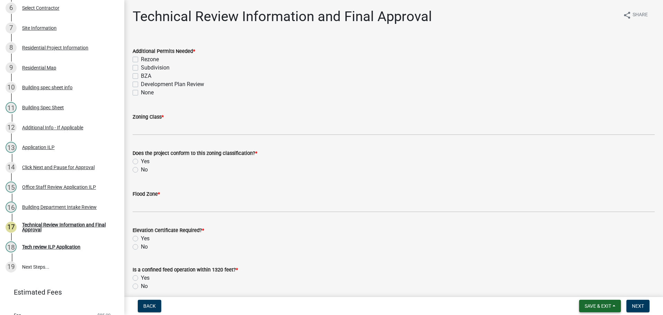
click at [607, 303] on span "Save & Exit" at bounding box center [598, 306] width 27 height 6
click at [607, 282] on button "Save & Exit" at bounding box center [593, 287] width 55 height 17
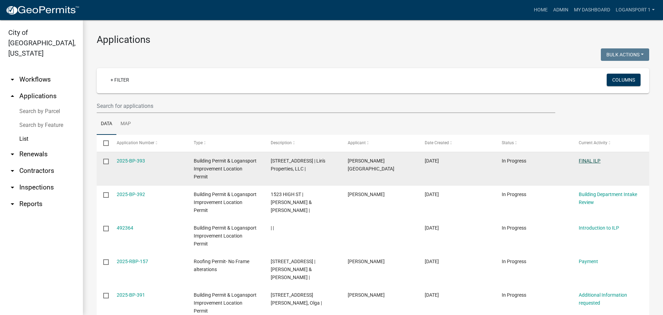
click at [598, 159] on link "FINAL ILP" at bounding box center [590, 161] width 22 height 6
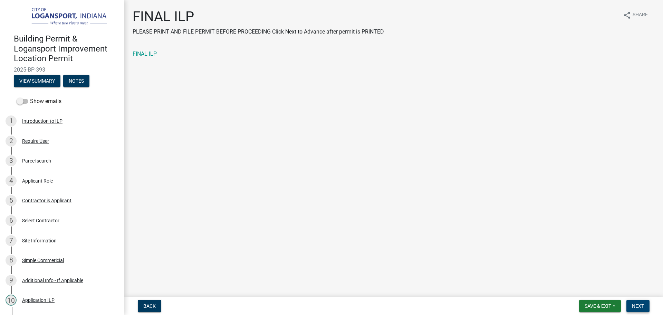
click at [643, 305] on span "Next" at bounding box center [638, 306] width 12 height 6
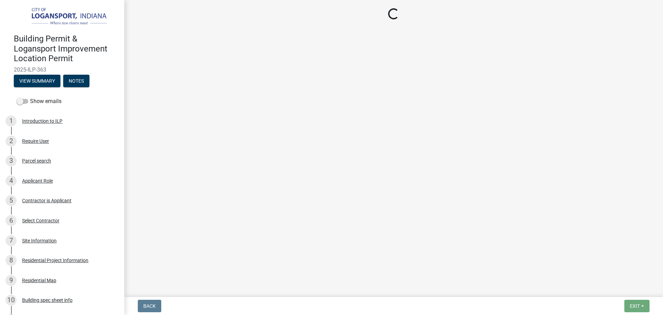
select select "3: 3"
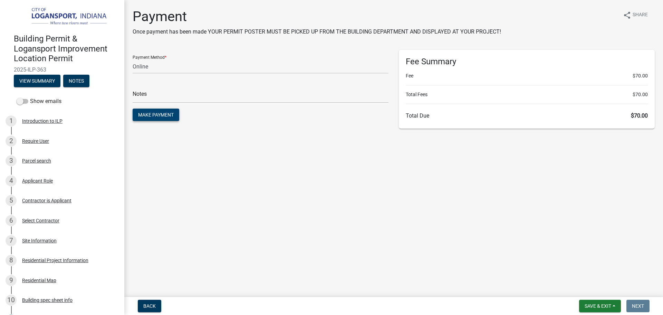
click at [152, 120] on button "Make Payment" at bounding box center [156, 114] width 47 height 12
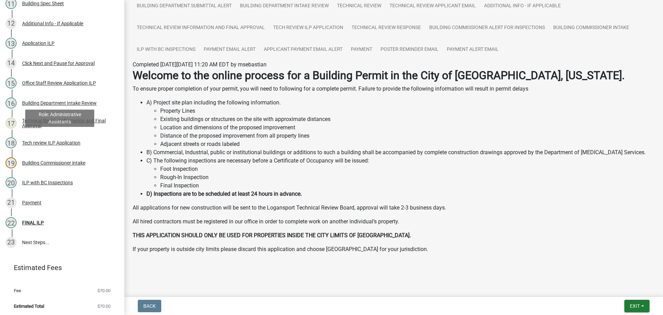
scroll to position [317, 0]
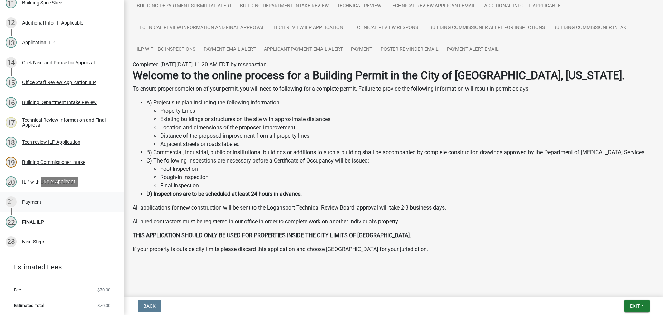
click at [34, 200] on div "Payment" at bounding box center [31, 201] width 19 height 5
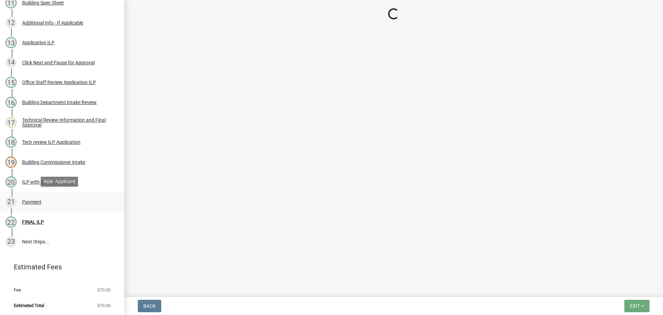
scroll to position [0, 0]
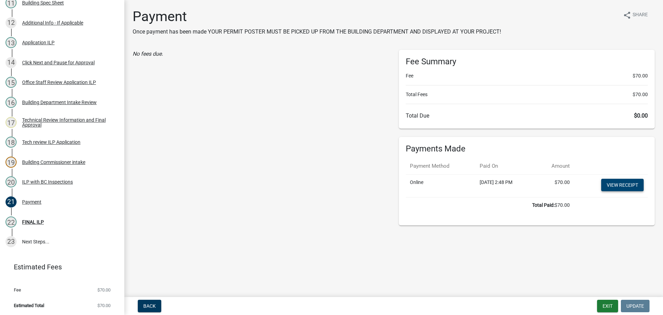
click at [616, 181] on link "View receipt" at bounding box center [622, 185] width 42 height 12
click at [36, 219] on div "FINAL ILP" at bounding box center [33, 221] width 22 height 5
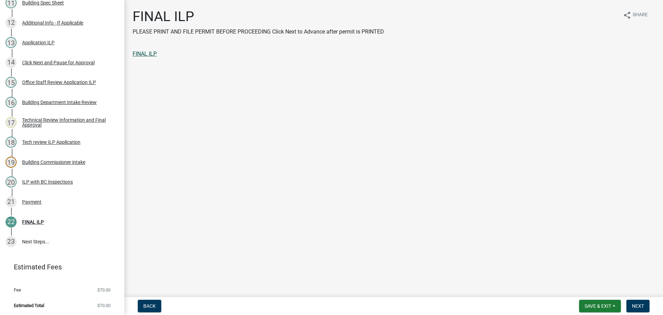
click at [152, 54] on link "FINAL ILP" at bounding box center [145, 53] width 24 height 7
click at [636, 303] on span "Next" at bounding box center [638, 306] width 12 height 6
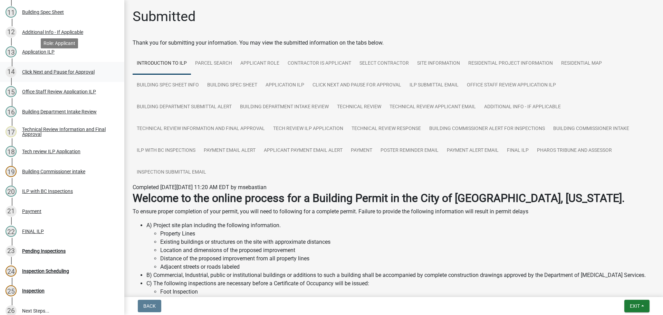
scroll to position [342, 0]
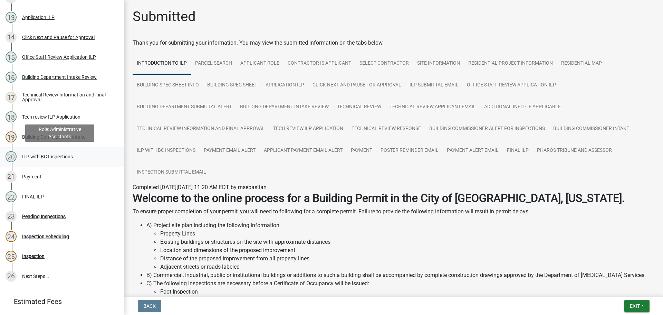
click at [51, 154] on div "ILP with BC Inspections" at bounding box center [47, 156] width 51 height 5
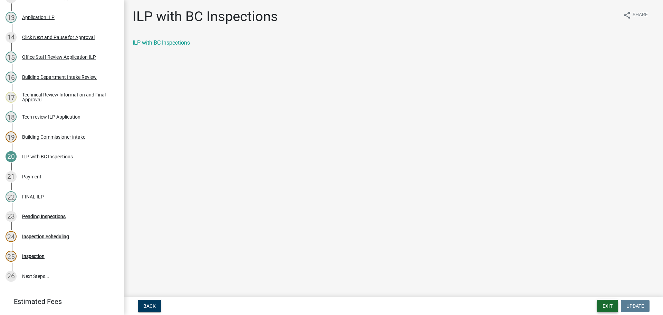
click at [616, 305] on button "Exit" at bounding box center [607, 306] width 21 height 12
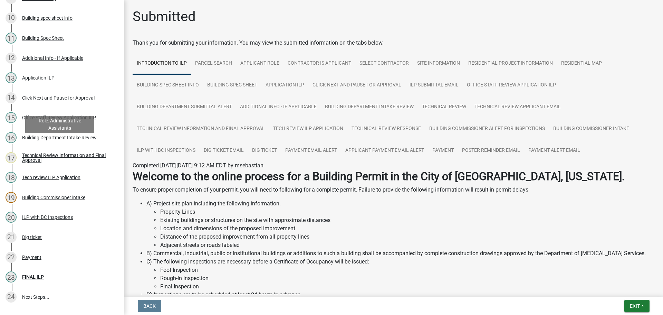
scroll to position [311, 0]
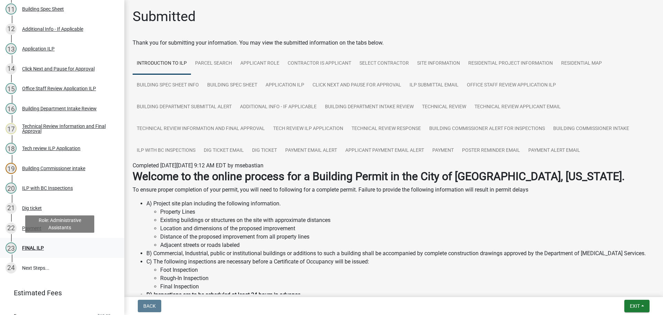
click at [37, 245] on div "FINAL ILP" at bounding box center [33, 247] width 22 height 5
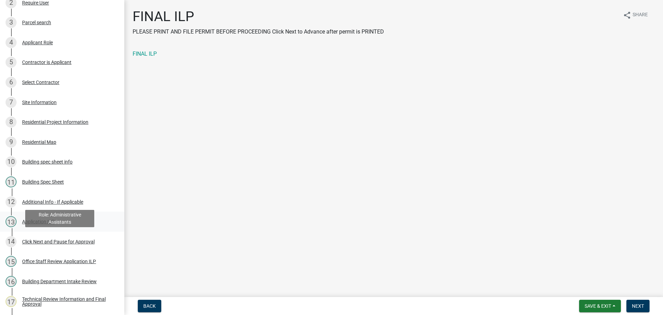
scroll to position [0, 0]
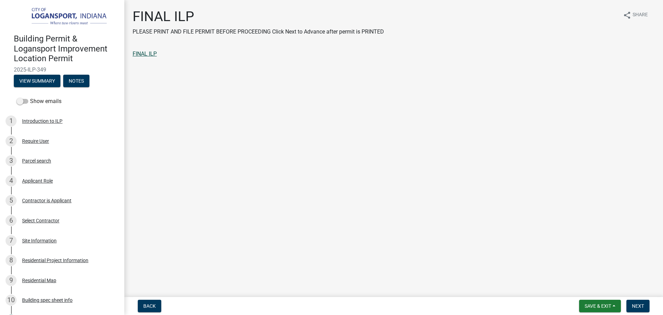
click at [147, 54] on link "FINAL ILP" at bounding box center [145, 53] width 24 height 7
